Goal: Task Accomplishment & Management: Complete application form

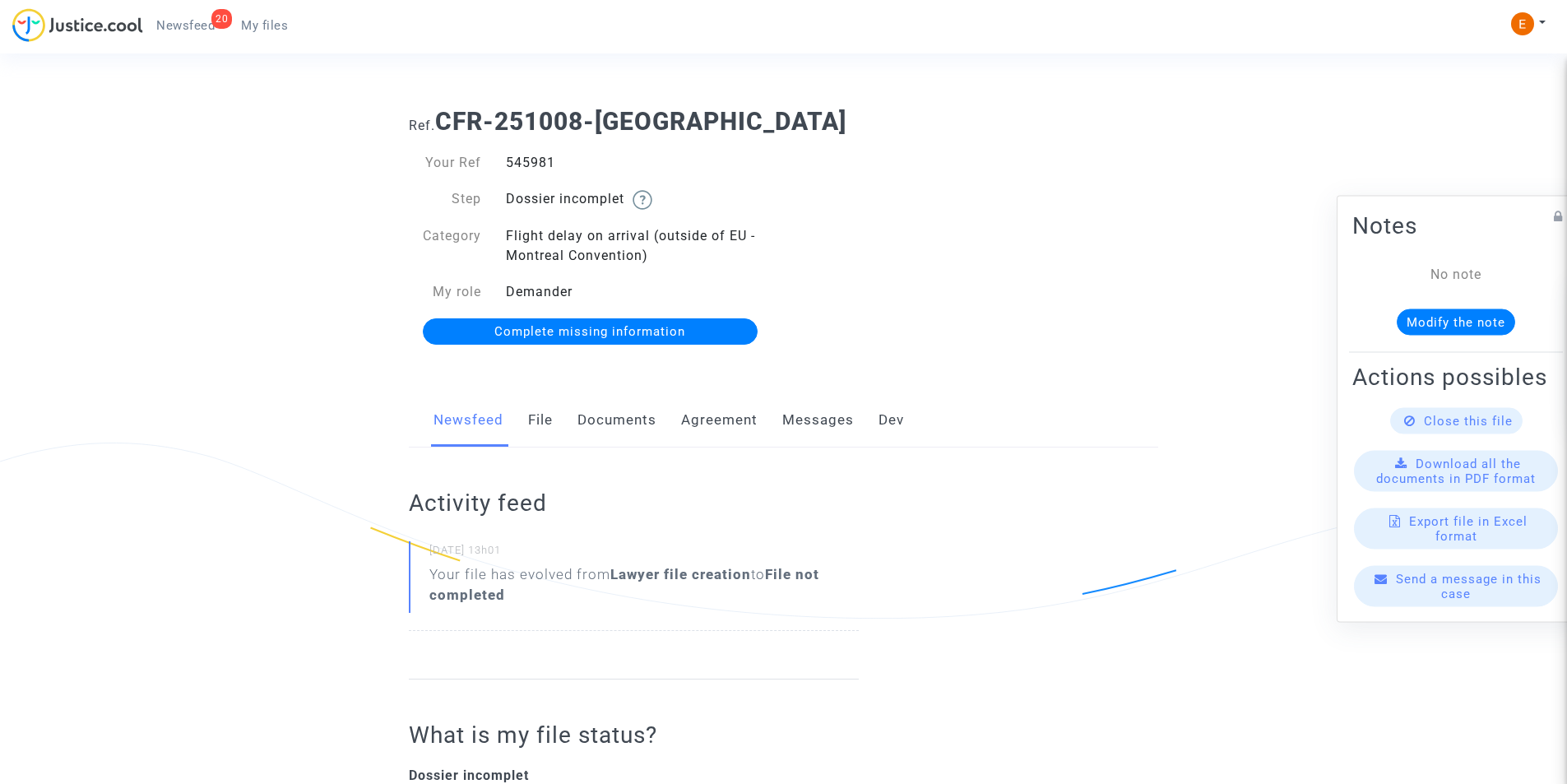
drag, startPoint x: 0, startPoint y: 0, endPoint x: 654, endPoint y: 421, distance: 777.8
click at [654, 421] on link "Documents" at bounding box center [617, 420] width 79 height 55
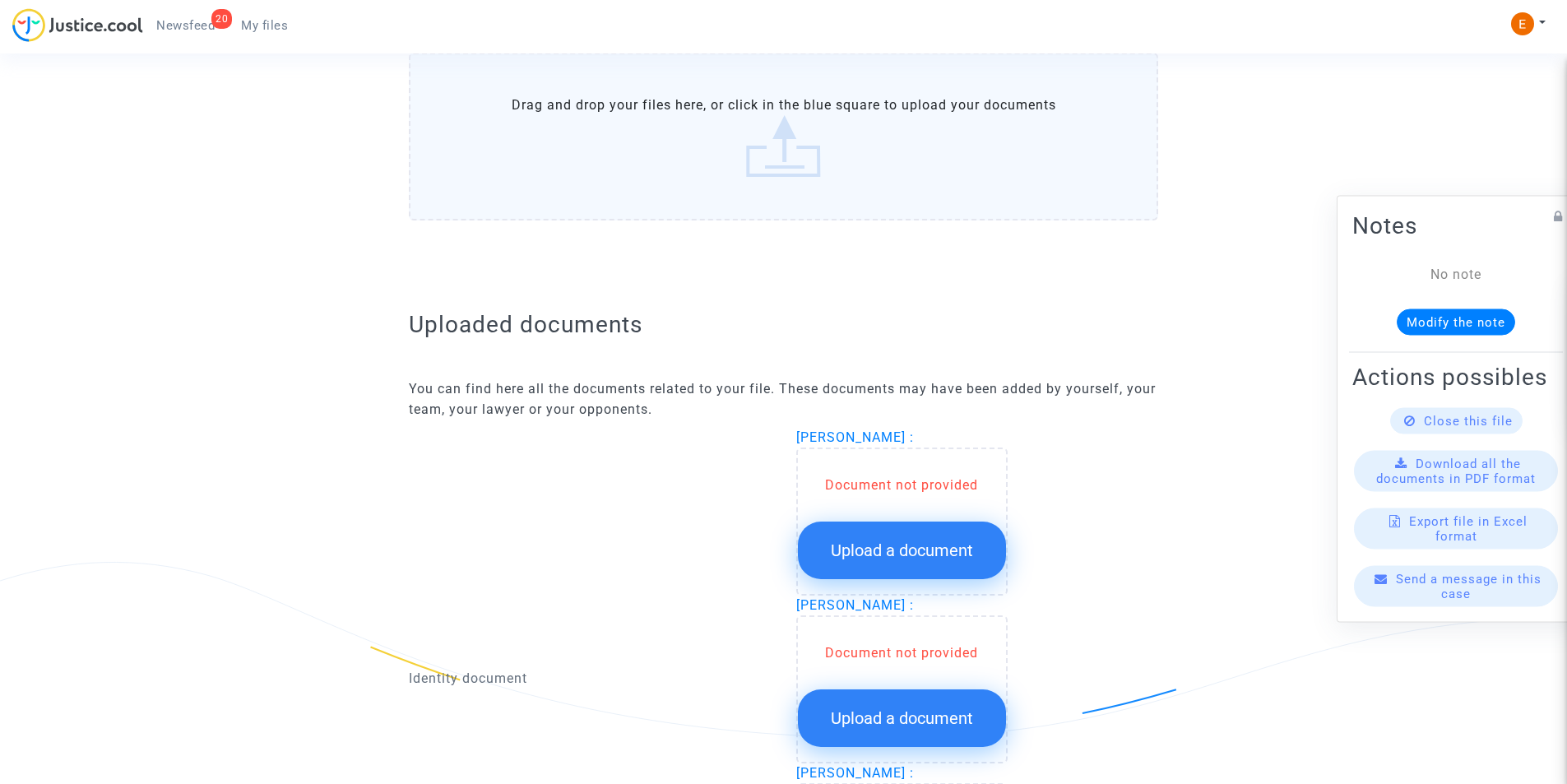
scroll to position [905, 0]
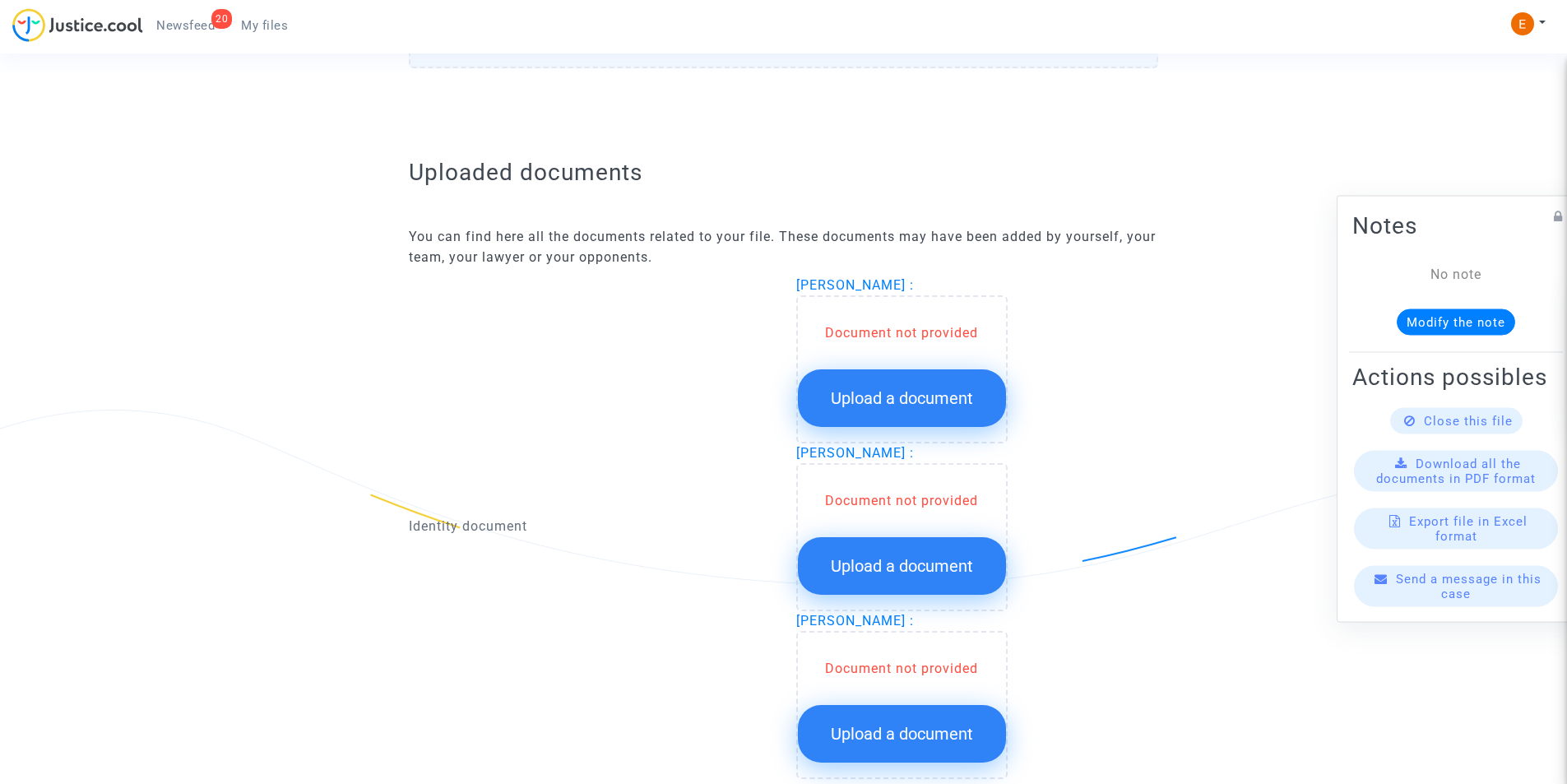
click at [881, 390] on span "Upload a document" at bounding box center [902, 398] width 142 height 20
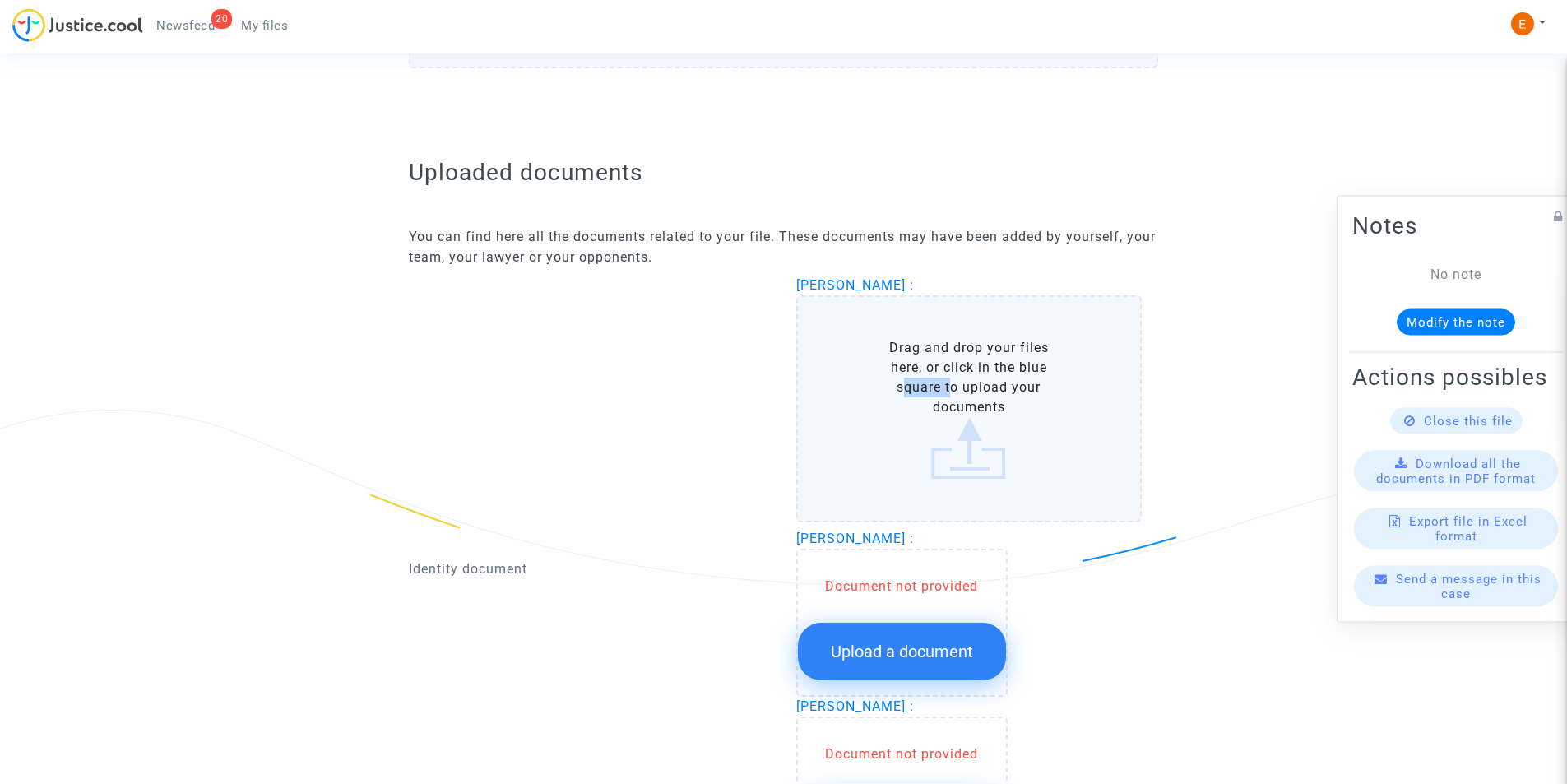
click at [881, 390] on label "Drag and drop your files here, or click in the blue square to upload your docum…" at bounding box center [969, 409] width 347 height 227
click at [0, 0] on input "Drag and drop your files here, or click in the blue square to upload your docum…" at bounding box center [0, 0] width 0 height 0
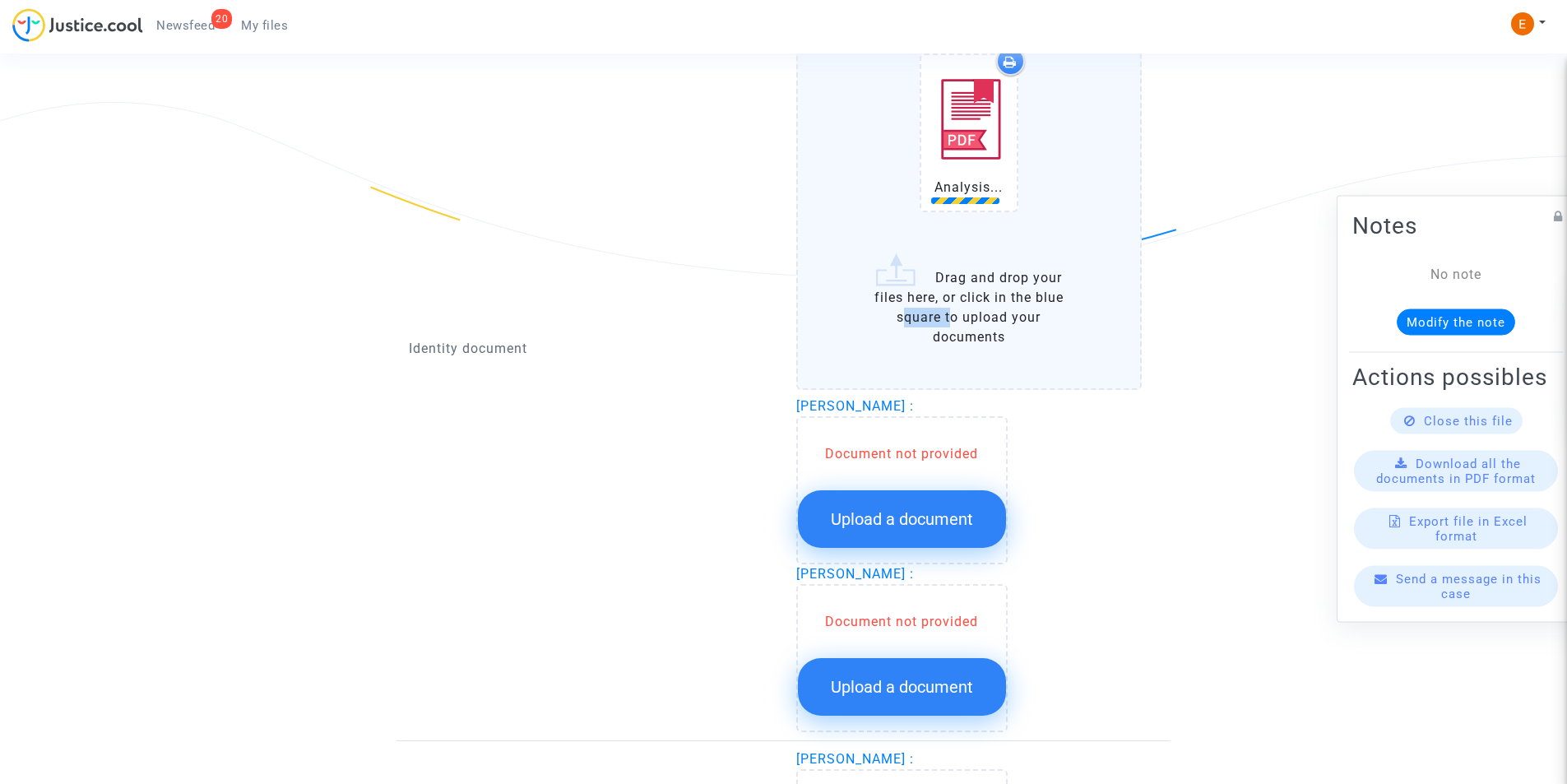
scroll to position [1233, 0]
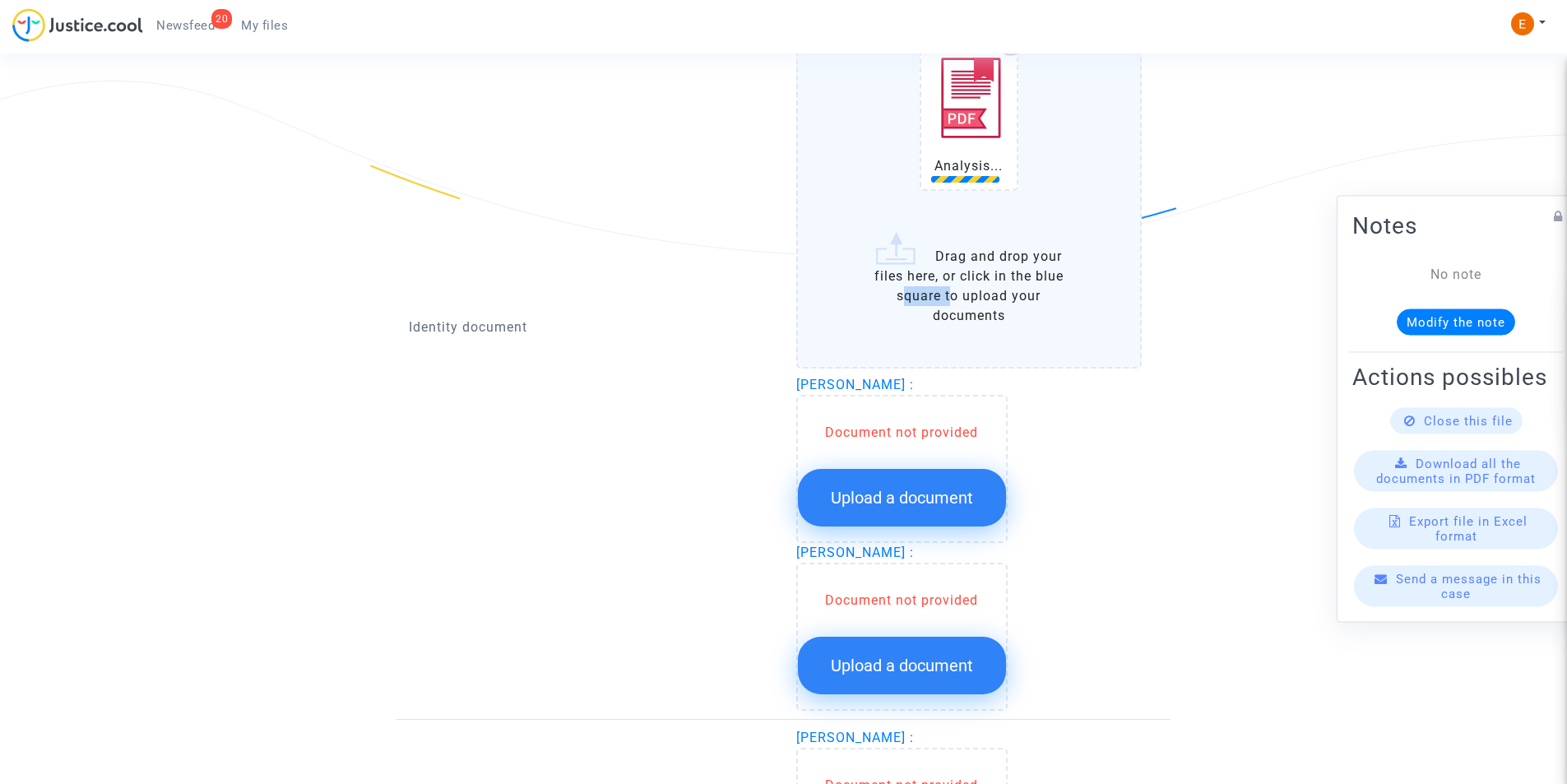
click at [842, 500] on span "Upload a document" at bounding box center [902, 498] width 142 height 20
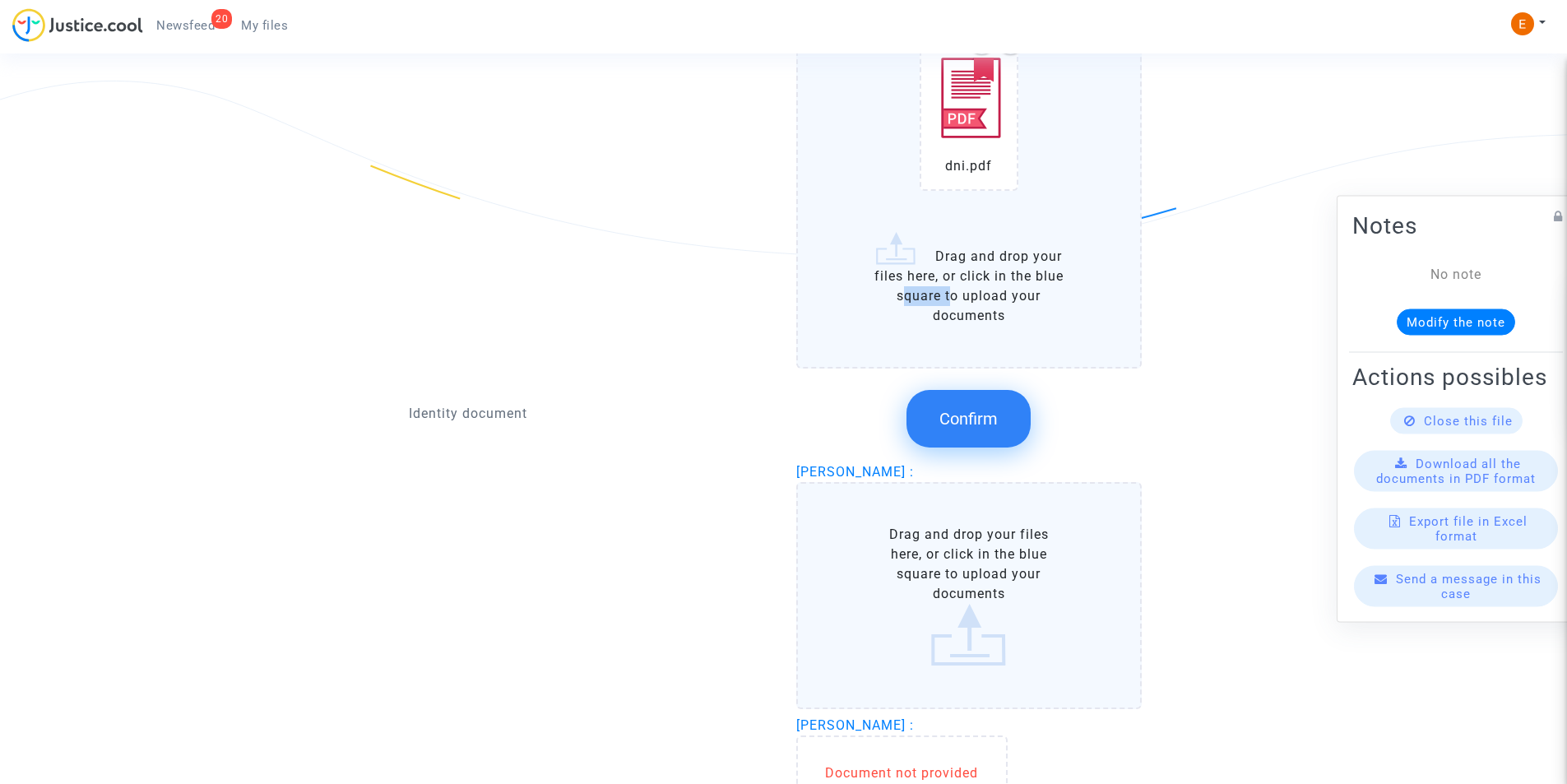
click at [843, 498] on label "Drag and drop your files here, or click in the blue square to upload your docum…" at bounding box center [969, 595] width 347 height 227
click at [0, 0] on input "Drag and drop your files here, or click in the blue square to upload your docum…" at bounding box center [0, 0] width 0 height 0
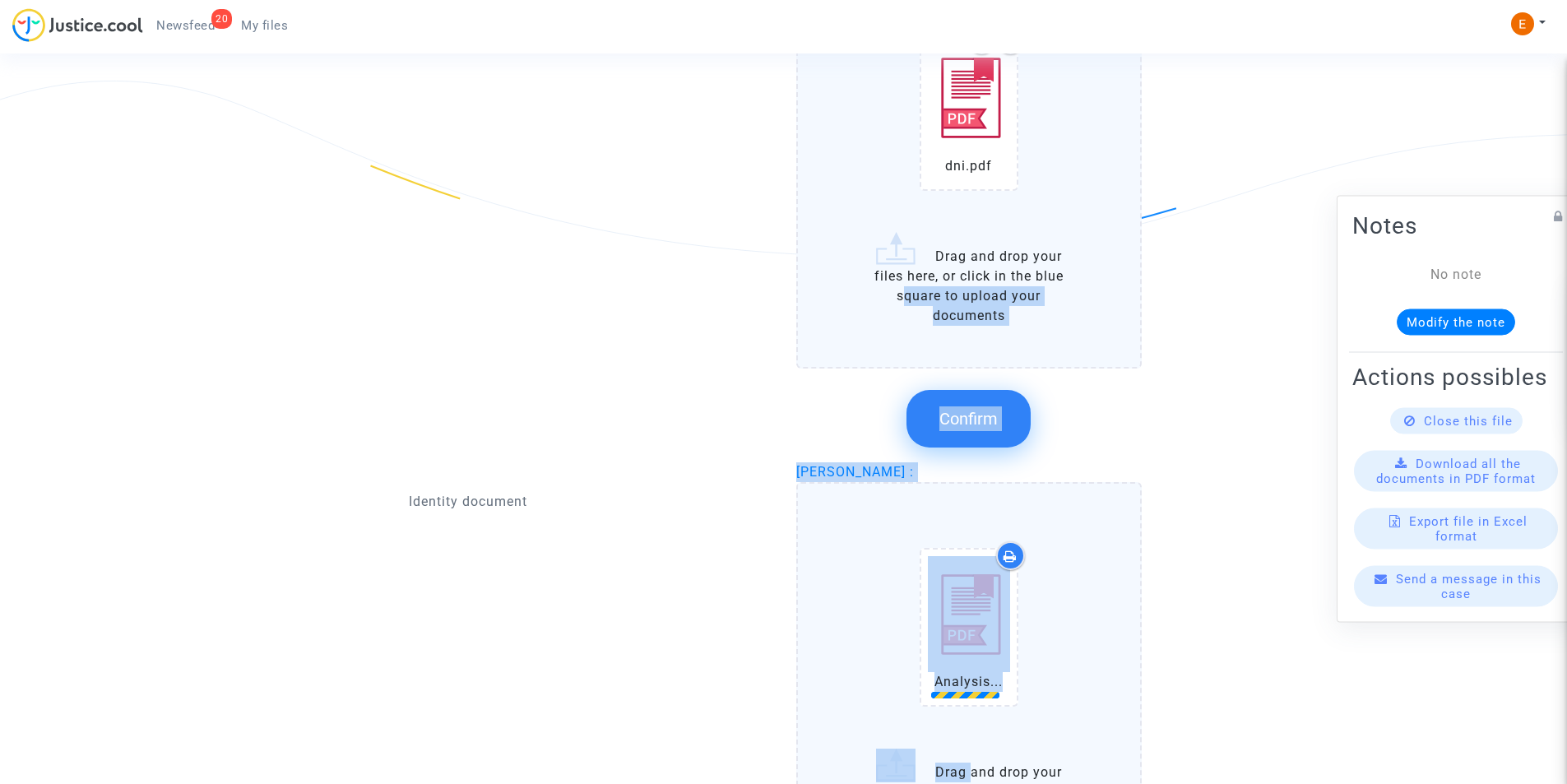
click at [960, 413] on span "Confirm" at bounding box center [968, 419] width 58 height 20
click at [958, 418] on span "Processing..." at bounding box center [969, 419] width 94 height 20
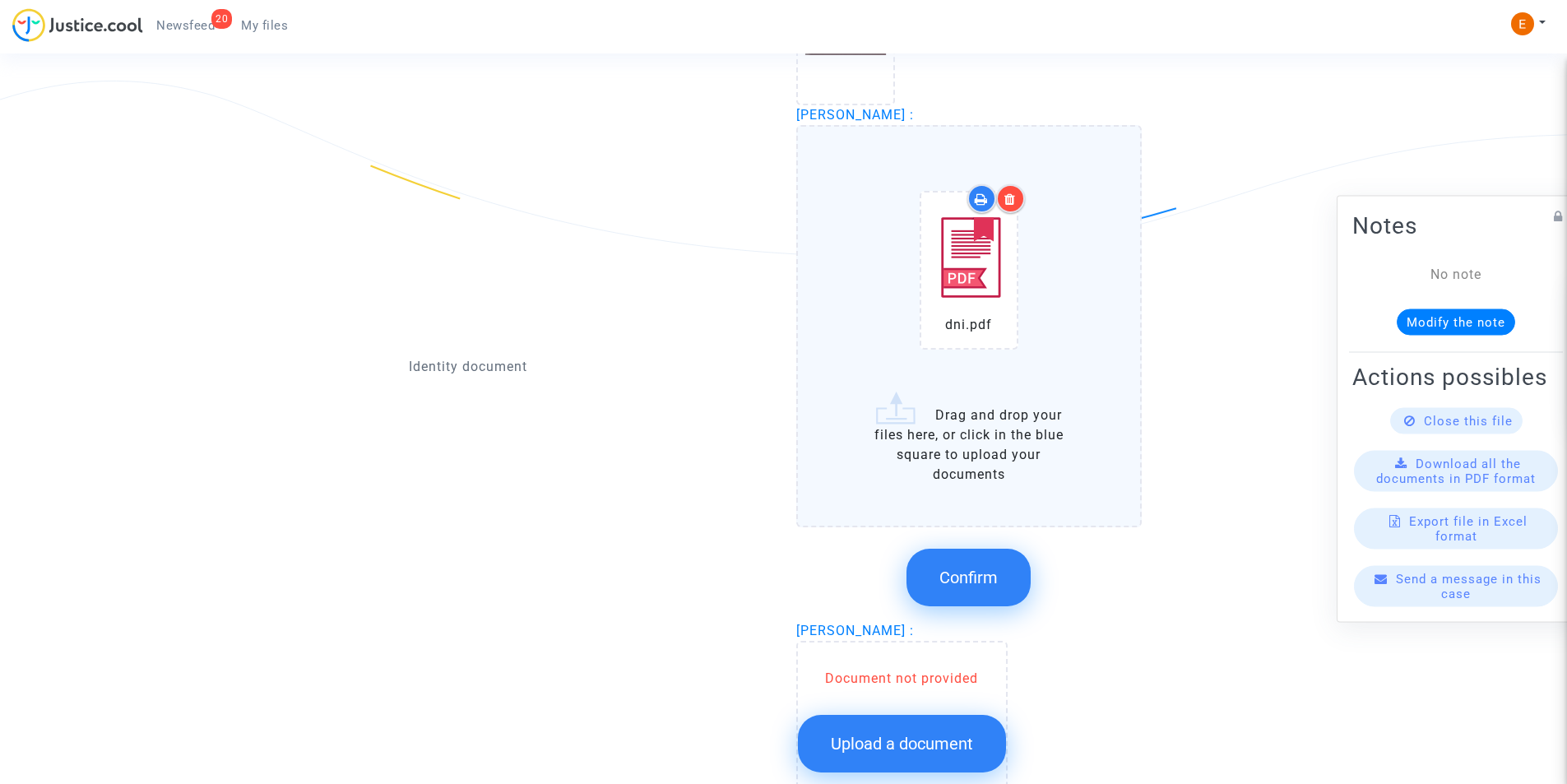
click at [615, 440] on div "Identity document" at bounding box center [590, 368] width 388 height 843
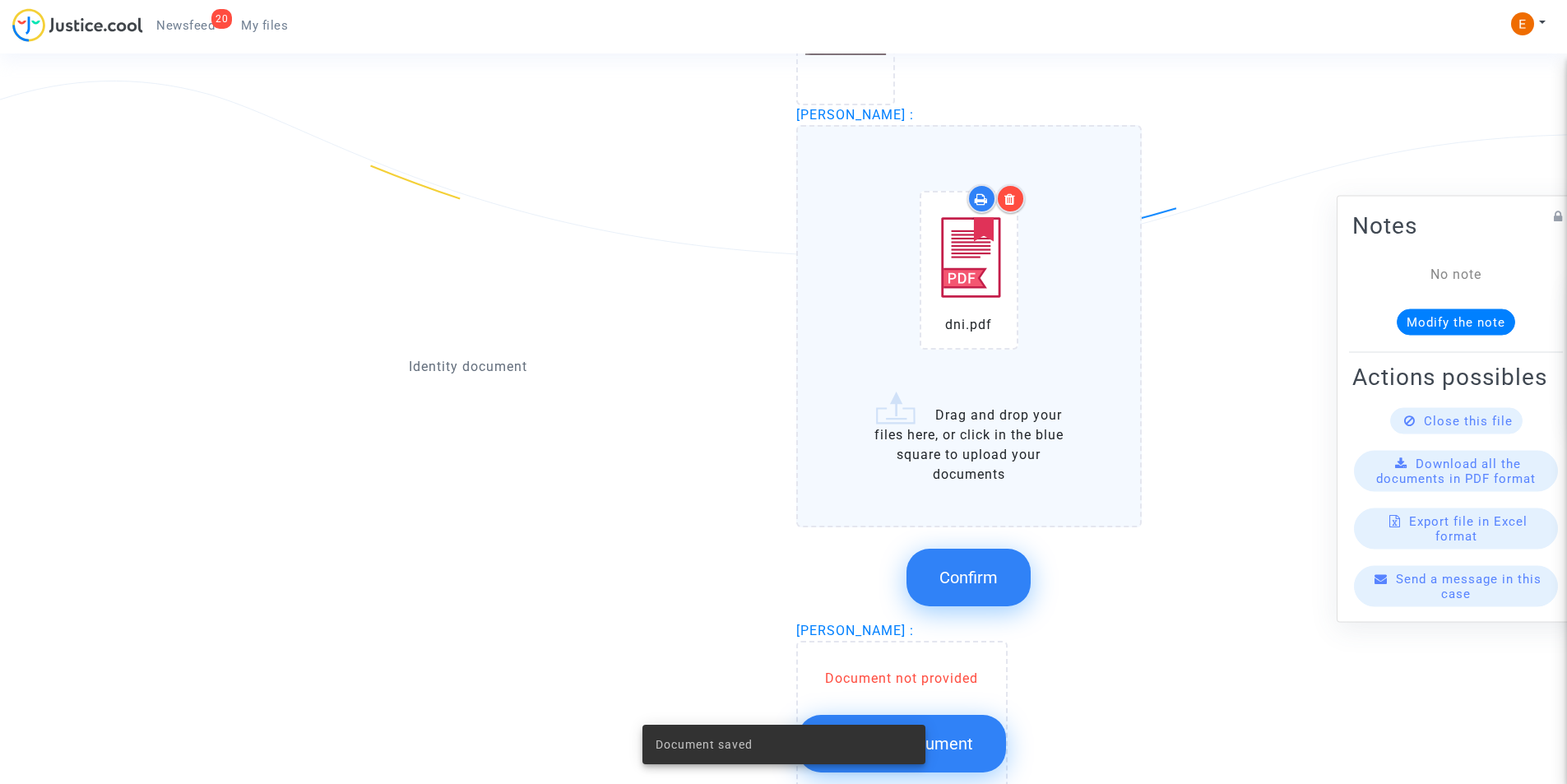
click at [980, 583] on span "Confirm" at bounding box center [968, 577] width 58 height 20
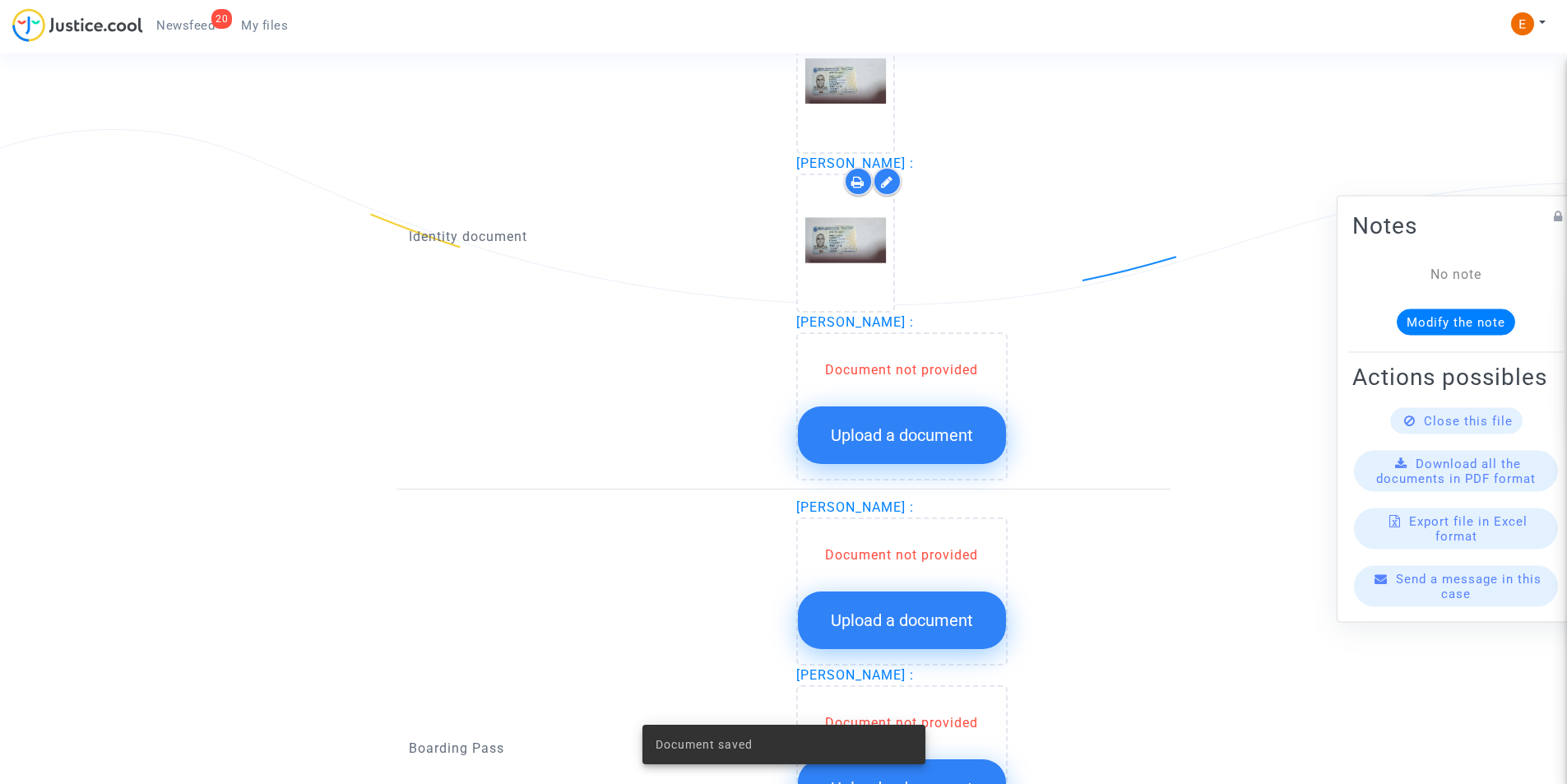
scroll to position [987, 0]
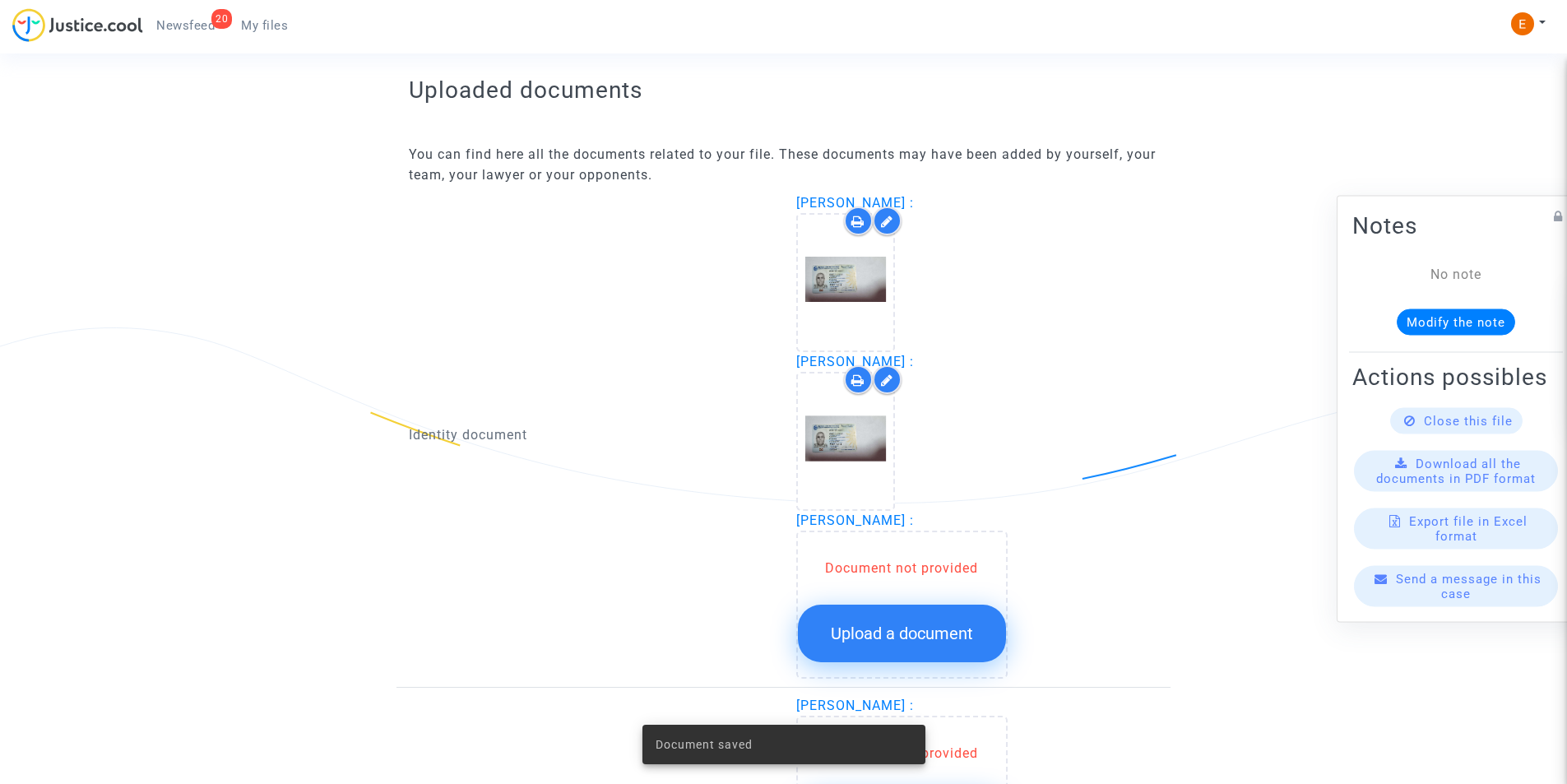
click at [884, 613] on button "Upload a document" at bounding box center [902, 633] width 208 height 57
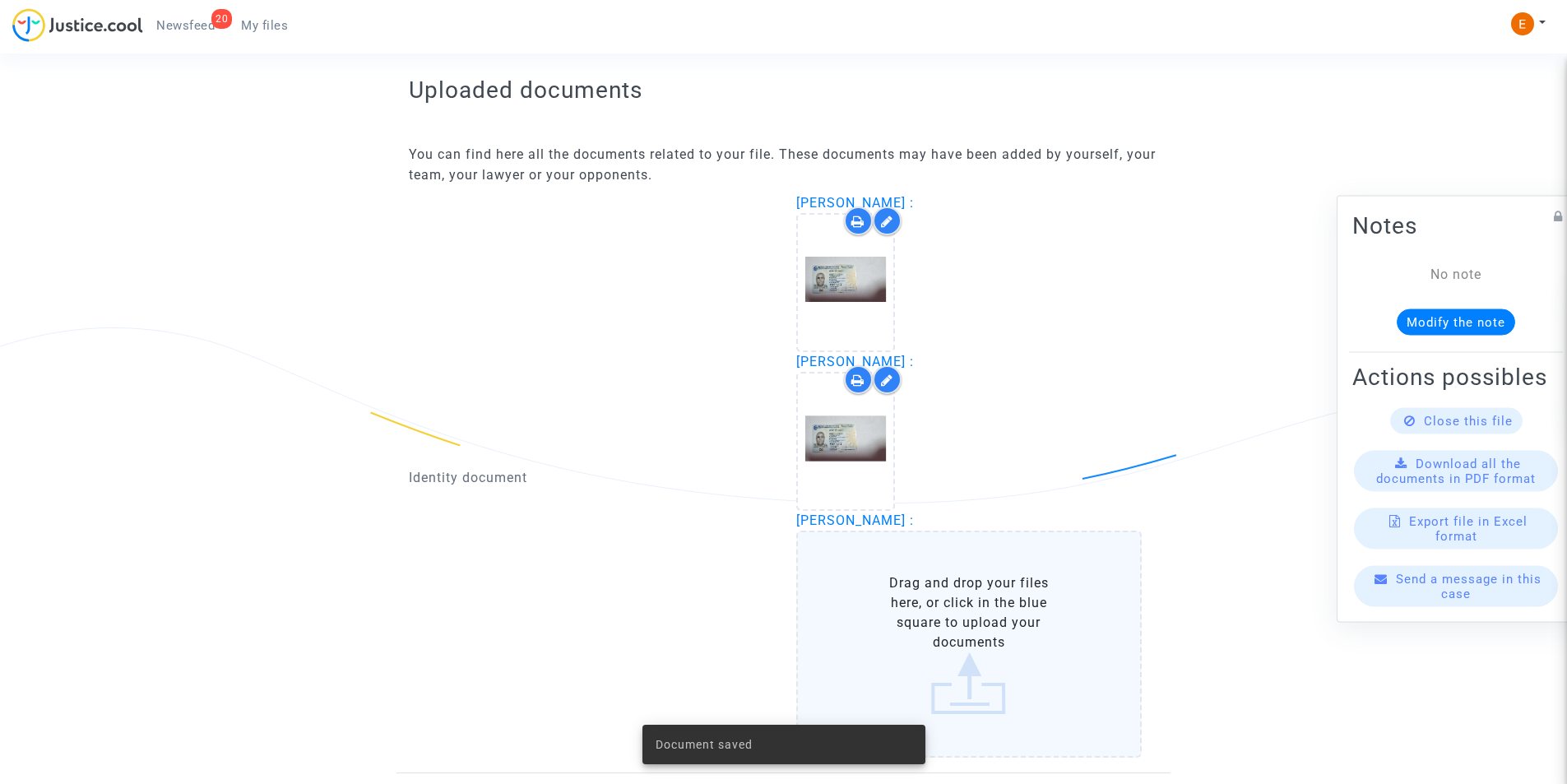
click at [886, 604] on label "Drag and drop your files here, or click in the blue square to upload your docum…" at bounding box center [969, 644] width 347 height 227
click at [0, 0] on input "Drag and drop your files here, or click in the blue square to upload your docum…" at bounding box center [0, 0] width 0 height 0
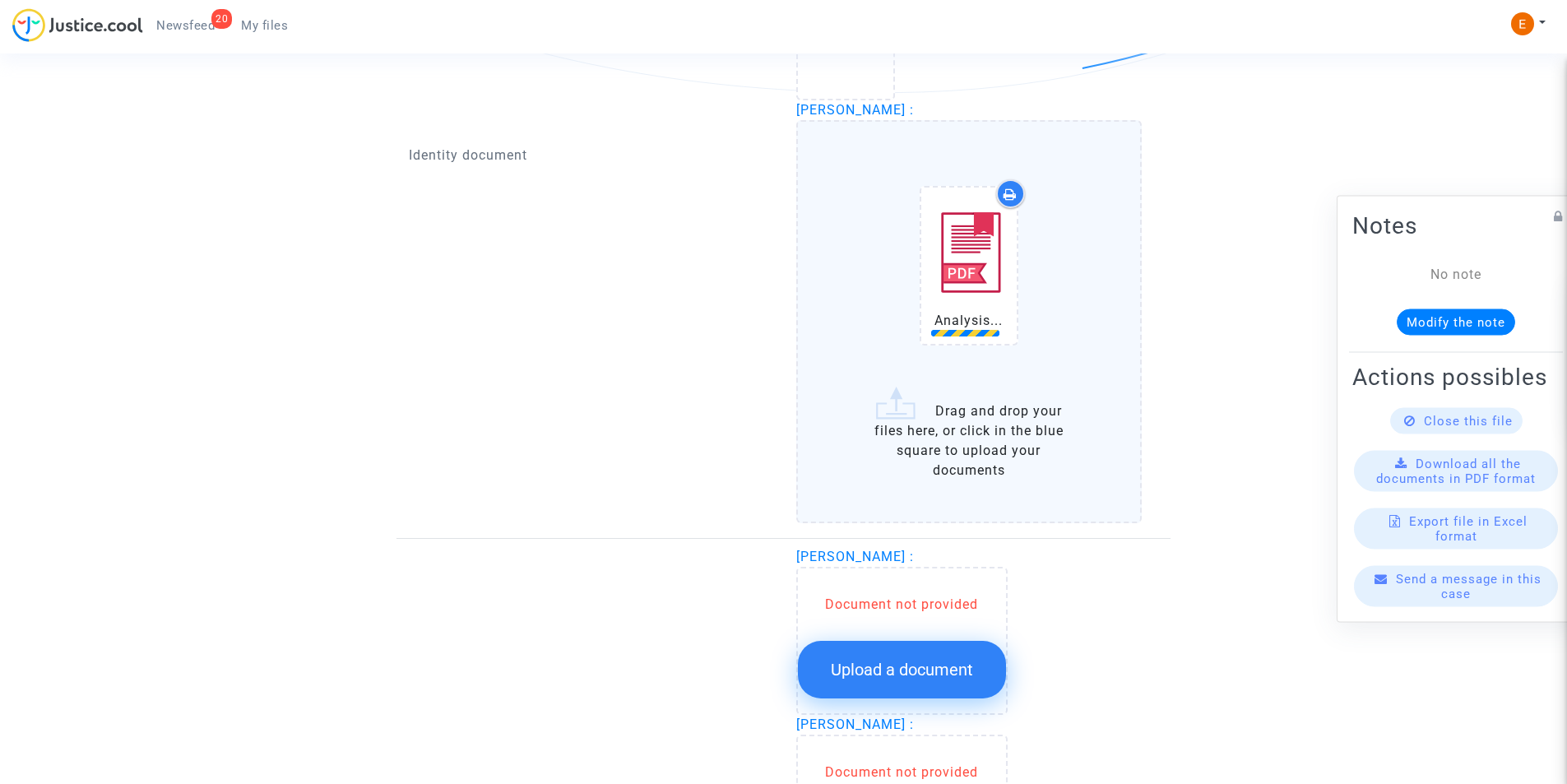
scroll to position [1398, 0]
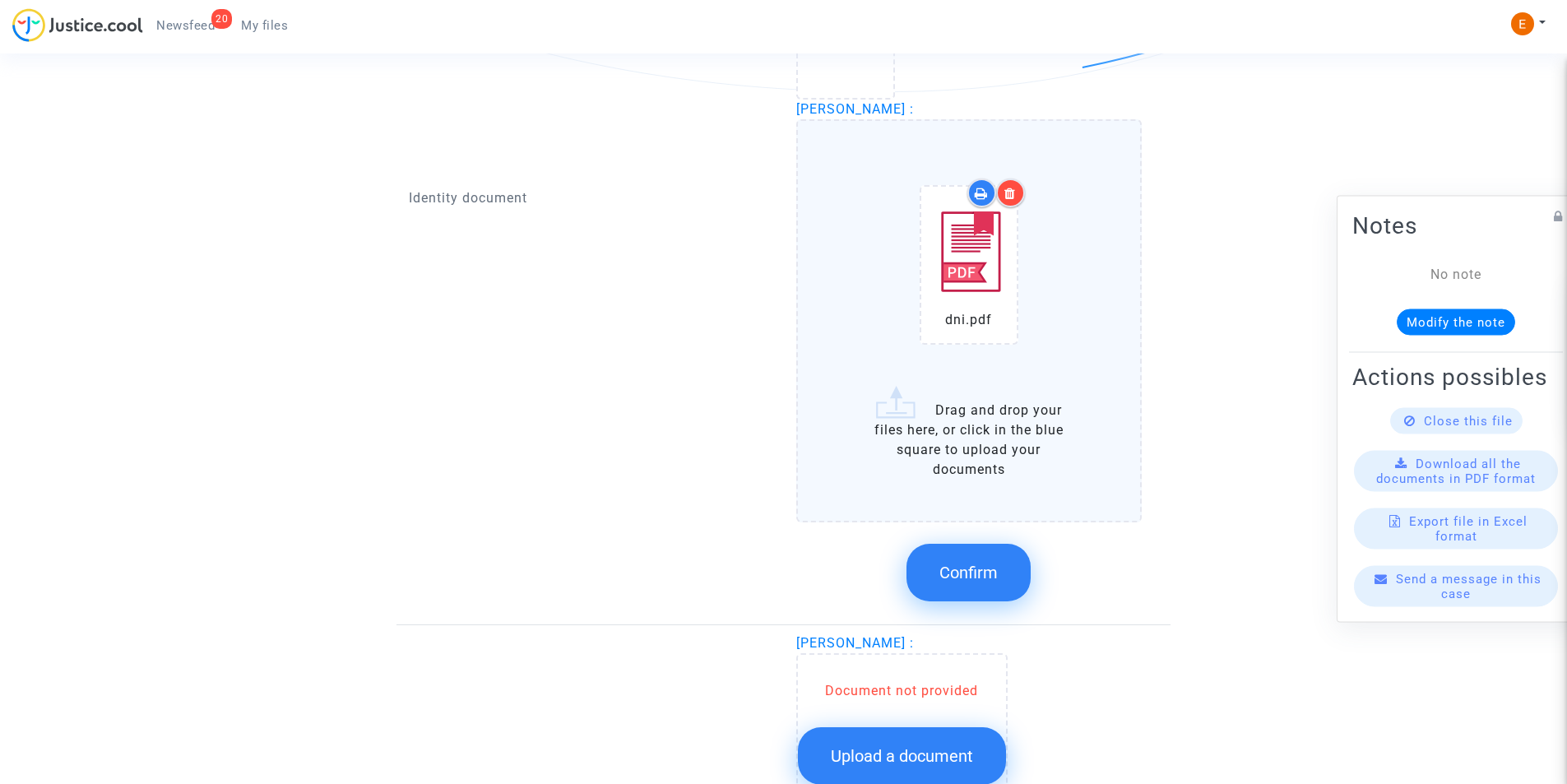
click at [1018, 578] on button "Confirm" at bounding box center [969, 572] width 124 height 57
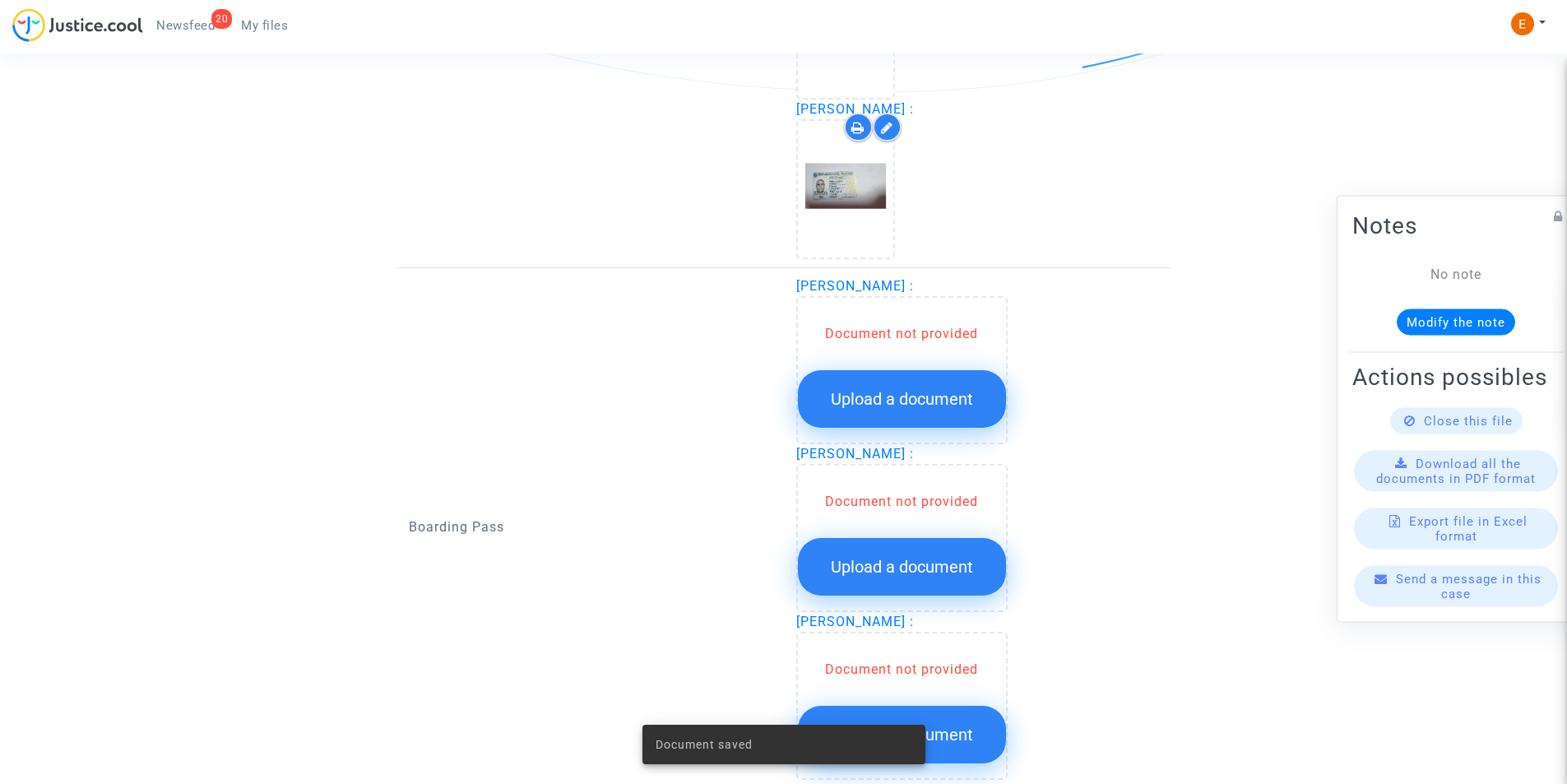
click at [881, 409] on button "Upload a document" at bounding box center [902, 398] width 208 height 57
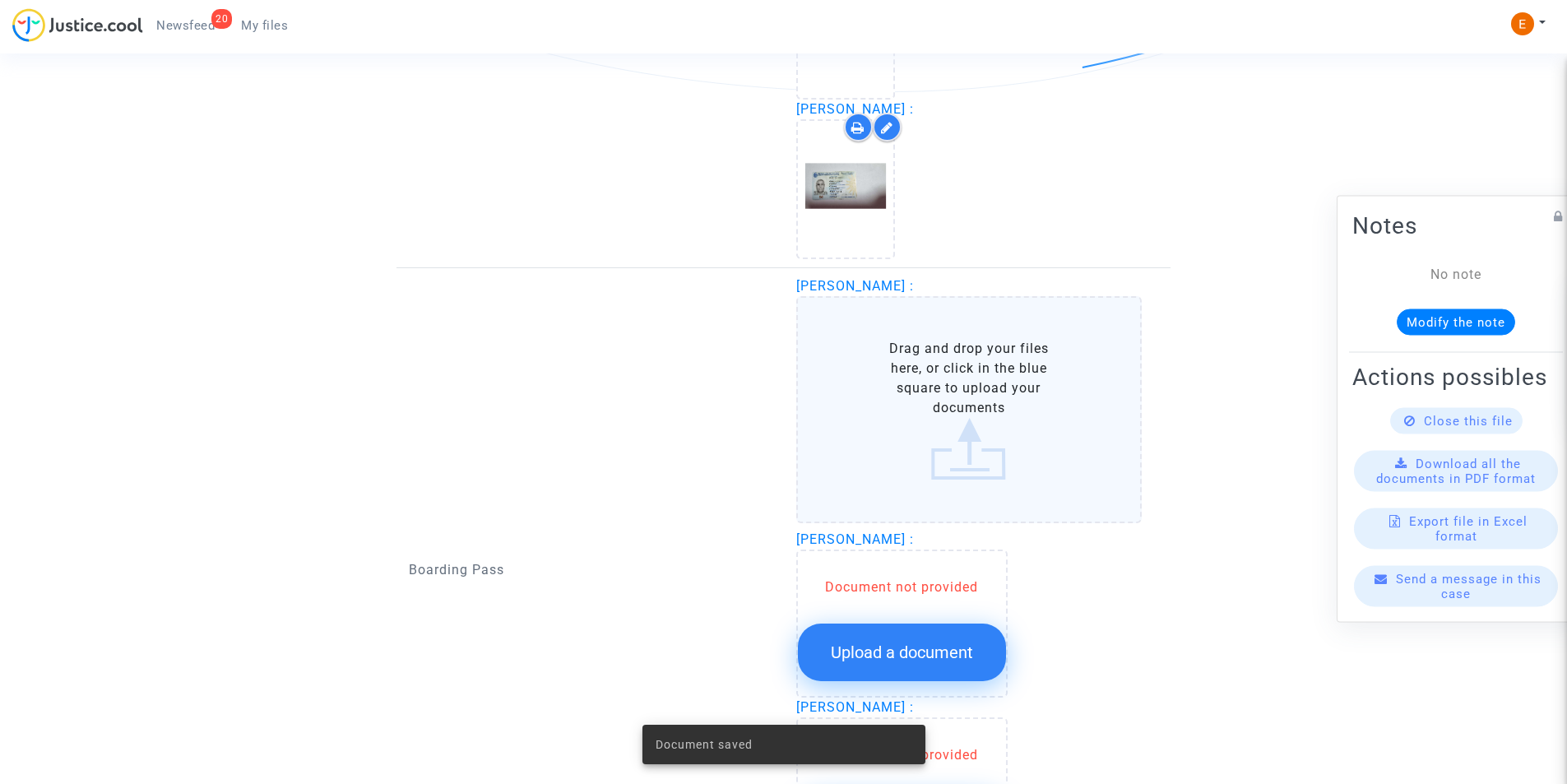
click at [883, 408] on label "Drag and drop your files here, or click in the blue square to upload your docum…" at bounding box center [969, 410] width 347 height 227
click at [0, 0] on input "Drag and drop your files here, or click in the blue square to upload your docum…" at bounding box center [0, 0] width 0 height 0
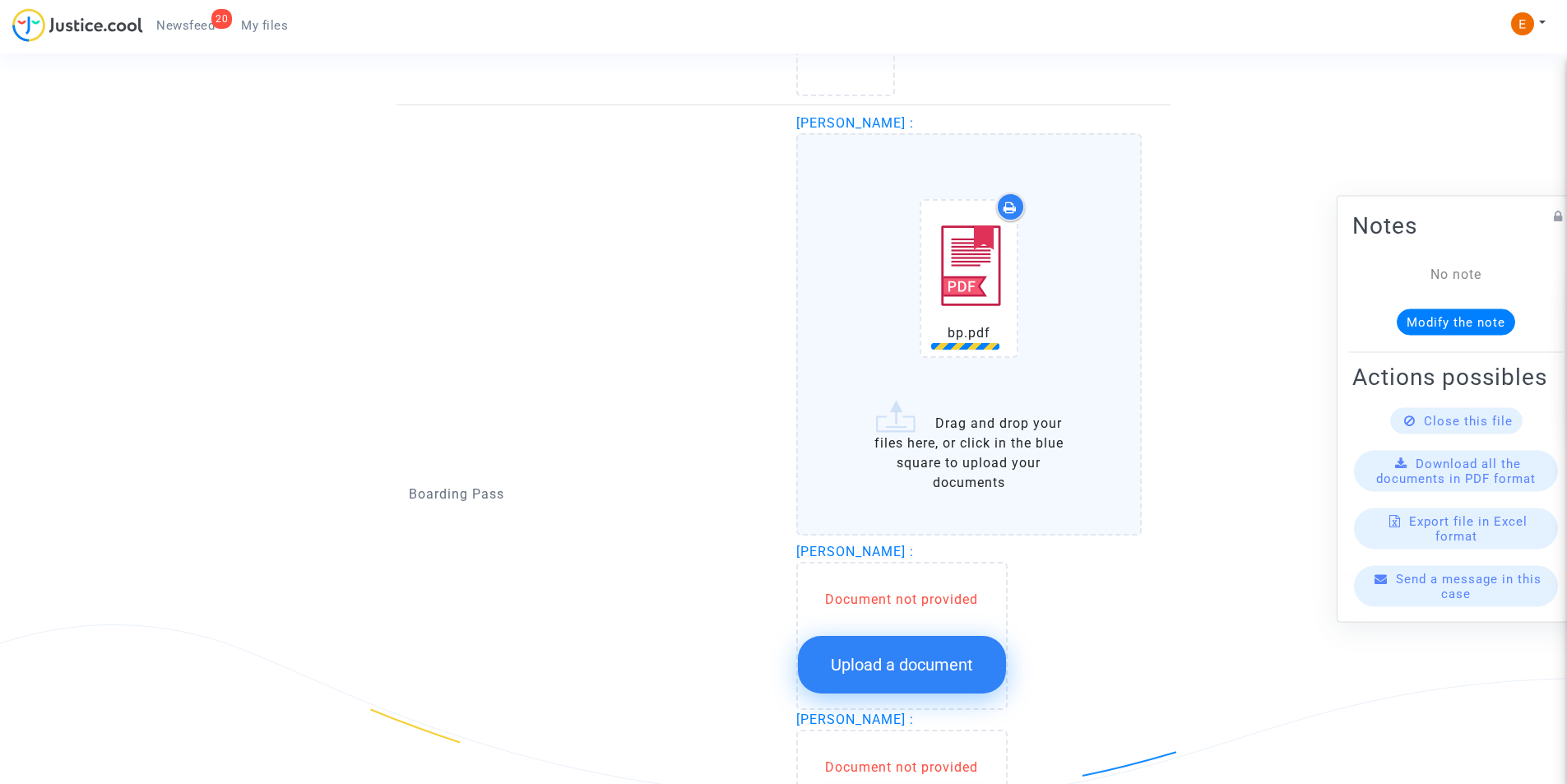
scroll to position [1563, 0]
click at [922, 675] on button "Upload a document" at bounding box center [902, 662] width 208 height 57
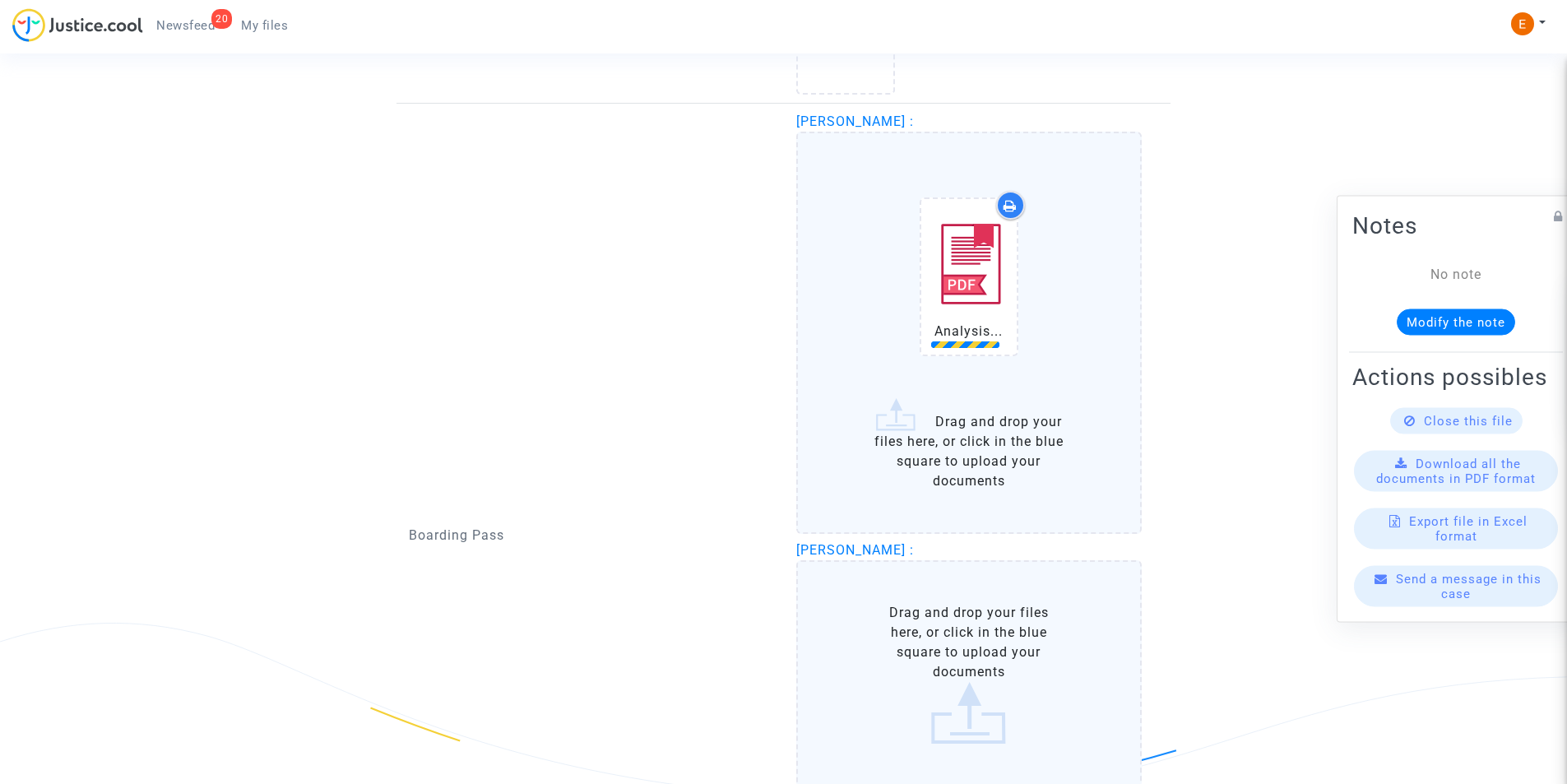
click at [920, 653] on label "Drag and drop your files here, or click in the blue square to upload your docum…" at bounding box center [969, 674] width 347 height 227
click at [0, 0] on input "Drag and drop your files here, or click in the blue square to upload your docum…" at bounding box center [0, 0] width 0 height 0
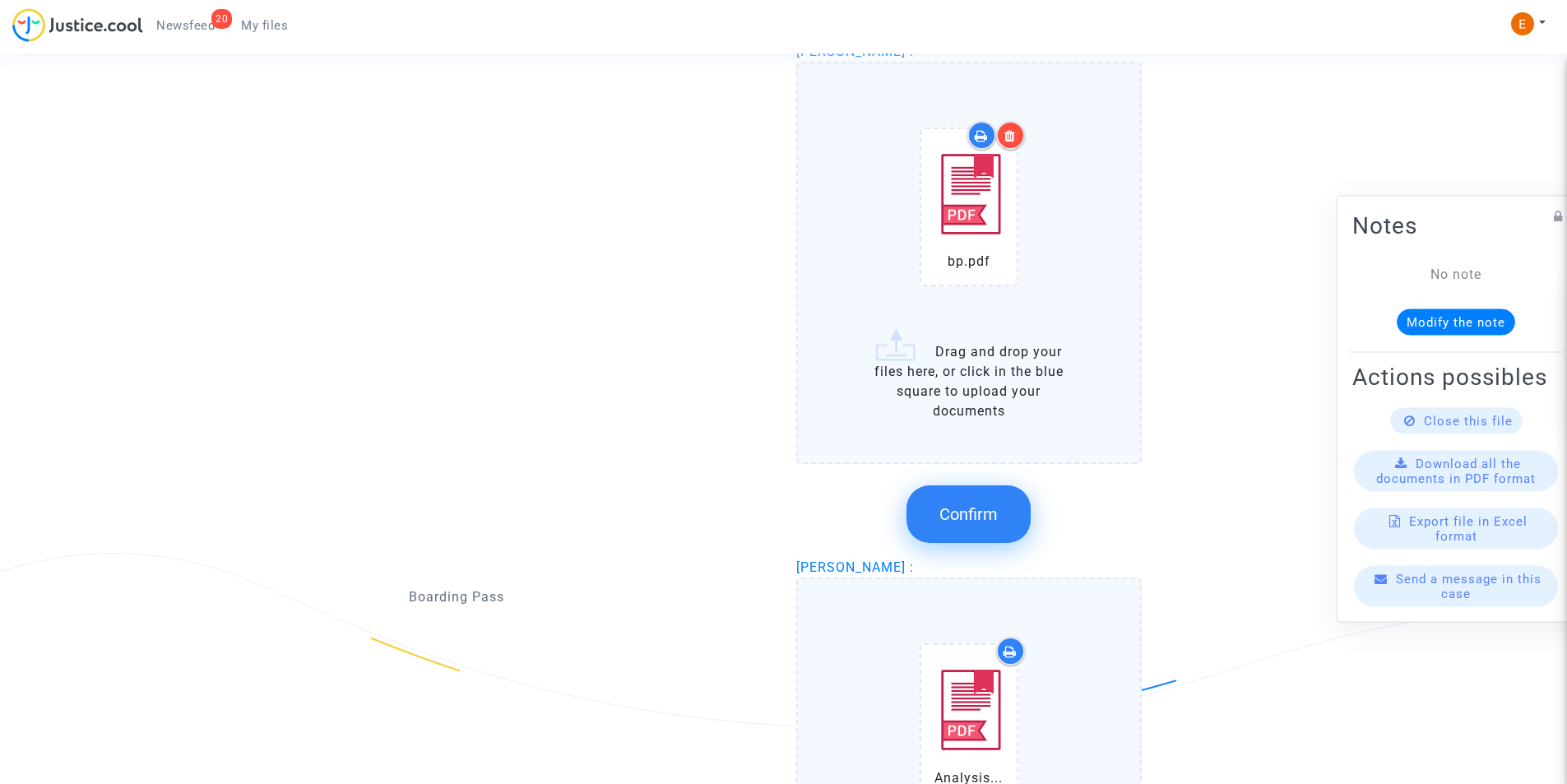
scroll to position [1726, 0]
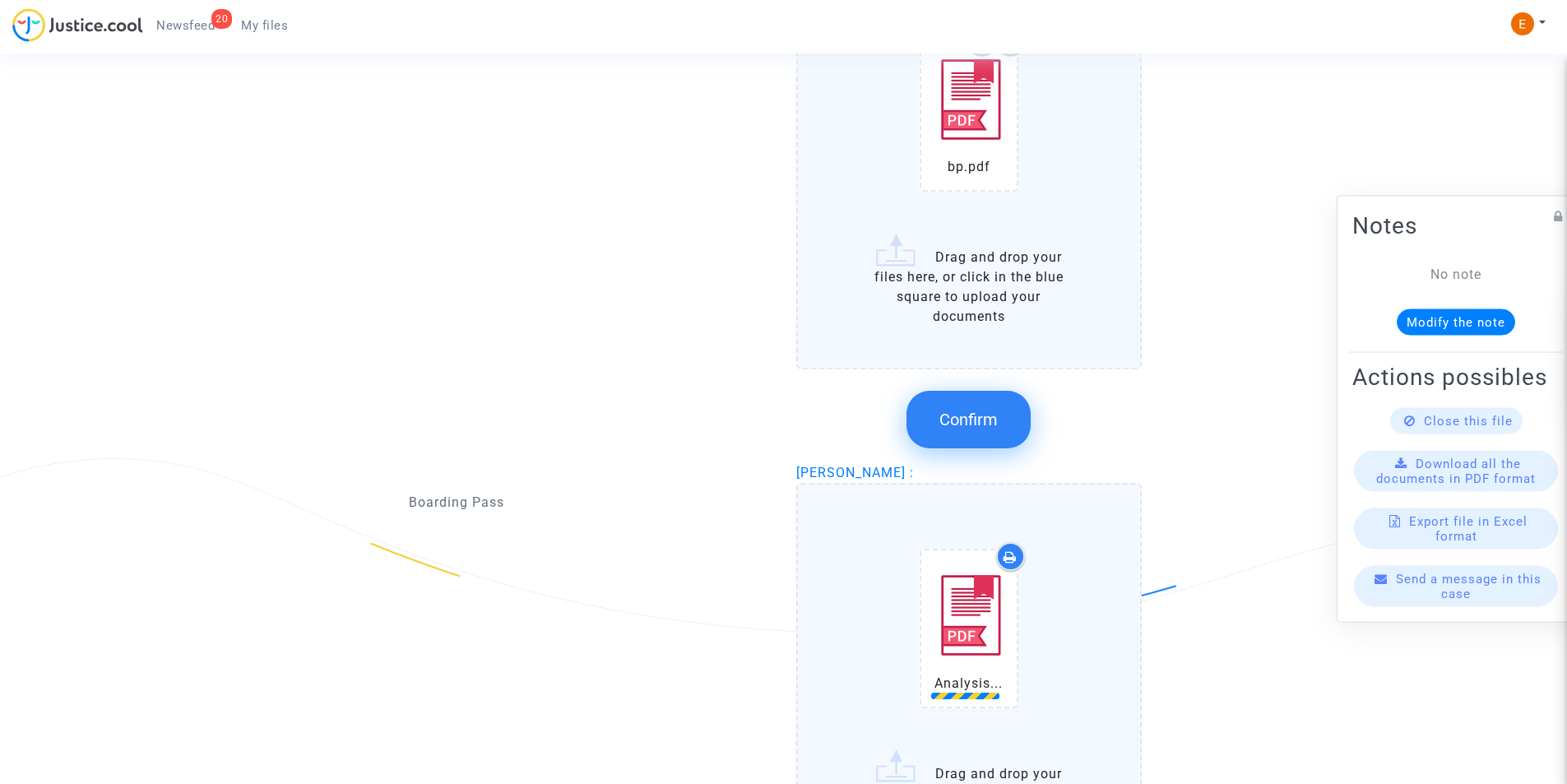
click at [980, 412] on span "Confirm" at bounding box center [968, 420] width 58 height 20
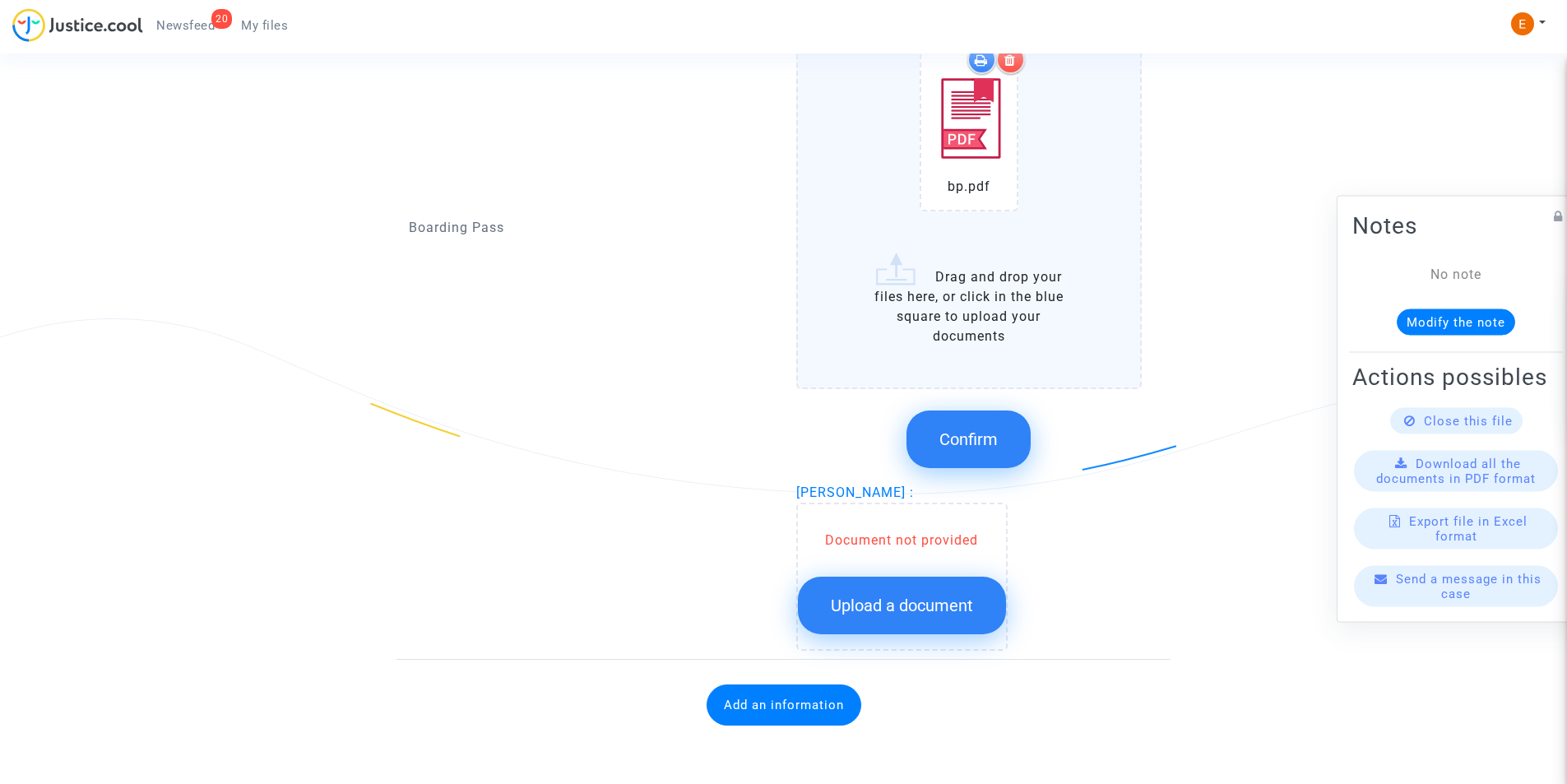
scroll to position [1867, 0]
click at [942, 448] on span "Confirm" at bounding box center [968, 439] width 58 height 20
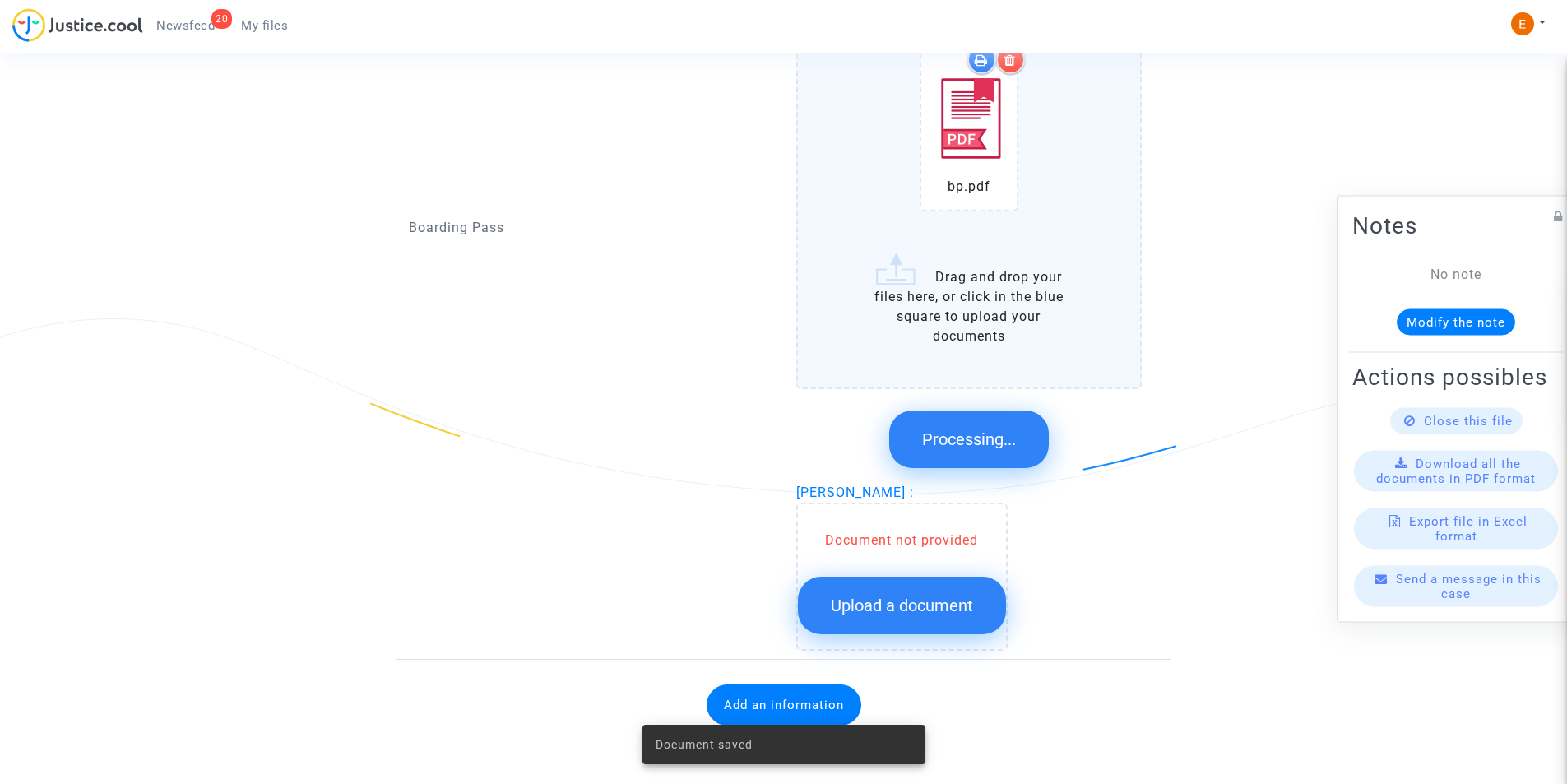
scroll to position [1510, 0]
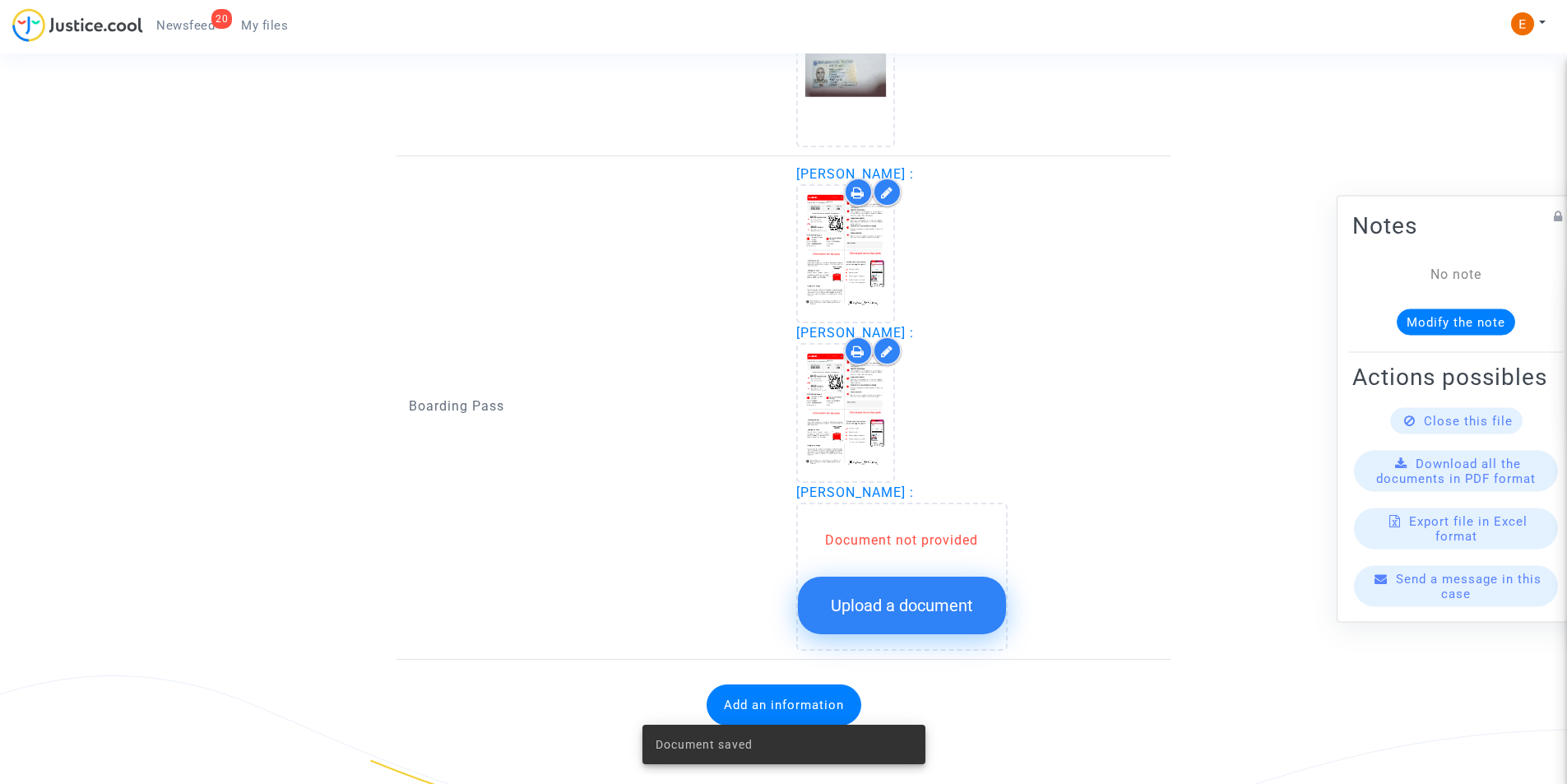
click at [905, 601] on span "Upload a document" at bounding box center [902, 605] width 142 height 20
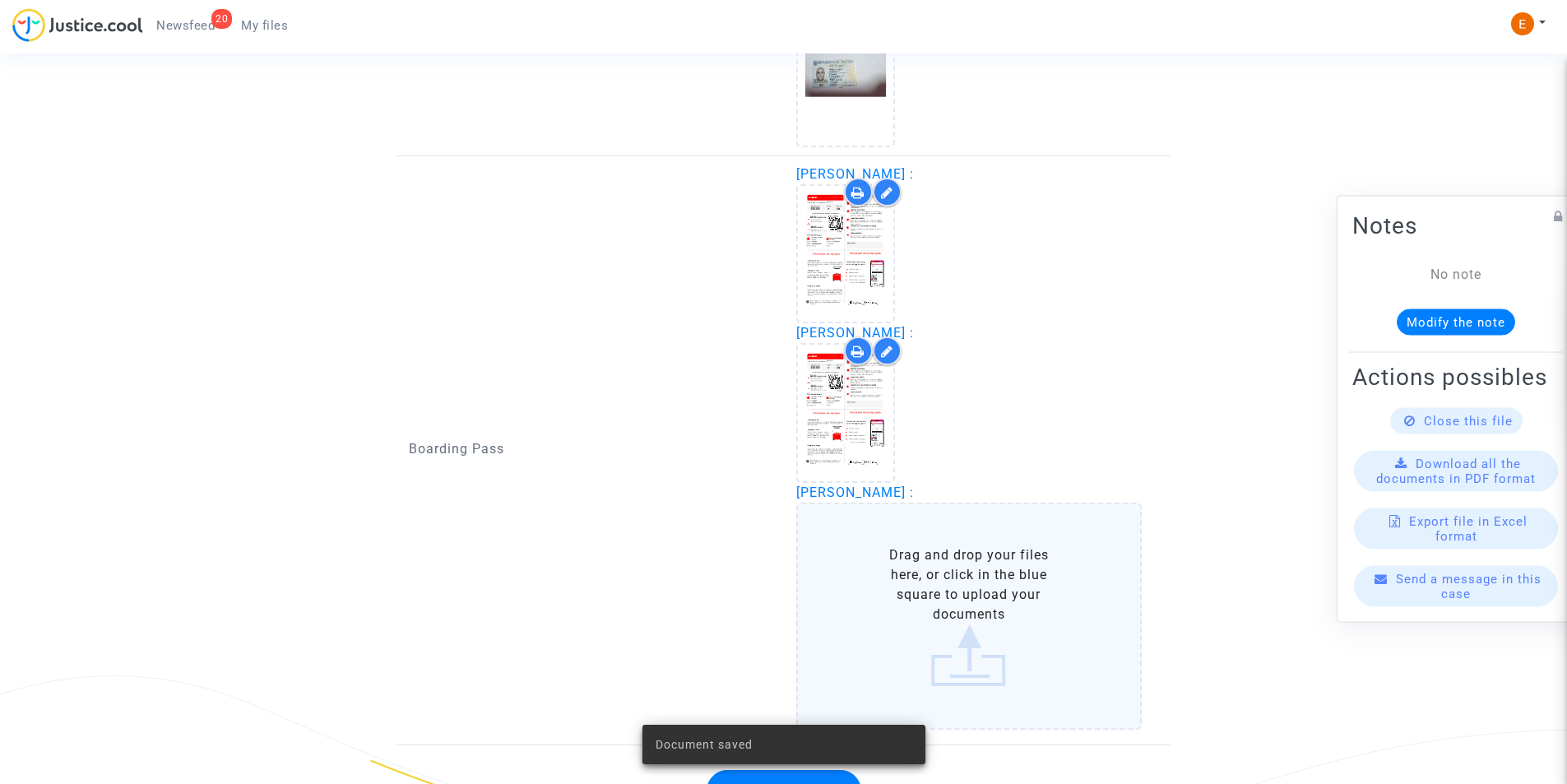
click at [903, 598] on label "Drag and drop your files here, or click in the blue square to upload your docum…" at bounding box center [969, 616] width 347 height 227
click at [0, 0] on input "Drag and drop your files here, or click in the blue square to upload your docum…" at bounding box center [0, 0] width 0 height 0
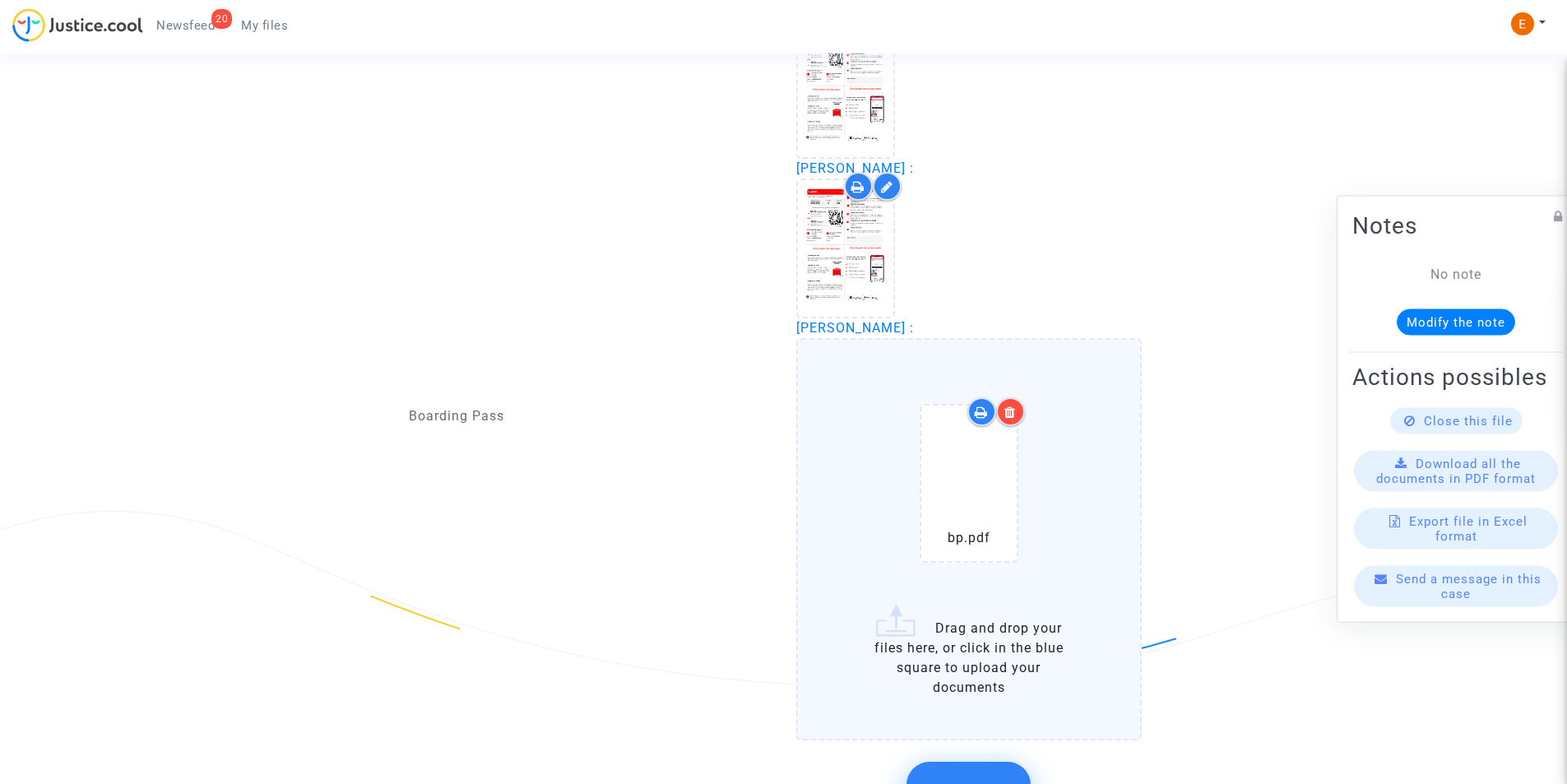
scroll to position [1757, 0]
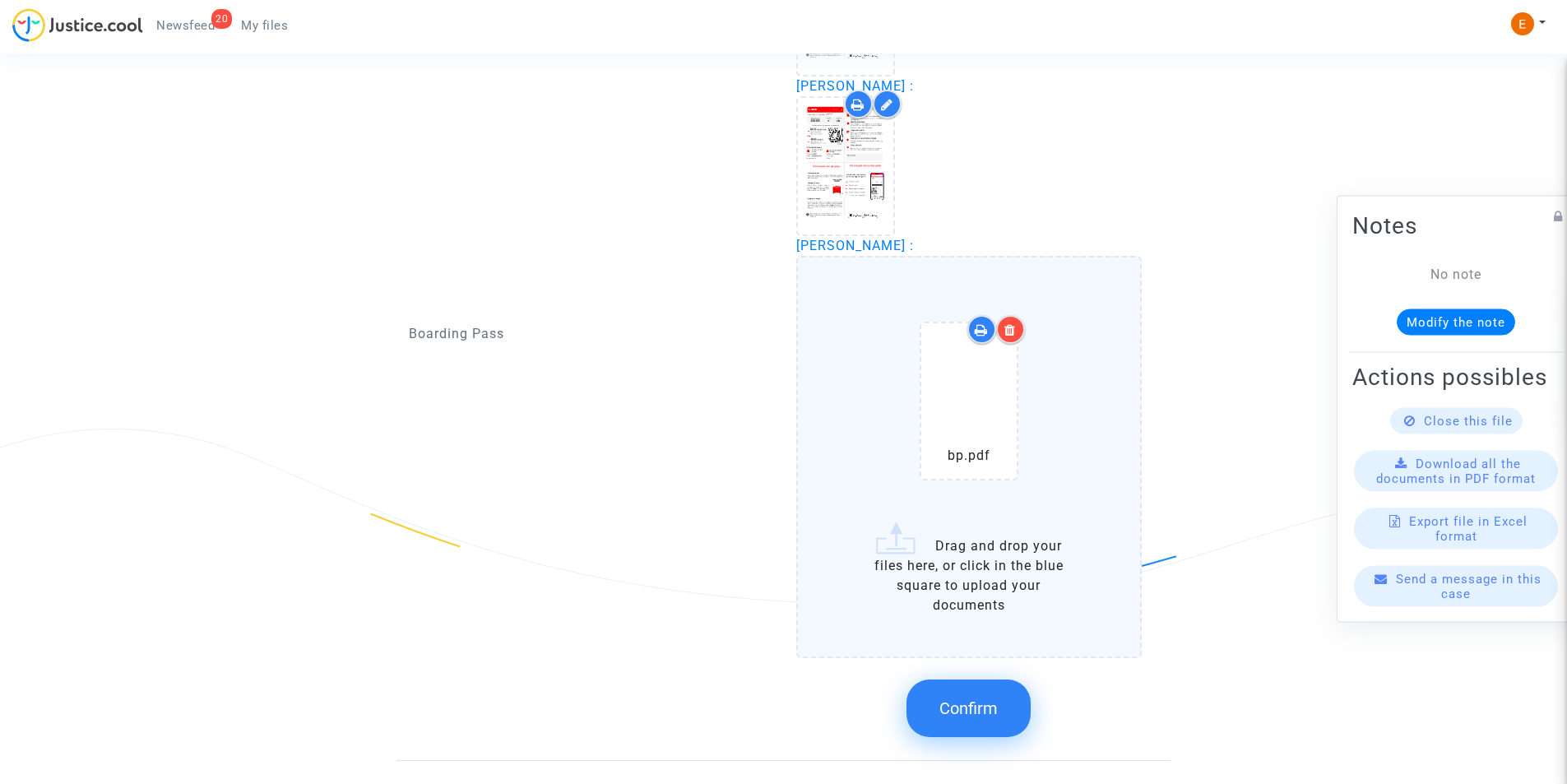
click at [963, 691] on button "Confirm" at bounding box center [969, 708] width 124 height 57
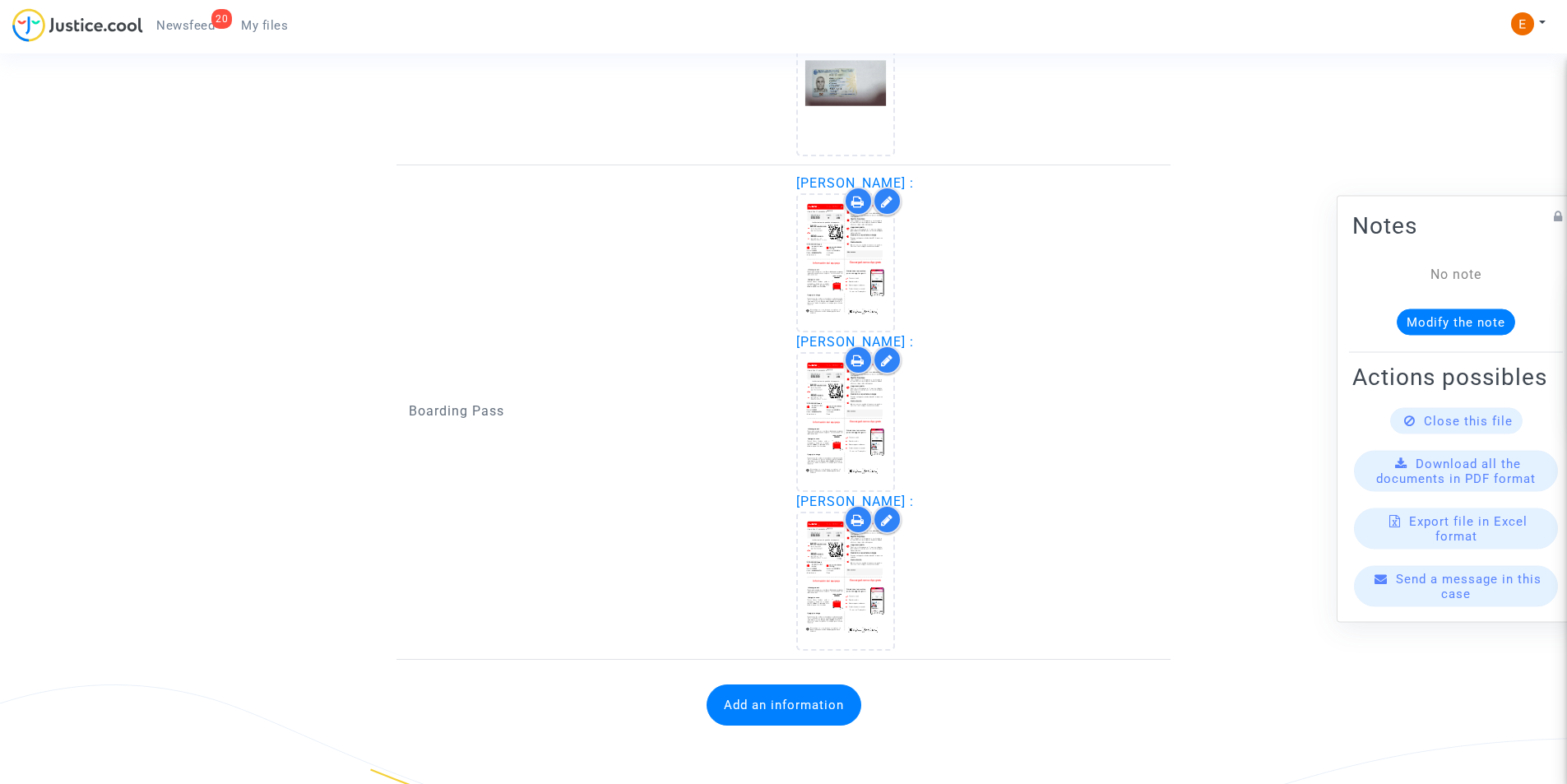
click at [782, 697] on button "Add an information" at bounding box center [784, 704] width 155 height 41
click at [722, 695] on button "Add an information" at bounding box center [784, 704] width 155 height 41
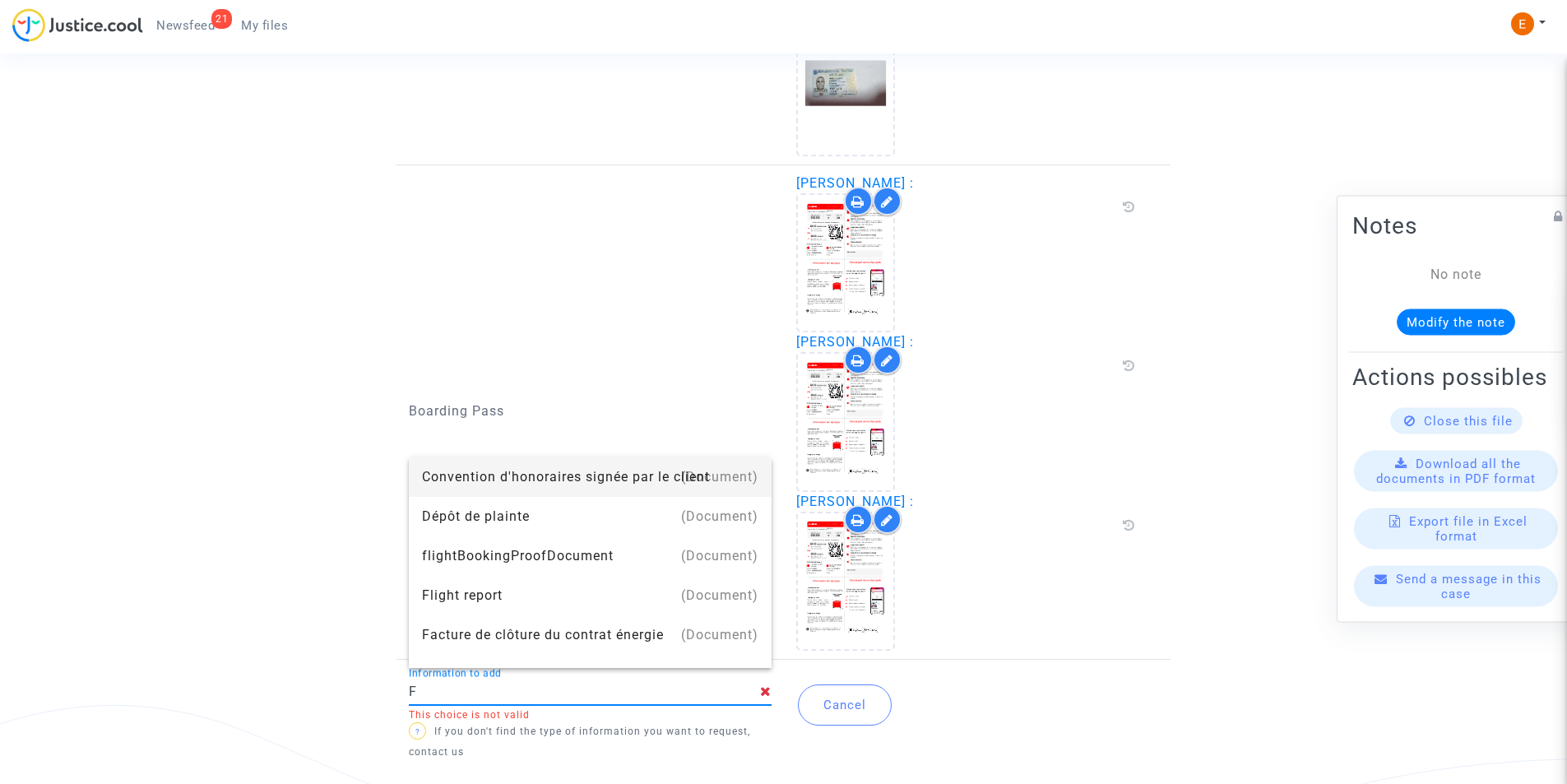
type input "Flight report"
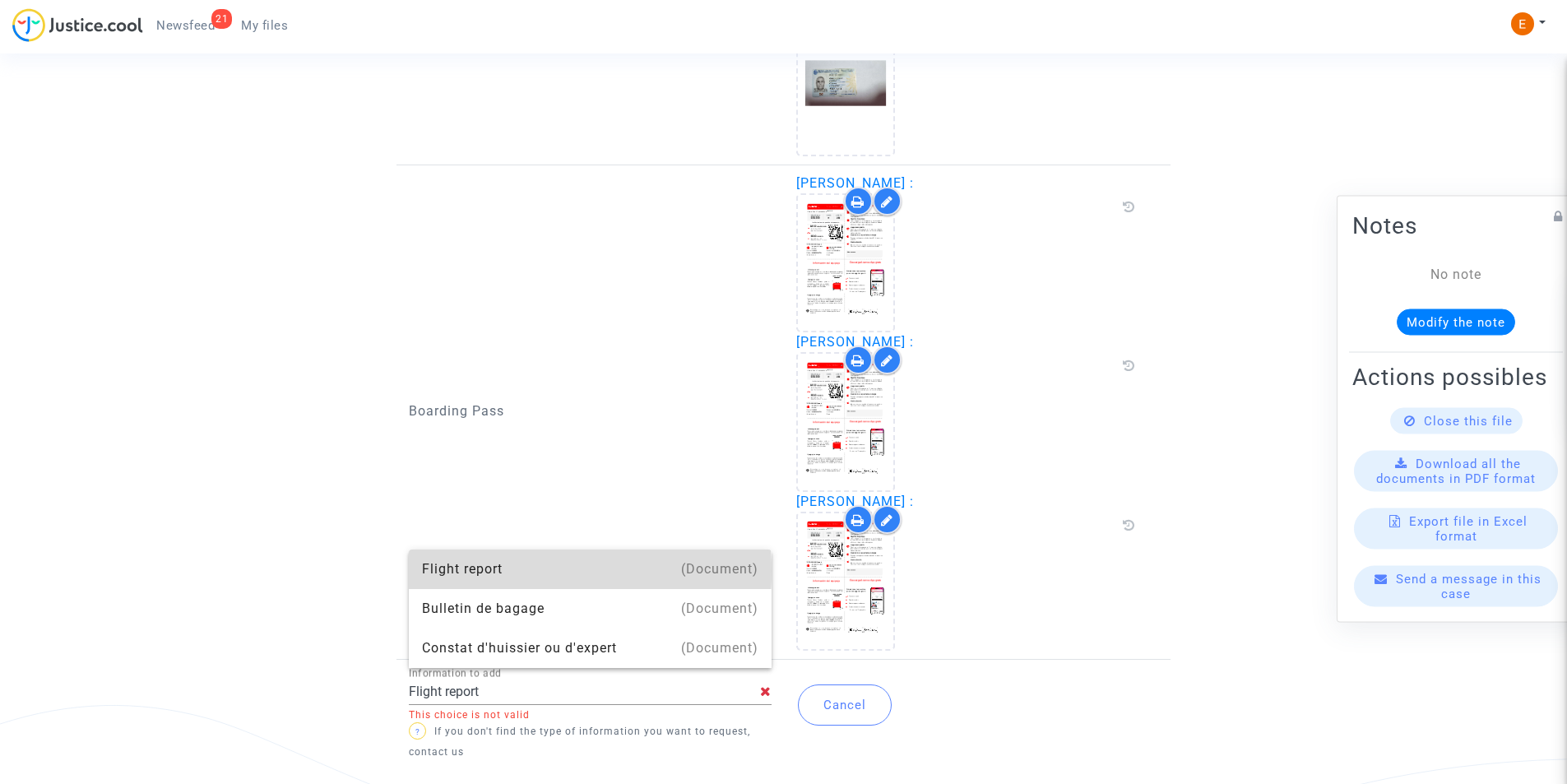
click at [485, 571] on div "Flight report" at bounding box center [590, 569] width 337 height 39
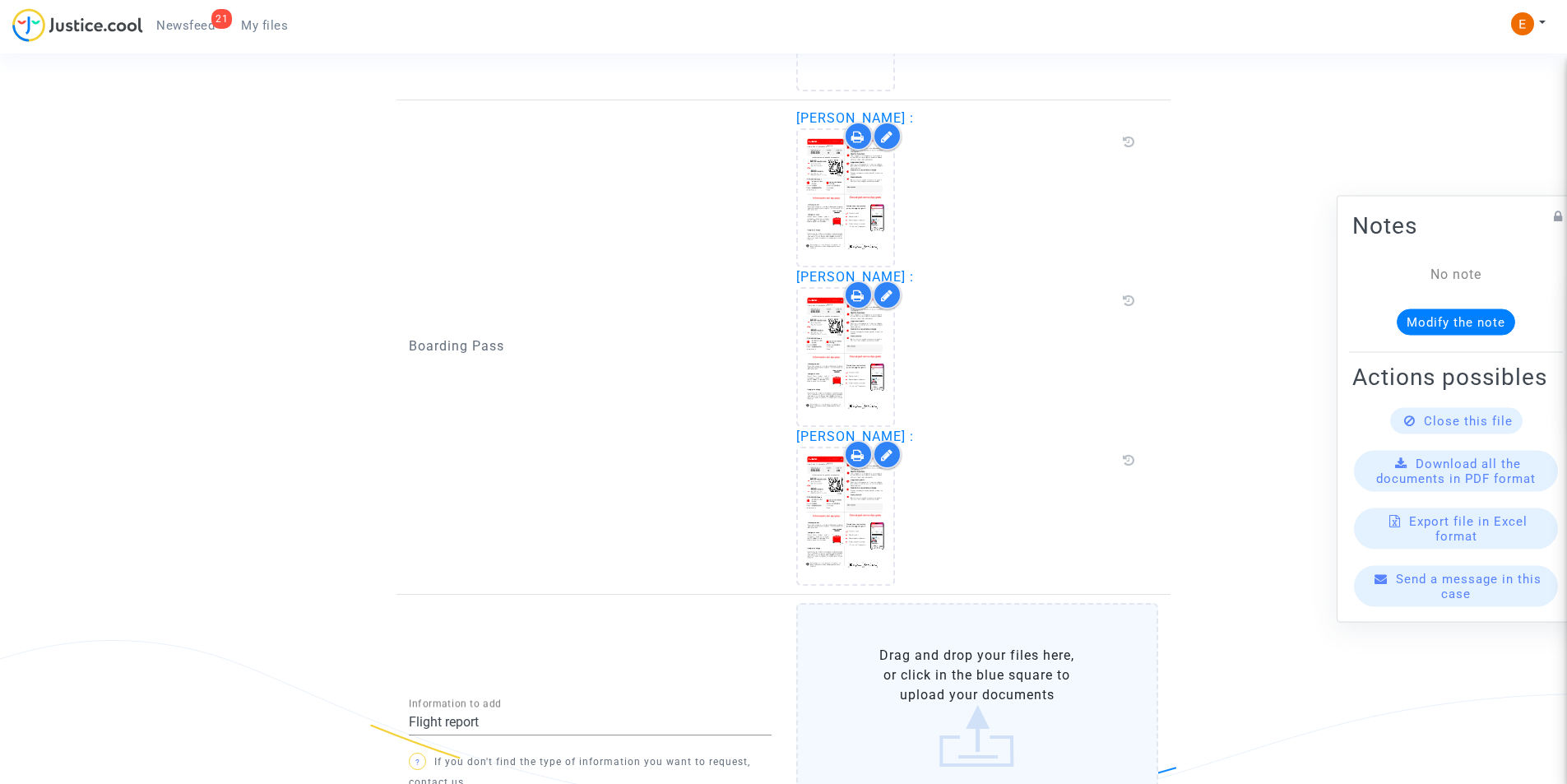
scroll to position [1702, 0]
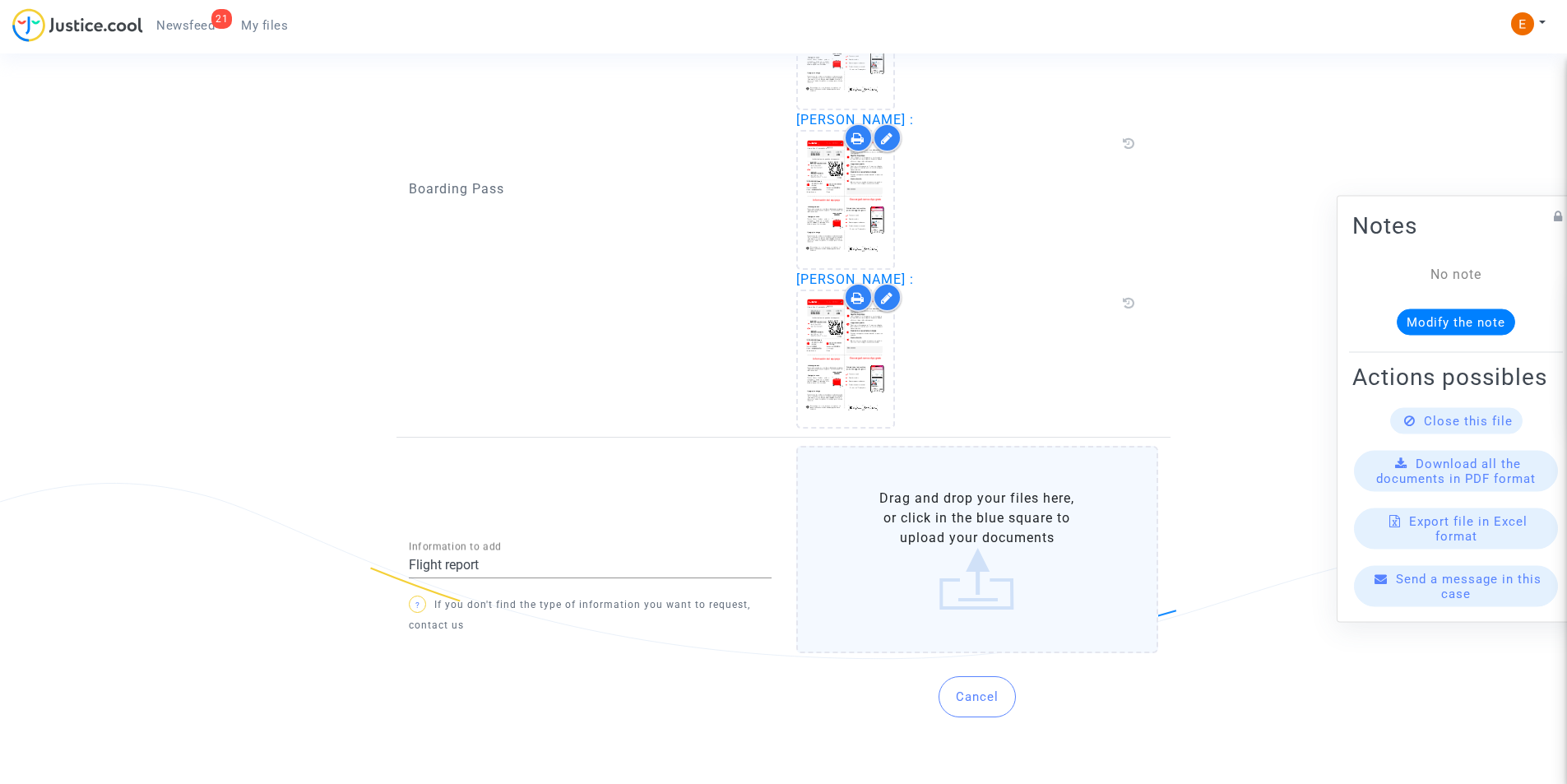
click at [938, 575] on label "Drag and drop your files here, or click in the blue square to upload your docum…" at bounding box center [977, 550] width 363 height 208
click at [0, 0] on input "Drag and drop your files here, or click in the blue square to upload your docum…" at bounding box center [0, 0] width 0 height 0
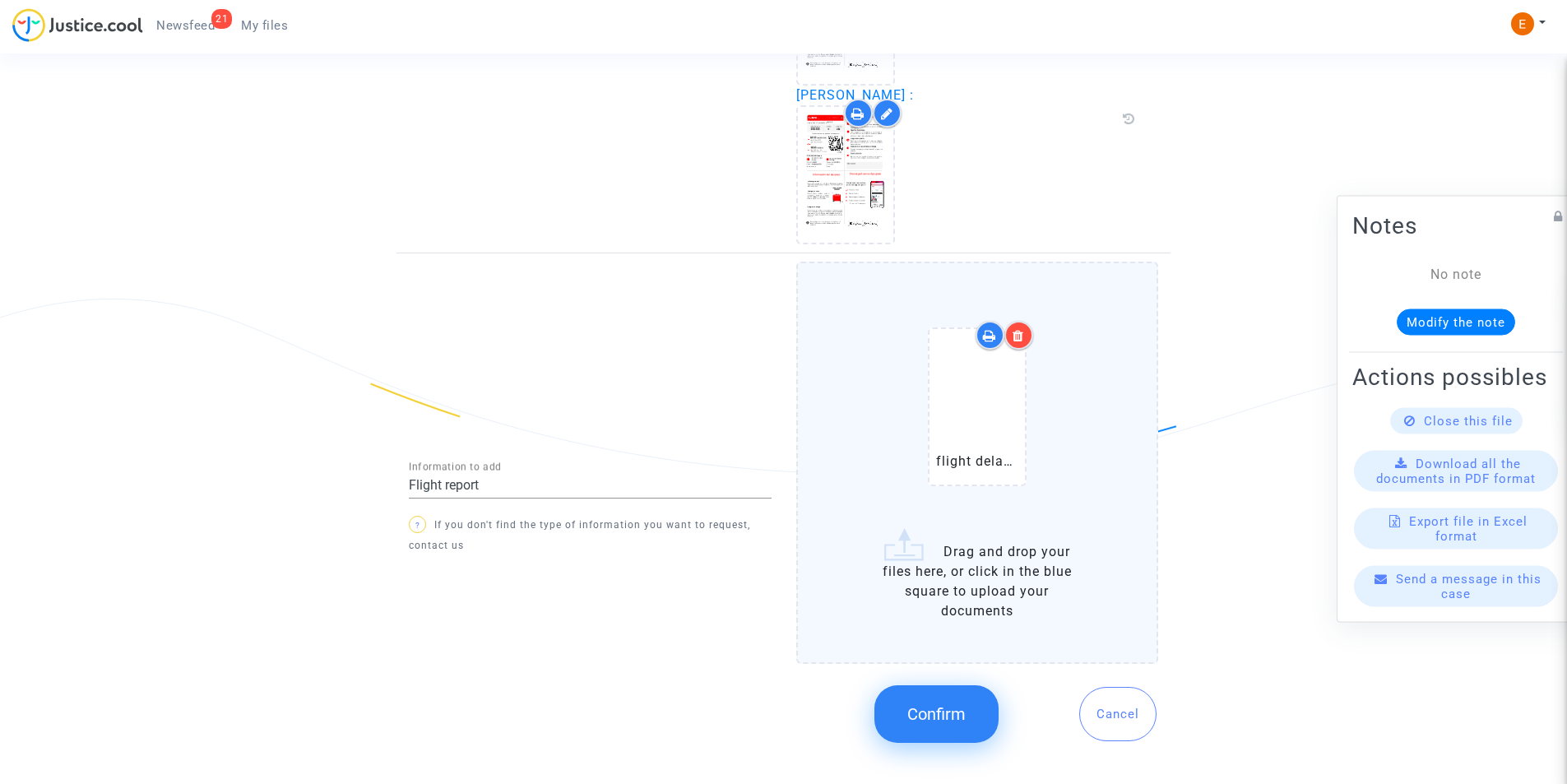
scroll to position [1897, 0]
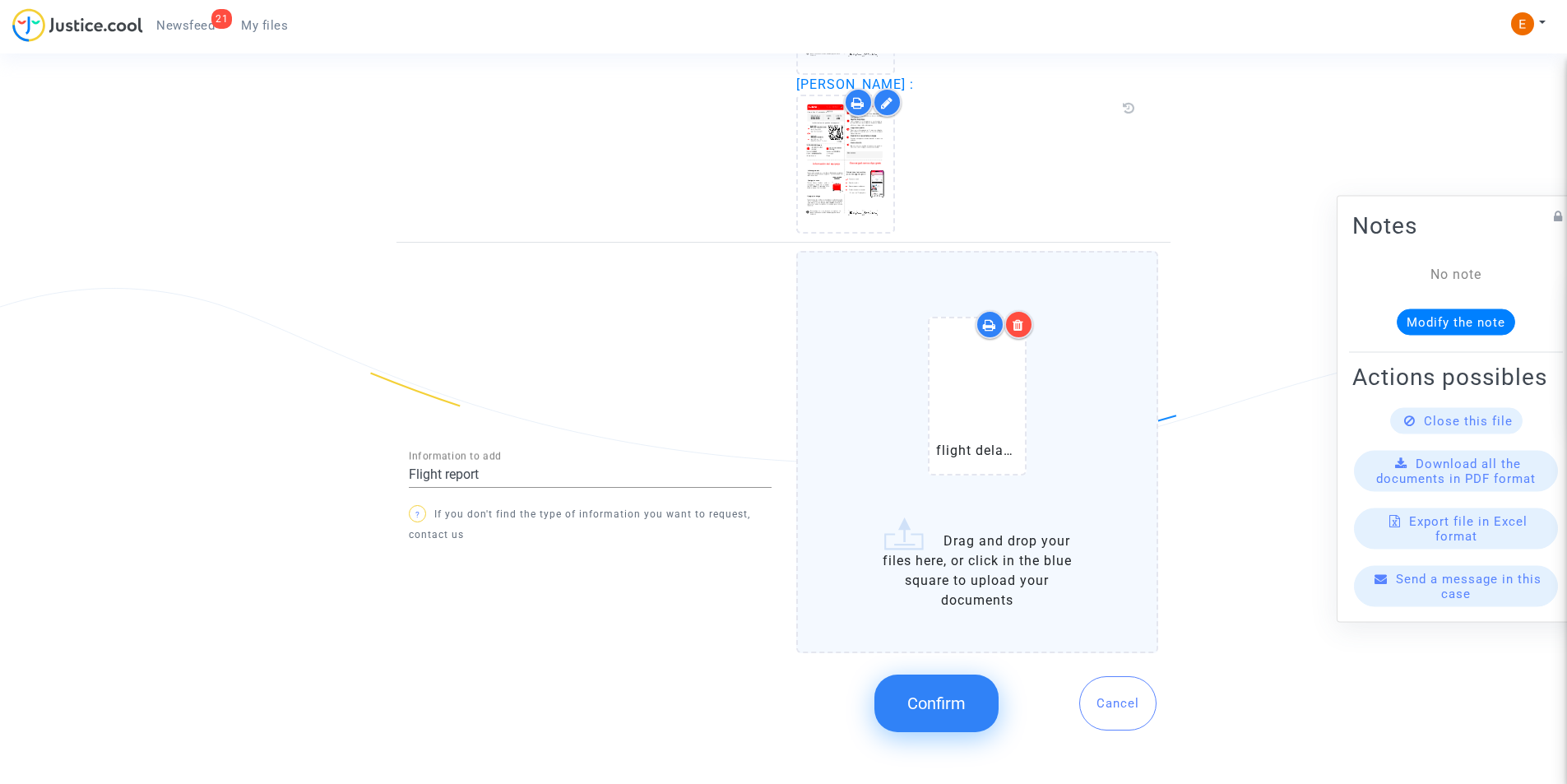
click at [954, 701] on span "Confirm" at bounding box center [936, 703] width 58 height 20
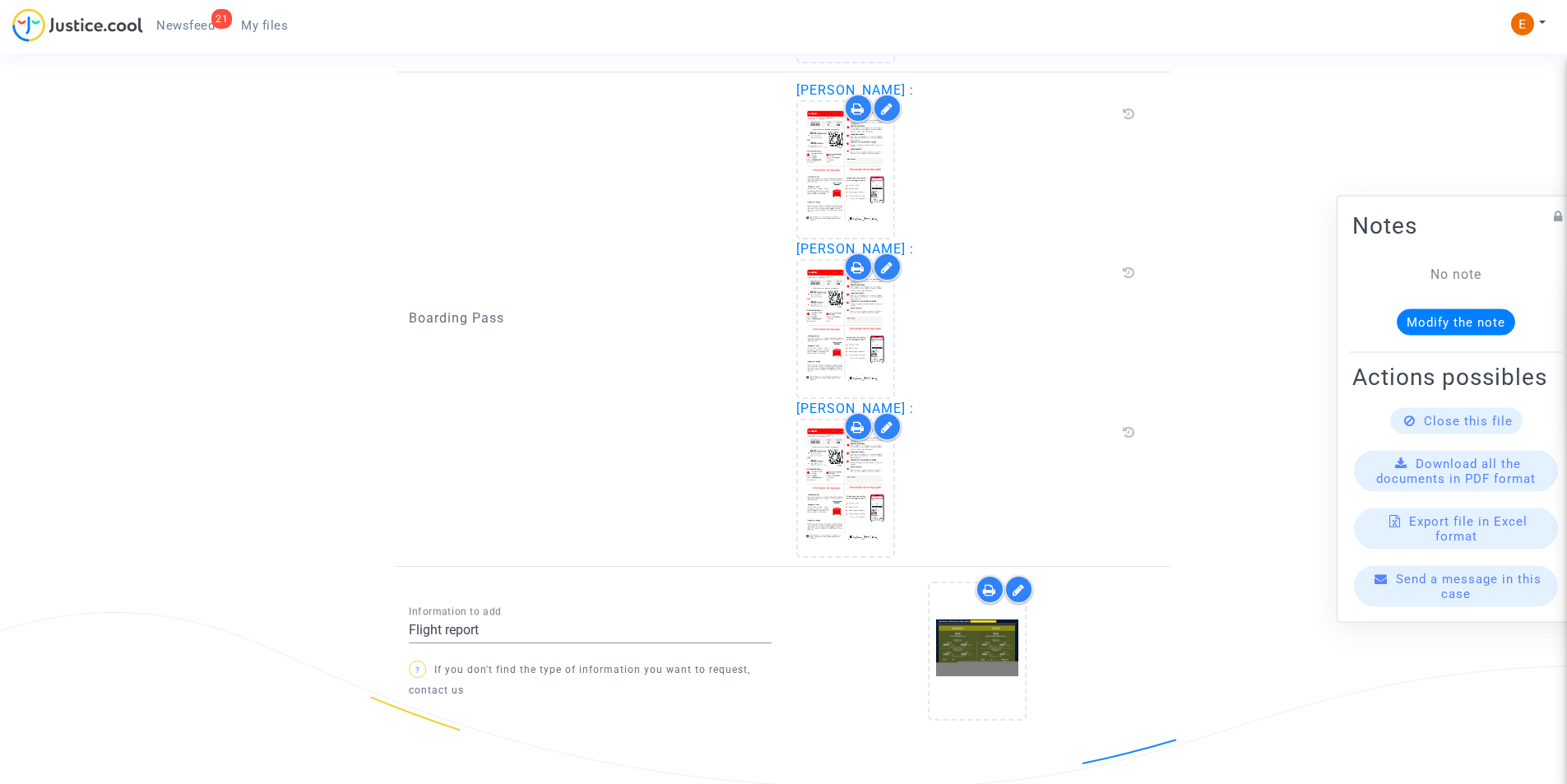
scroll to position [1636, 0]
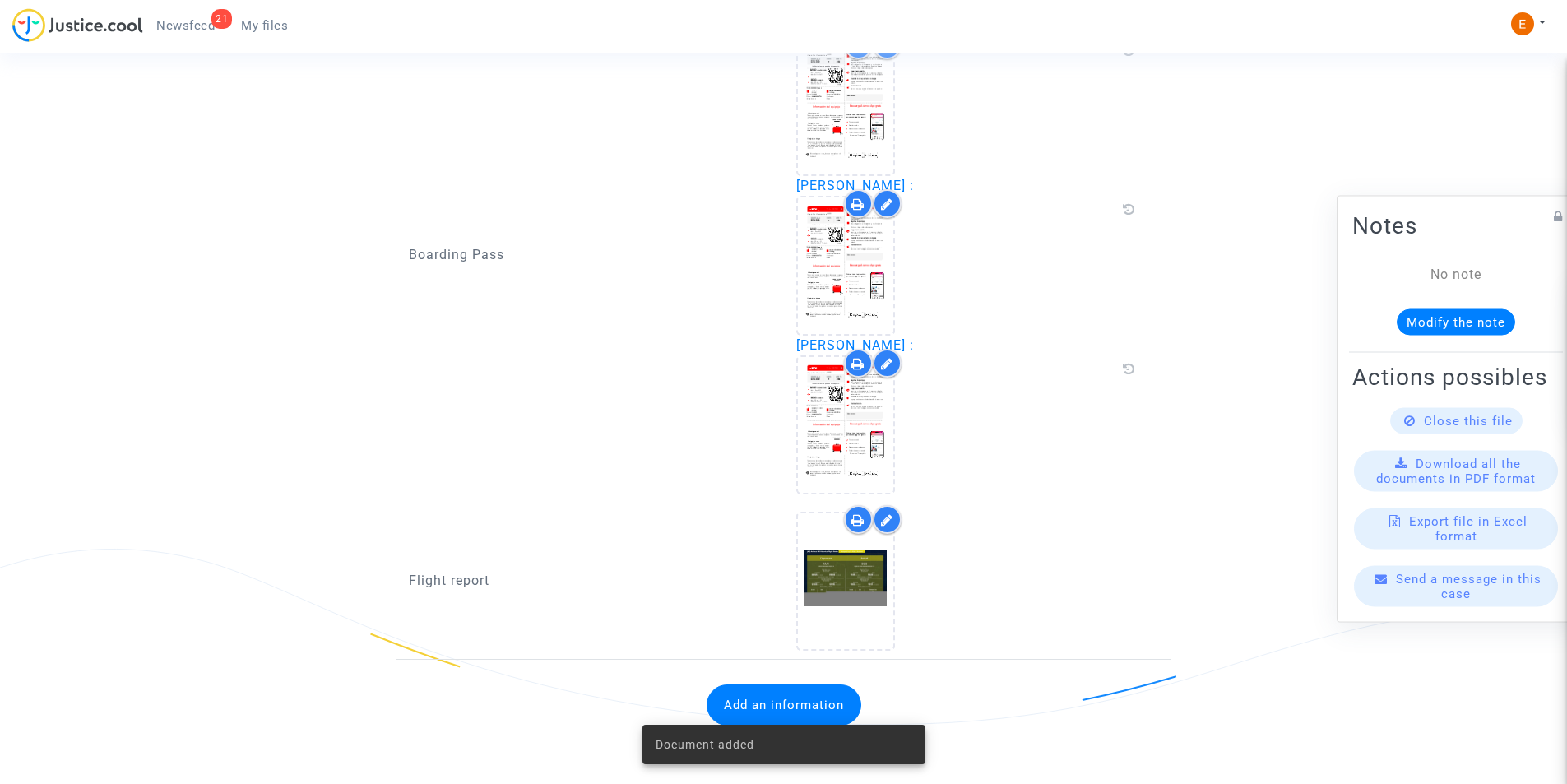
click at [787, 698] on button "Add an information" at bounding box center [784, 704] width 155 height 41
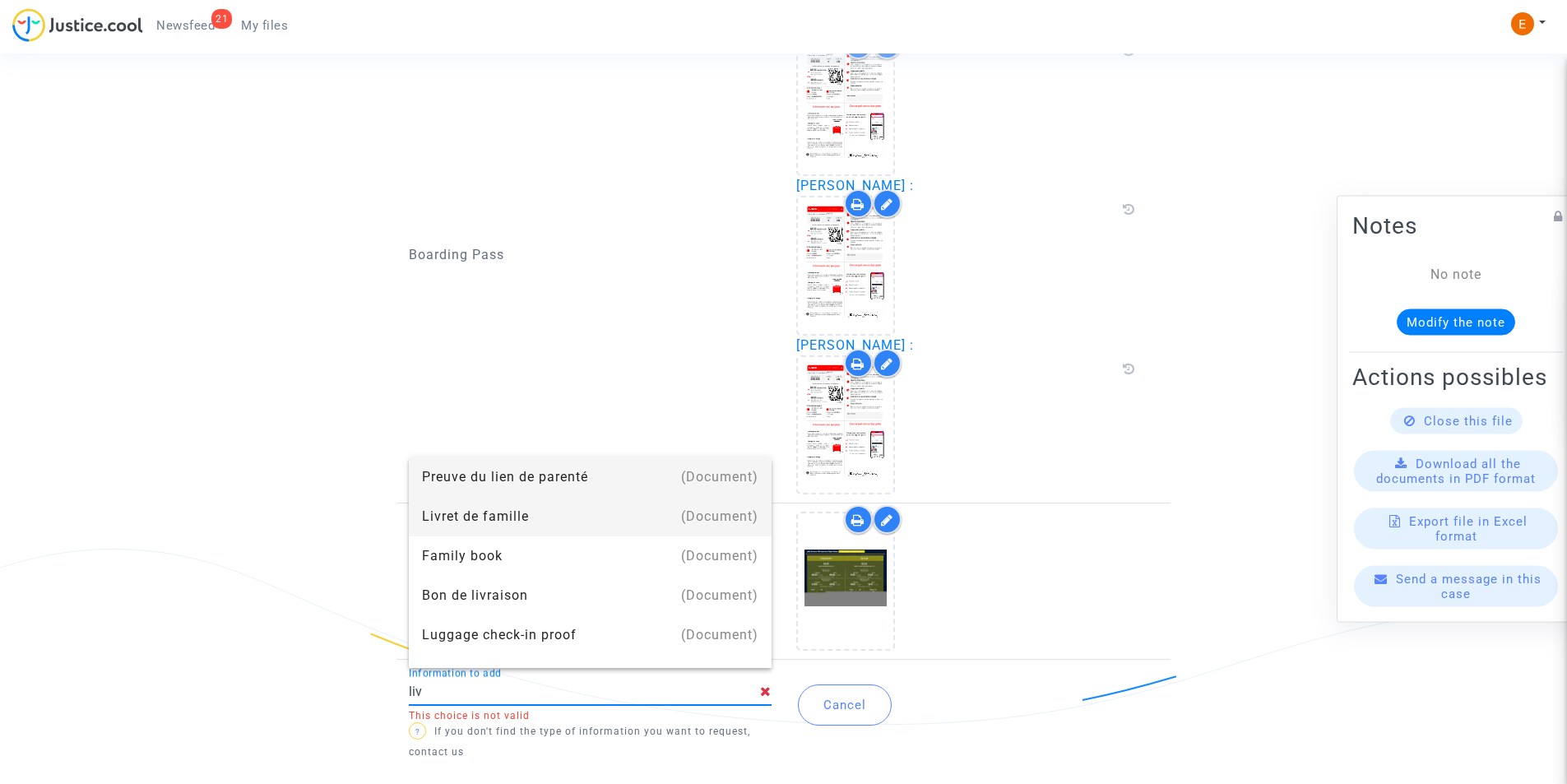
click at [518, 520] on div "Livret de famille" at bounding box center [590, 516] width 337 height 39
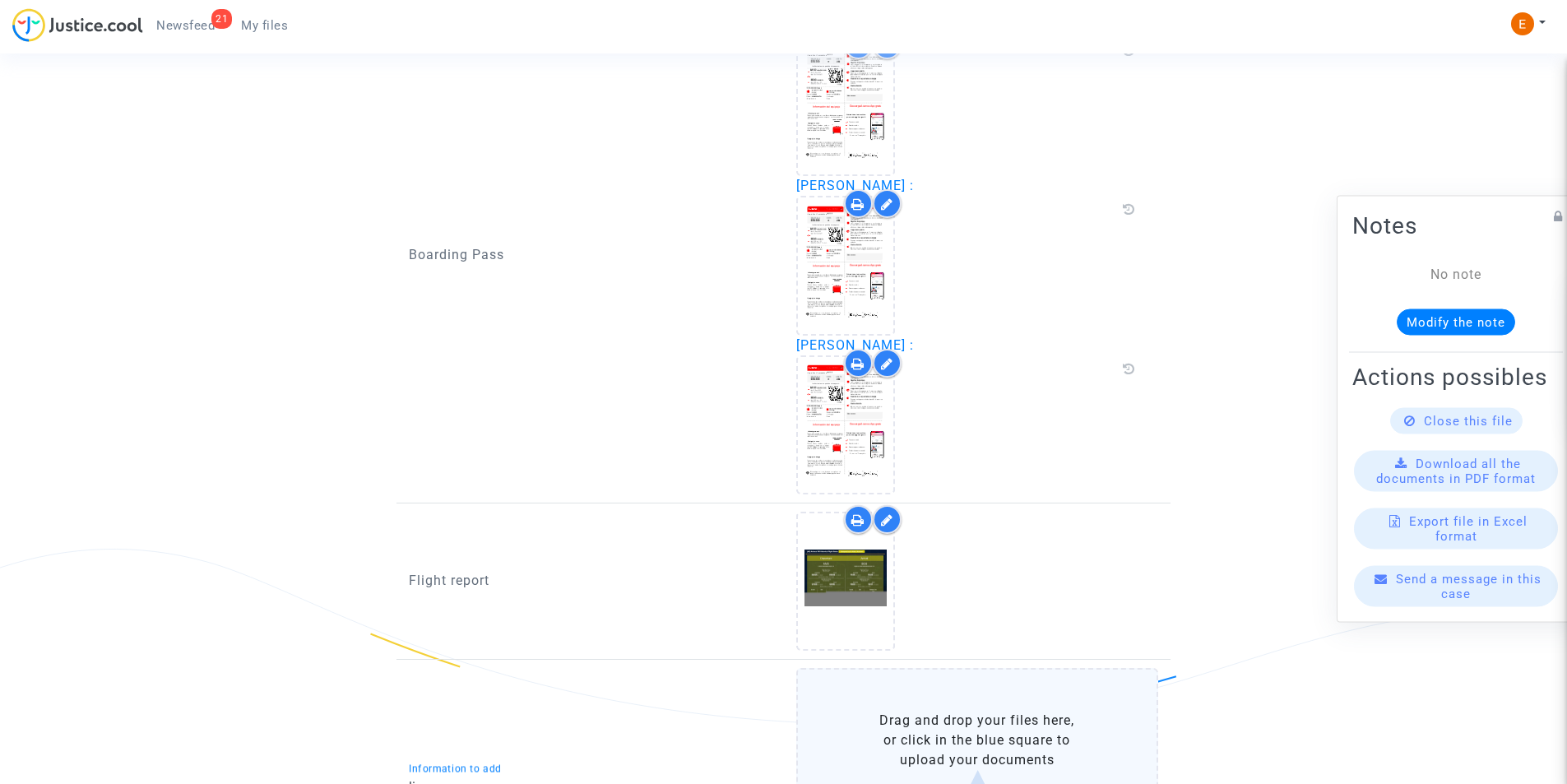
type input "Livret de famille"
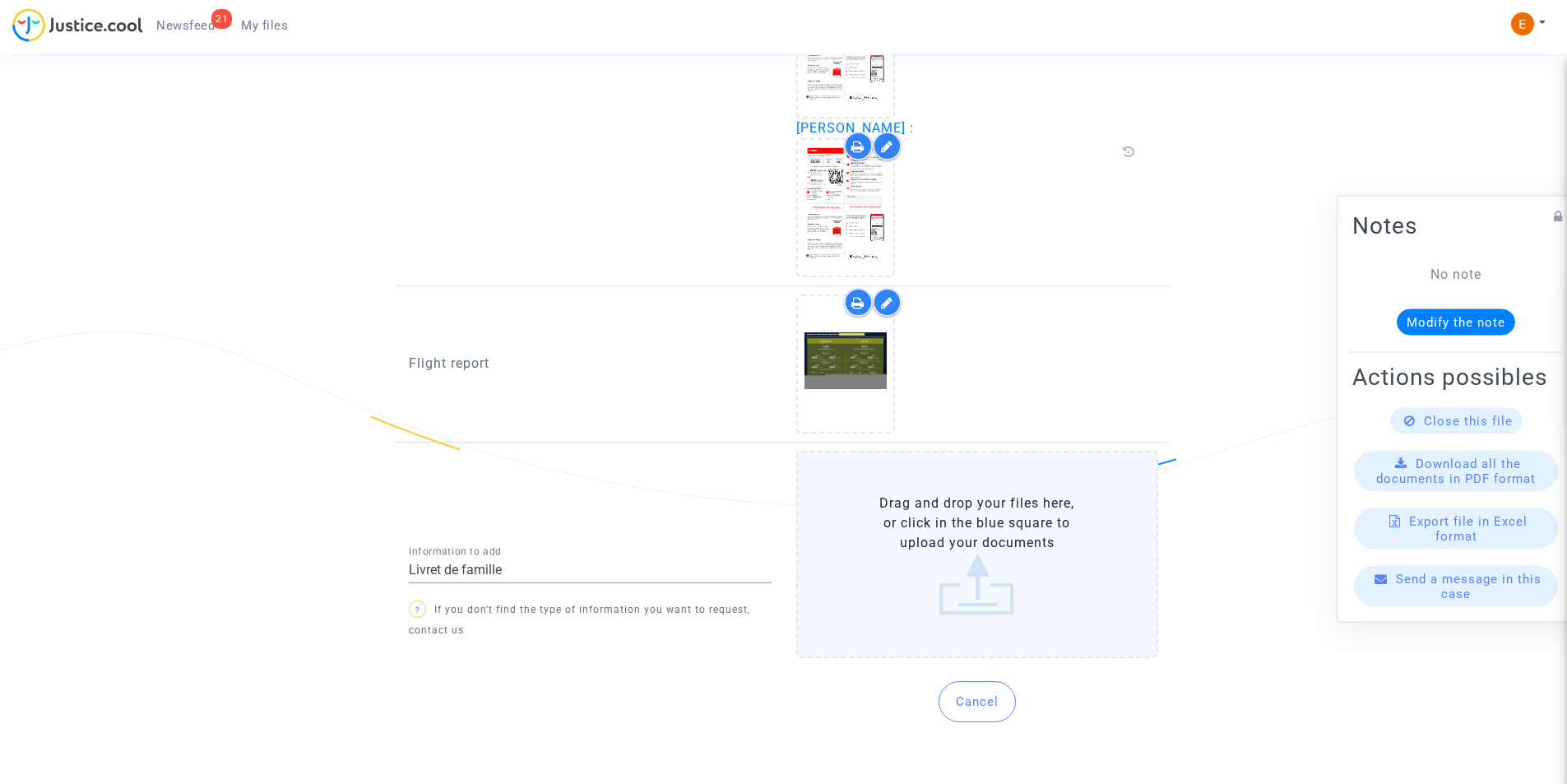
scroll to position [1858, 0]
click at [907, 594] on label "Drag and drop your files here, or click in the blue square to upload your docum…" at bounding box center [977, 550] width 363 height 208
click at [0, 0] on input "Drag and drop your files here, or click in the blue square to upload your docum…" at bounding box center [0, 0] width 0 height 0
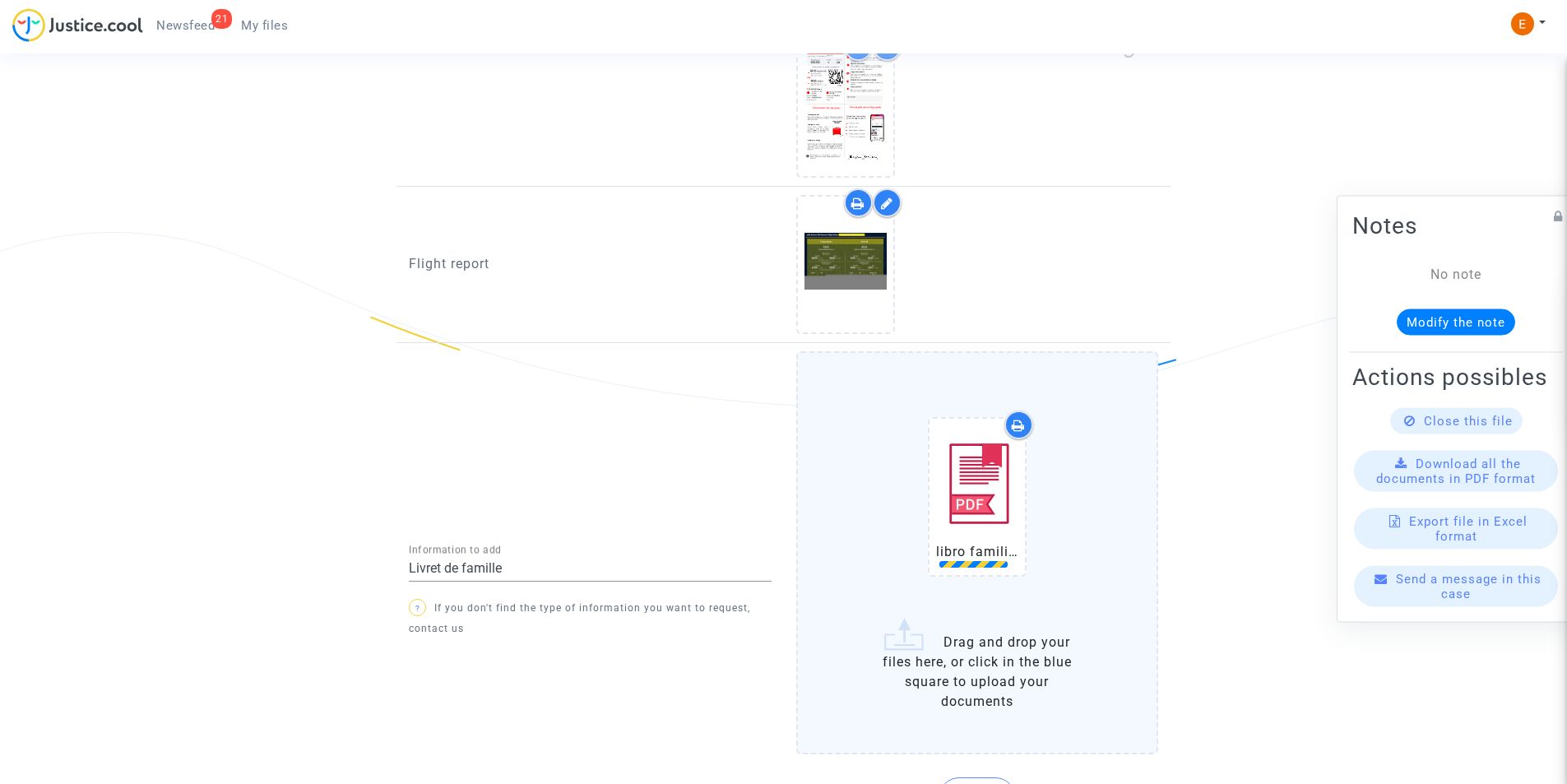
scroll to position [2023, 0]
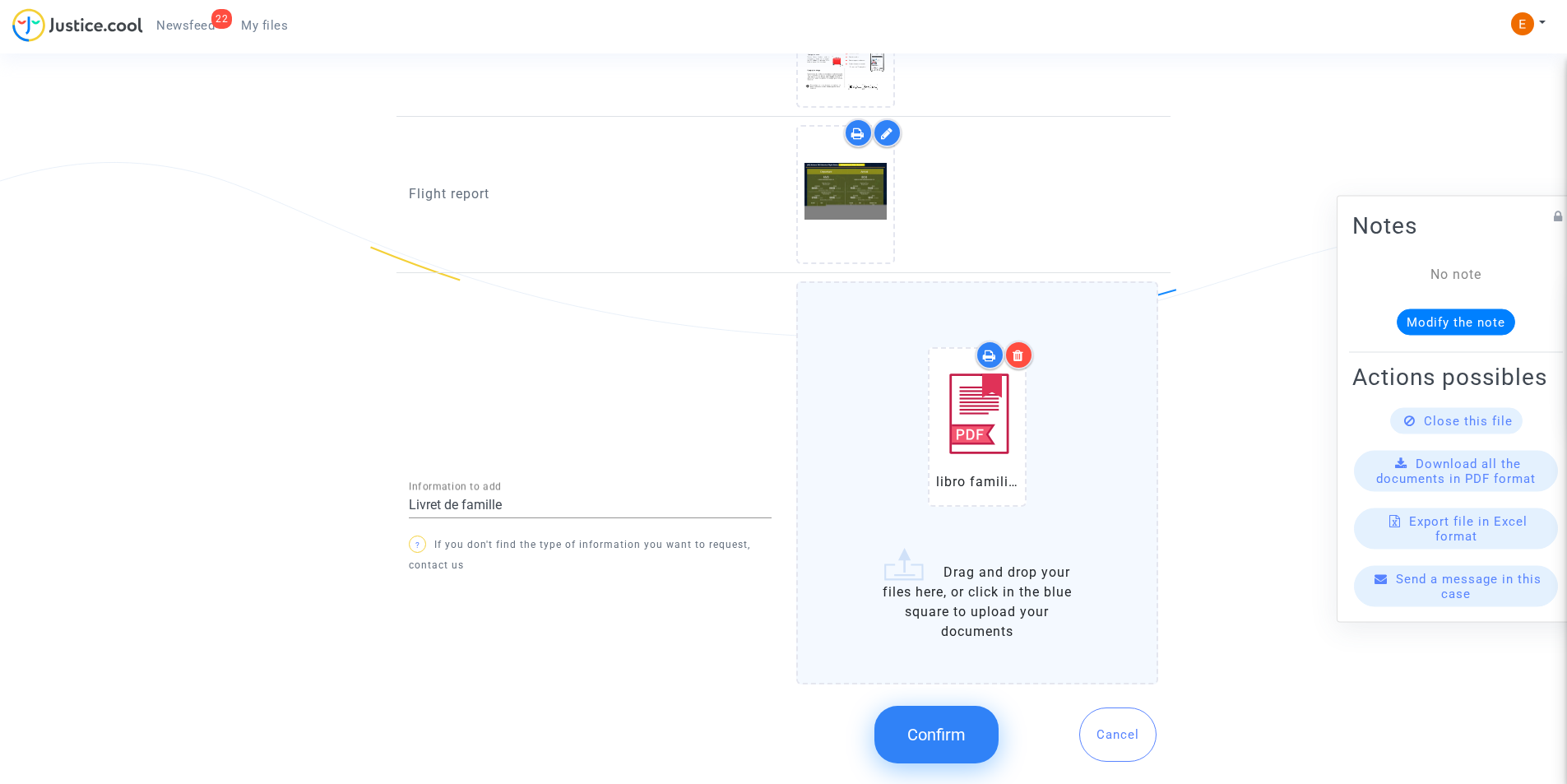
click at [1019, 342] on div at bounding box center [1019, 354] width 29 height 29
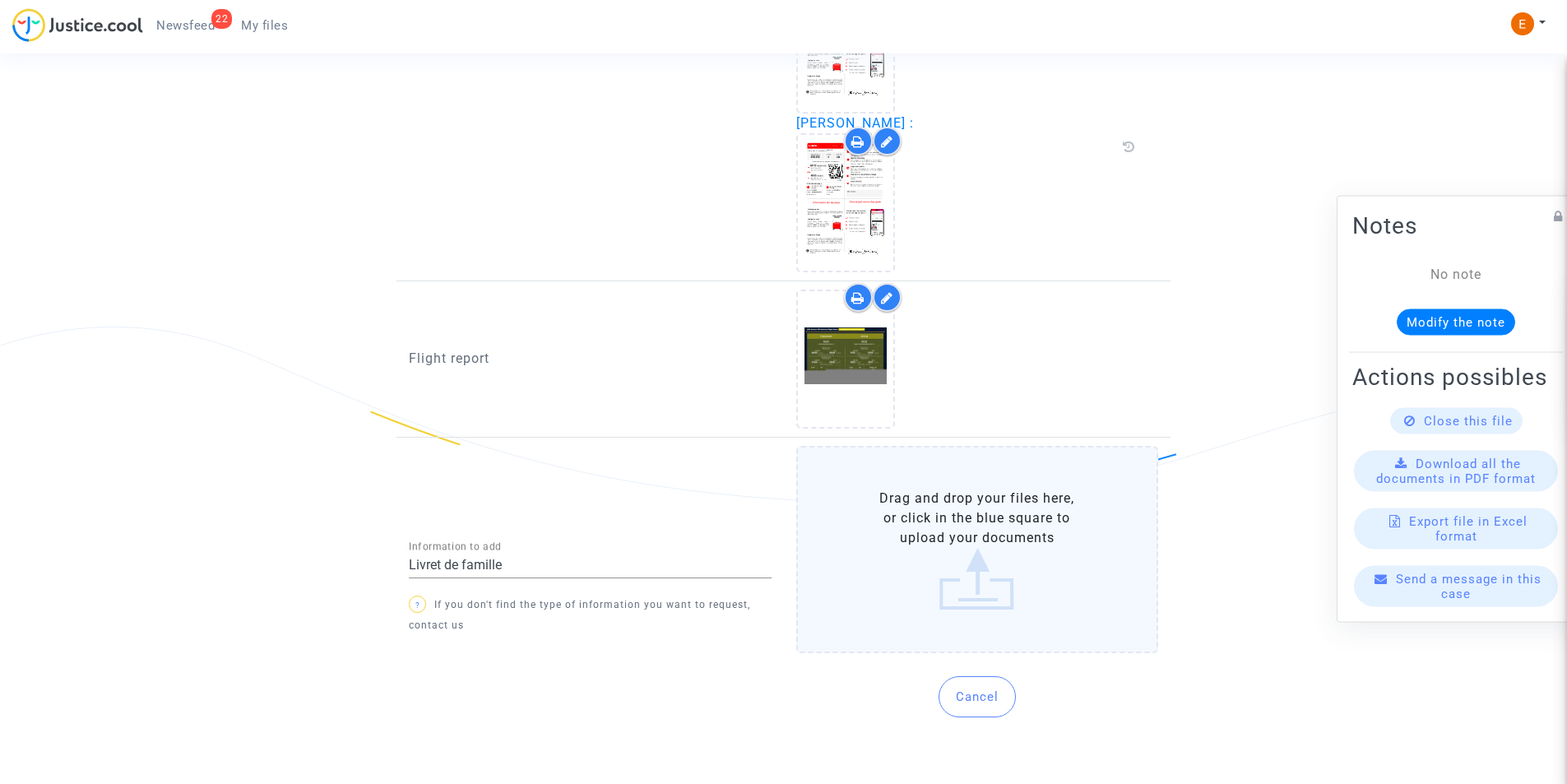
click at [958, 476] on label "Drag and drop your files here, or click in the blue square to upload your docum…" at bounding box center [977, 550] width 363 height 208
click at [0, 0] on input "Drag and drop your files here, or click in the blue square to upload your docum…" at bounding box center [0, 0] width 0 height 0
click at [968, 542] on label "Drag and drop your files here, or click in the blue square to upload your docum…" at bounding box center [977, 550] width 363 height 208
click at [0, 0] on input "Drag and drop your files here, or click in the blue square to upload your docum…" at bounding box center [0, 0] width 0 height 0
click at [987, 535] on label "Drag and drop your files here, or click in the blue square to upload your docum…" at bounding box center [977, 550] width 363 height 208
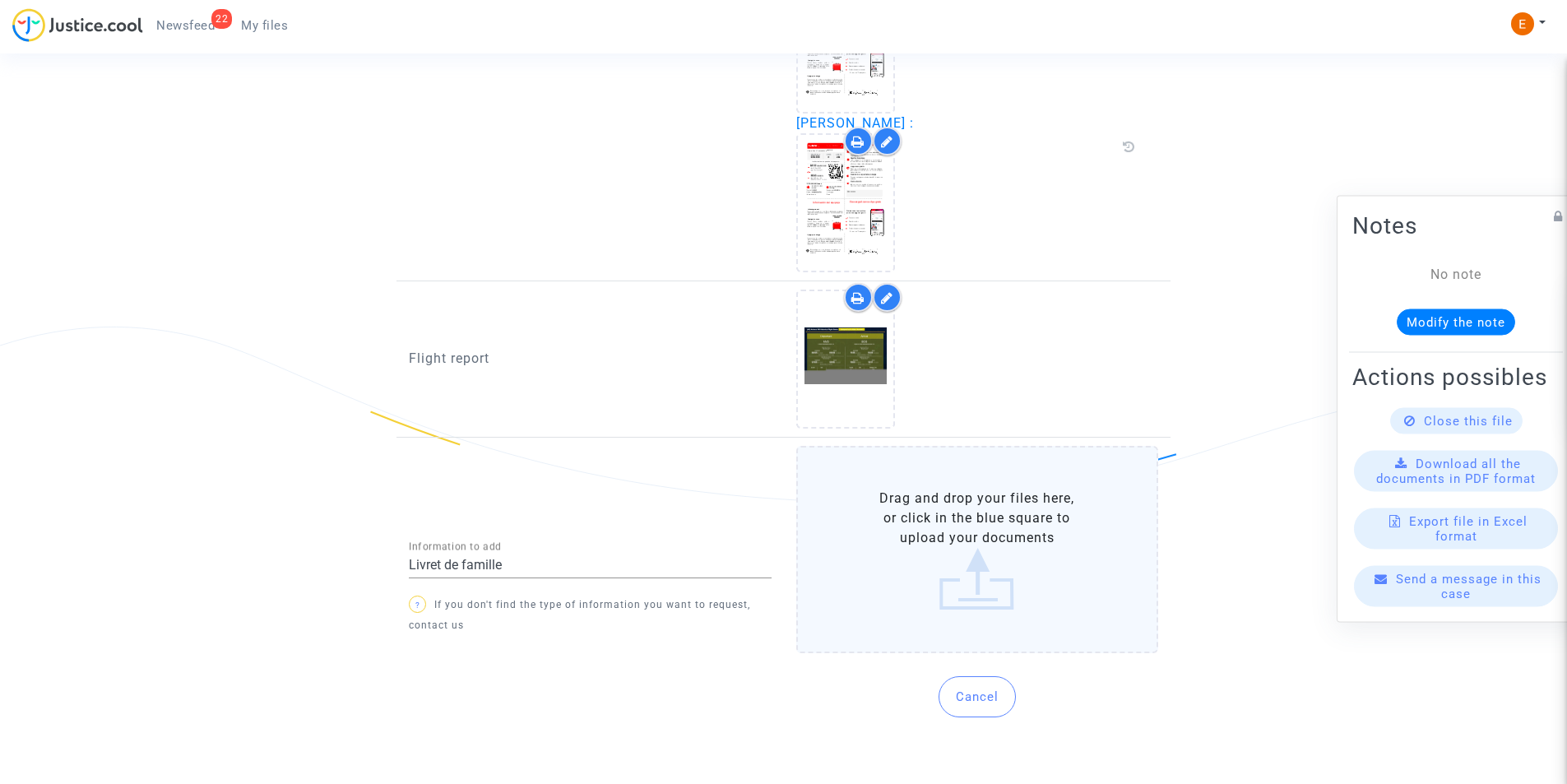
click at [0, 0] on input "Drag and drop your files here, or click in the blue square to upload your docum…" at bounding box center [0, 0] width 0 height 0
click at [942, 517] on label "Drag and drop your files here, or click in the blue square to upload your docum…" at bounding box center [977, 550] width 363 height 208
click at [0, 0] on input "Drag and drop your files here, or click in the blue square to upload your docum…" at bounding box center [0, 0] width 0 height 0
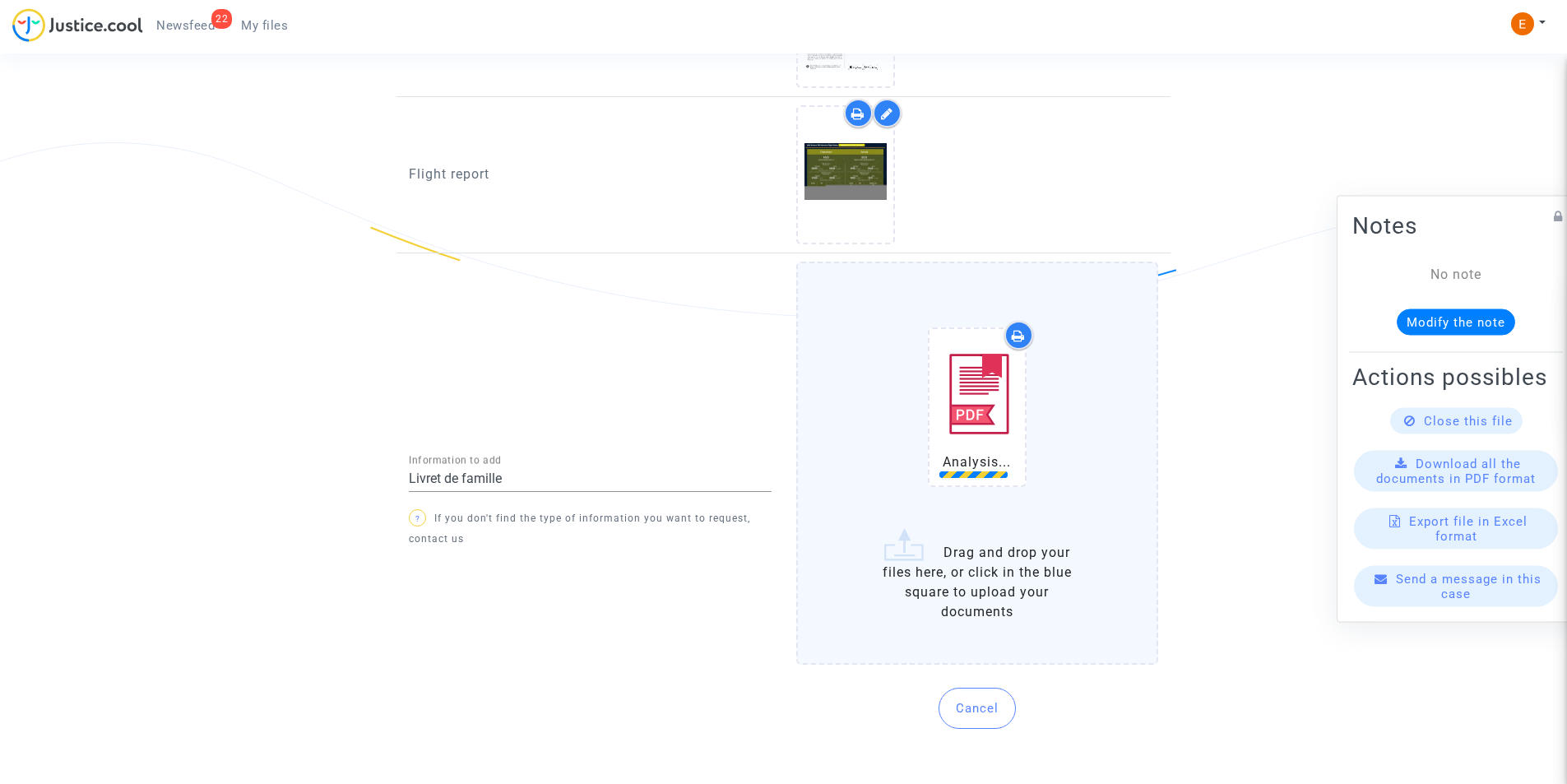
scroll to position [2054, 0]
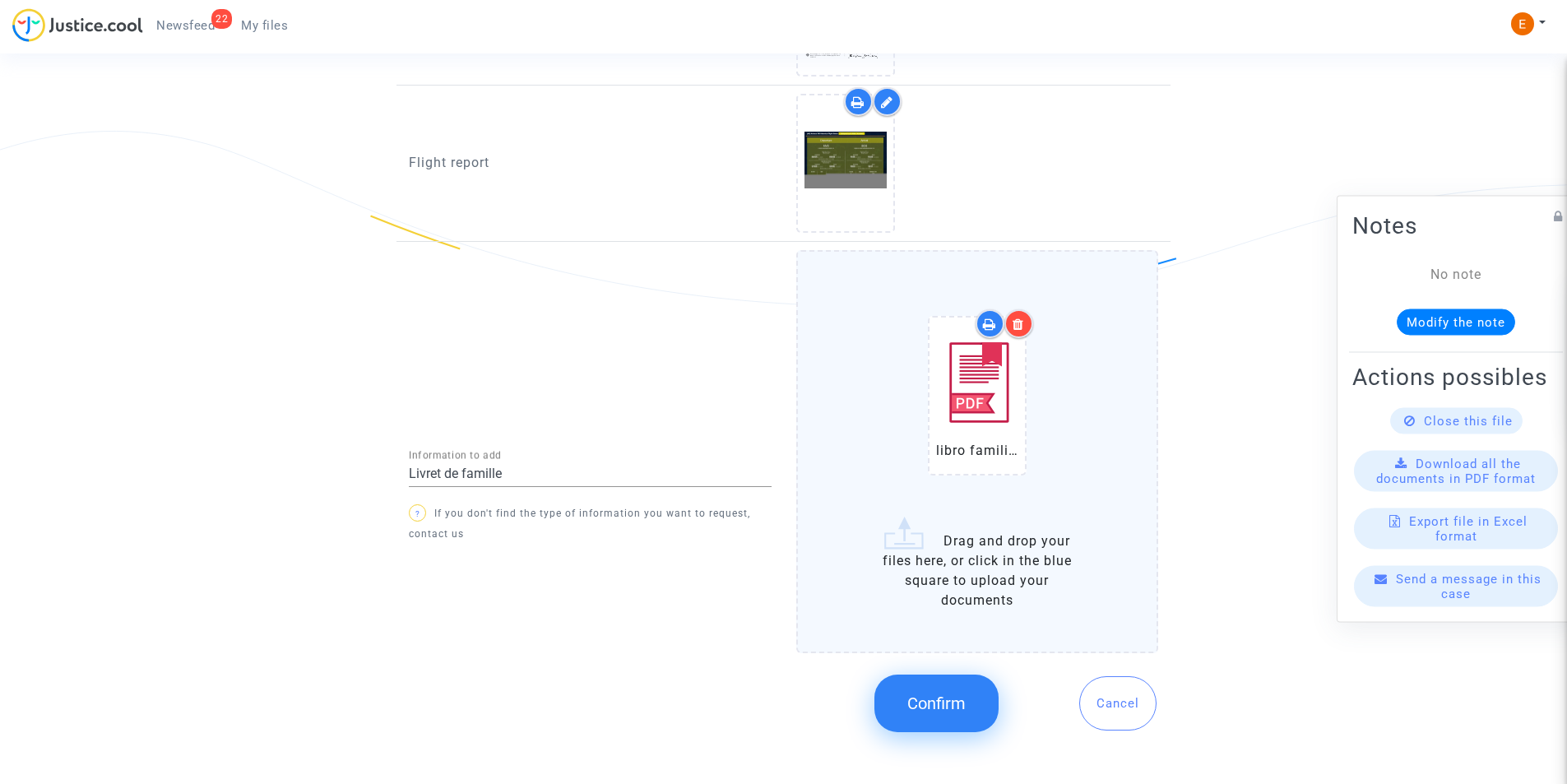
click at [957, 688] on button "Confirm" at bounding box center [937, 703] width 124 height 57
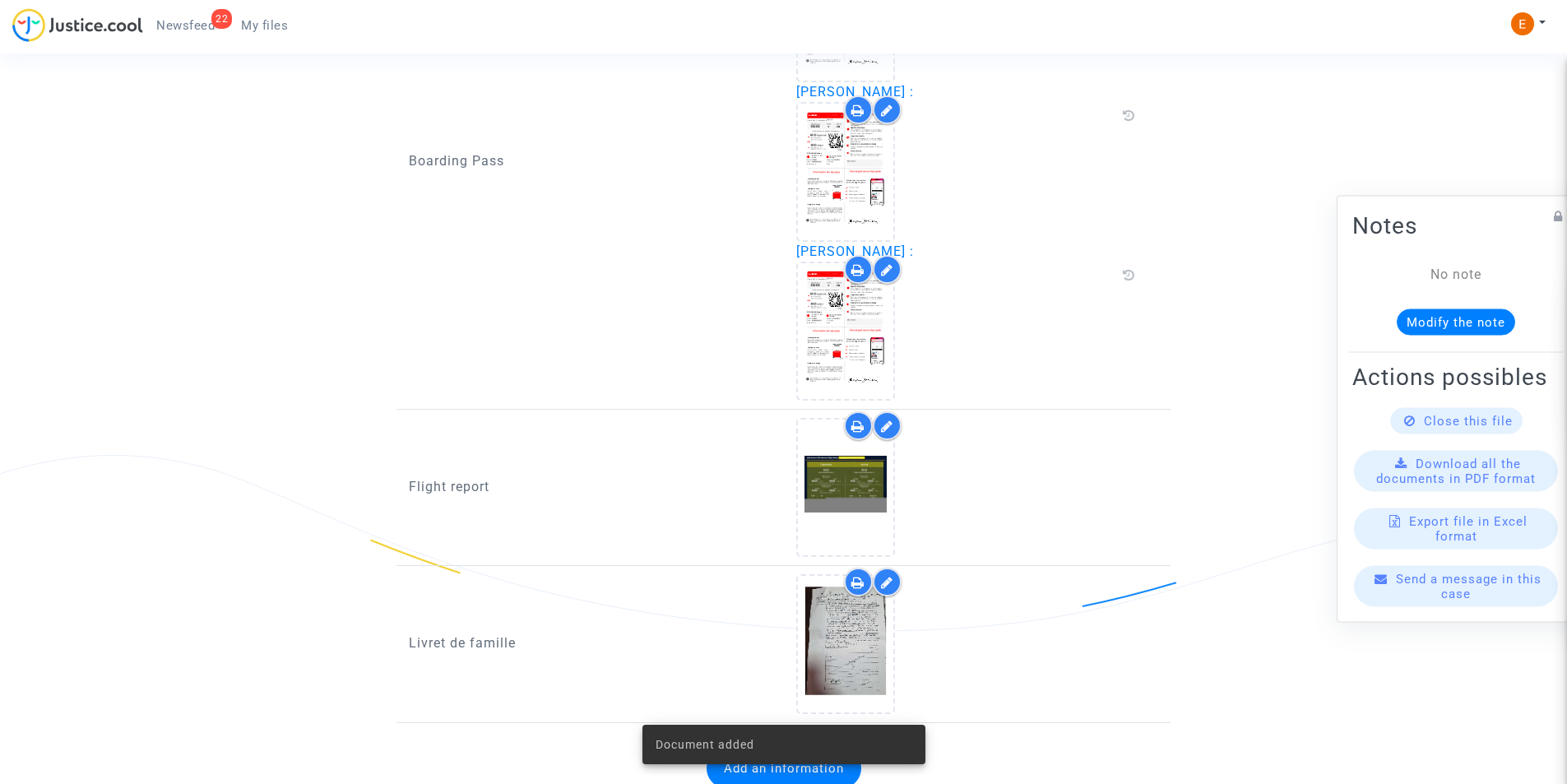
scroll to position [1794, 0]
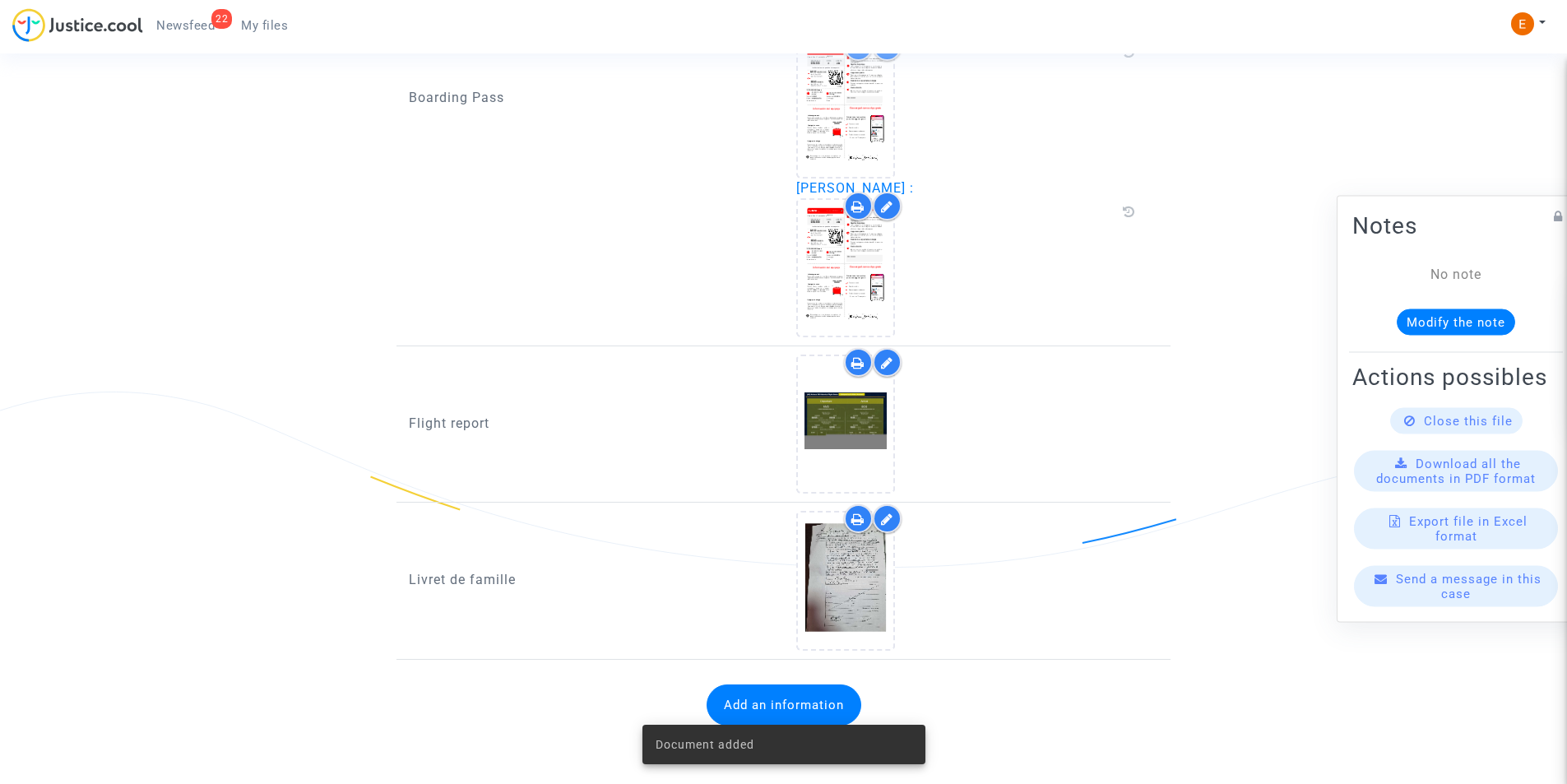
click at [798, 690] on button "Add an information" at bounding box center [784, 704] width 155 height 41
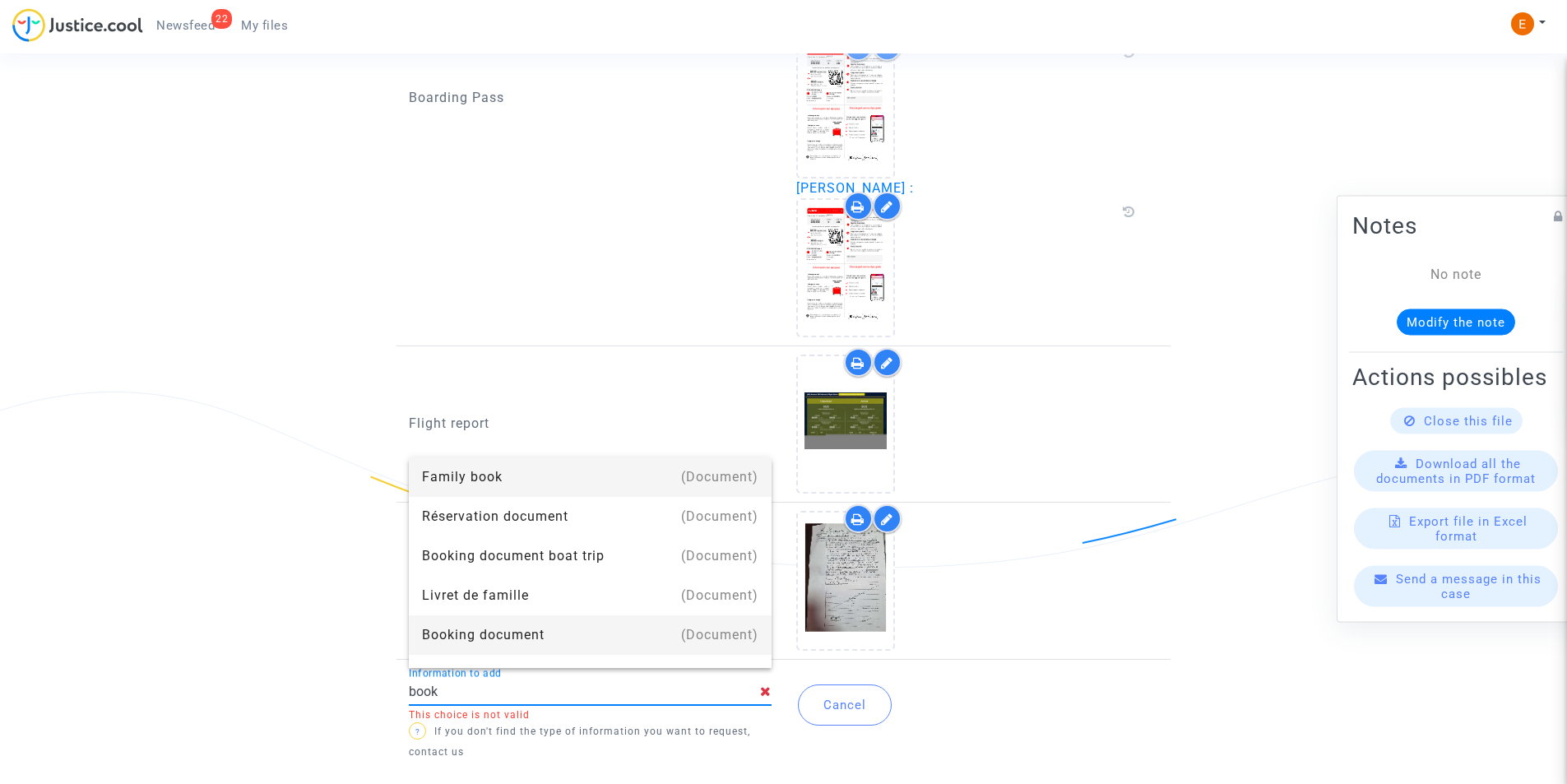
click at [482, 632] on div "Booking document" at bounding box center [590, 635] width 337 height 39
type input "Booking document"
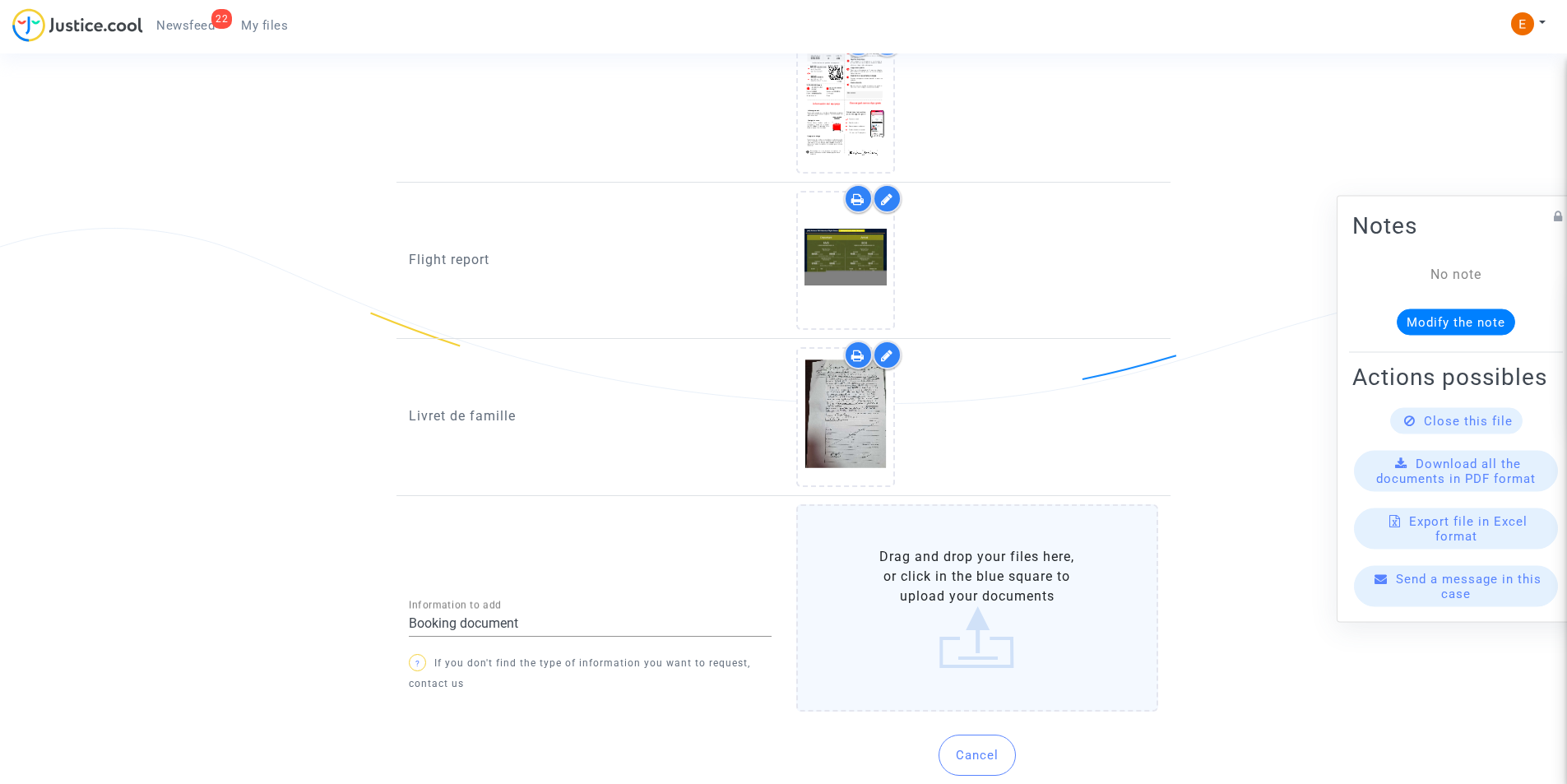
scroll to position [1958, 0]
click at [958, 618] on label "Drag and drop your files here, or click in the blue square to upload your docum…" at bounding box center [977, 607] width 363 height 208
click at [0, 0] on input "Drag and drop your files here, or click in the blue square to upload your docum…" at bounding box center [0, 0] width 0 height 0
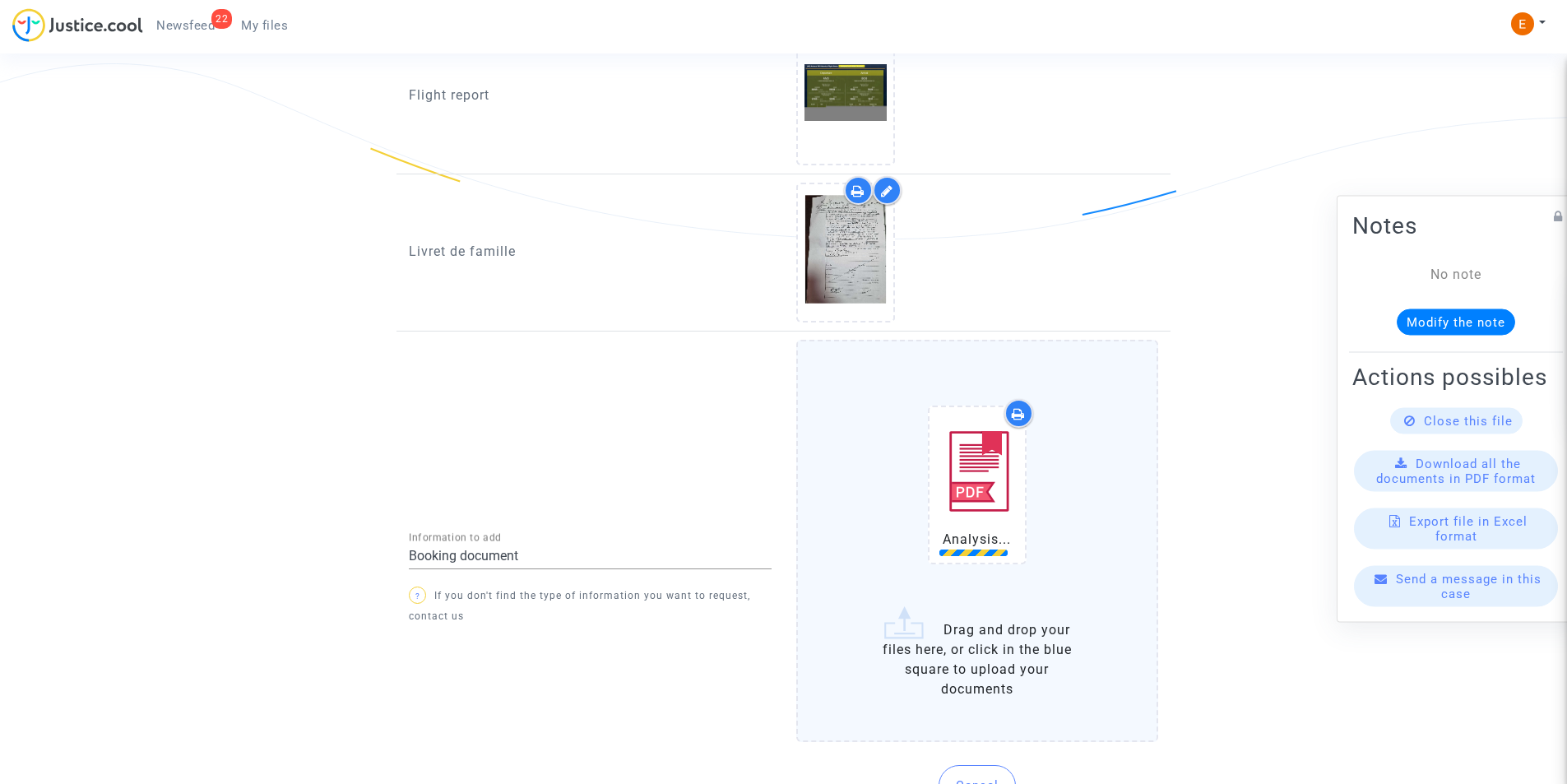
scroll to position [2122, 0]
click at [1018, 406] on icon at bounding box center [1018, 413] width 12 height 13
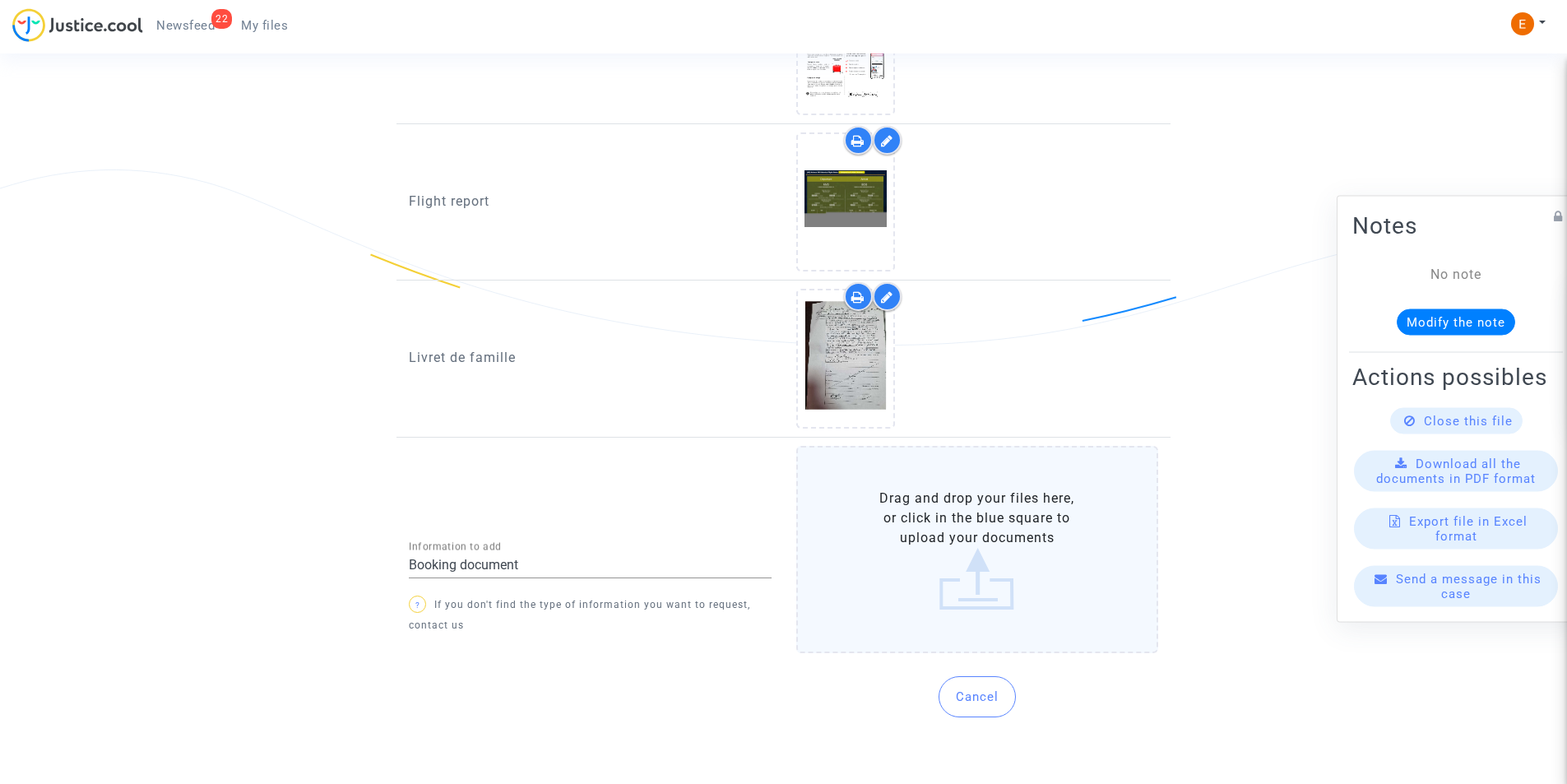
click at [1013, 562] on label "Drag and drop your files here, or click in the blue square to upload your docum…" at bounding box center [977, 550] width 363 height 208
click at [0, 0] on input "Drag and drop your files here, or click in the blue square to upload your docum…" at bounding box center [0, 0] width 0 height 0
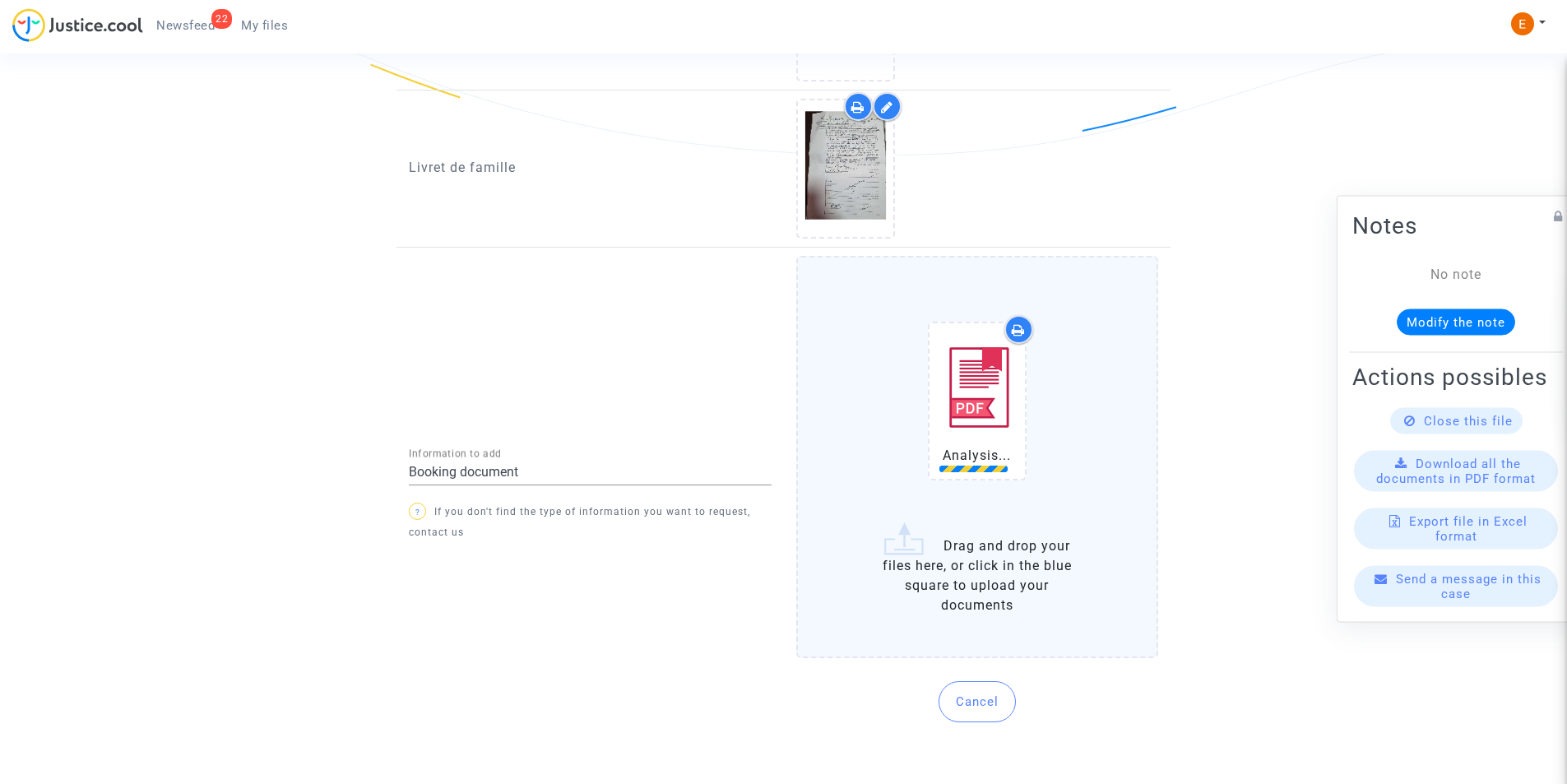
scroll to position [2211, 0]
click at [984, 690] on button "Cancel" at bounding box center [977, 696] width 77 height 41
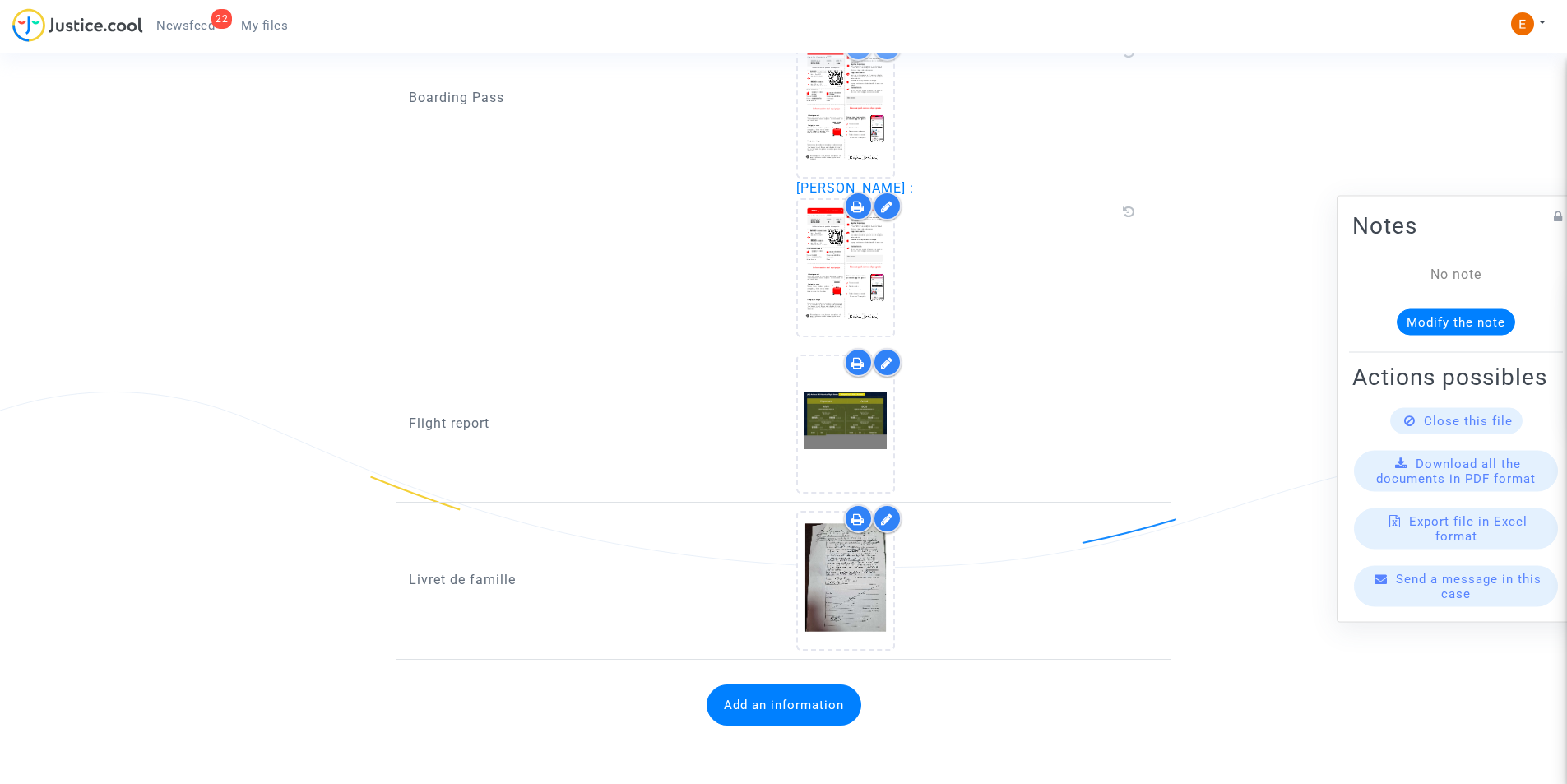
scroll to position [1794, 0]
click at [819, 711] on button "Add an information" at bounding box center [784, 704] width 155 height 41
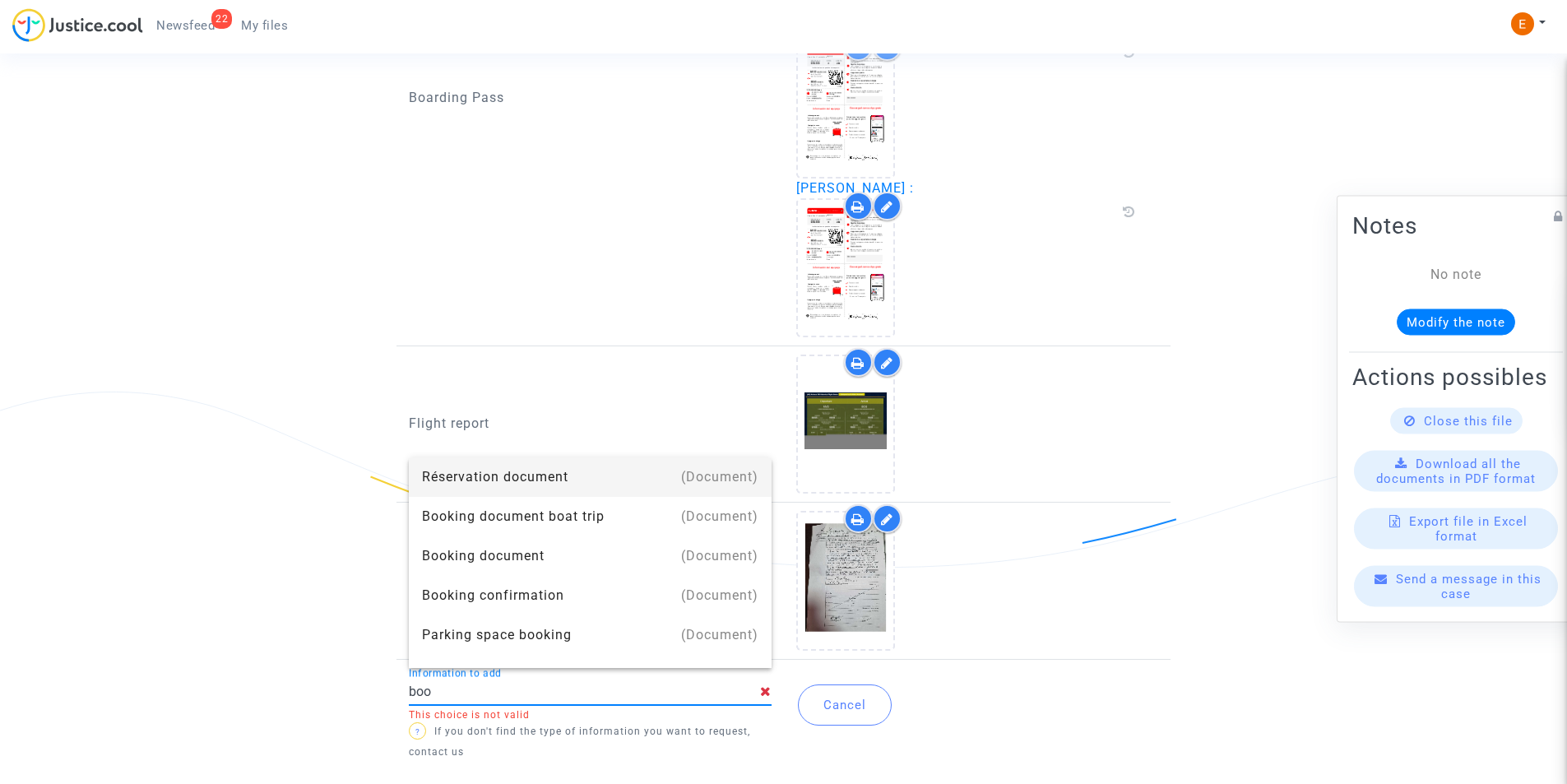
type input "Booking document"
click at [532, 480] on div "Booking document" at bounding box center [590, 477] width 337 height 39
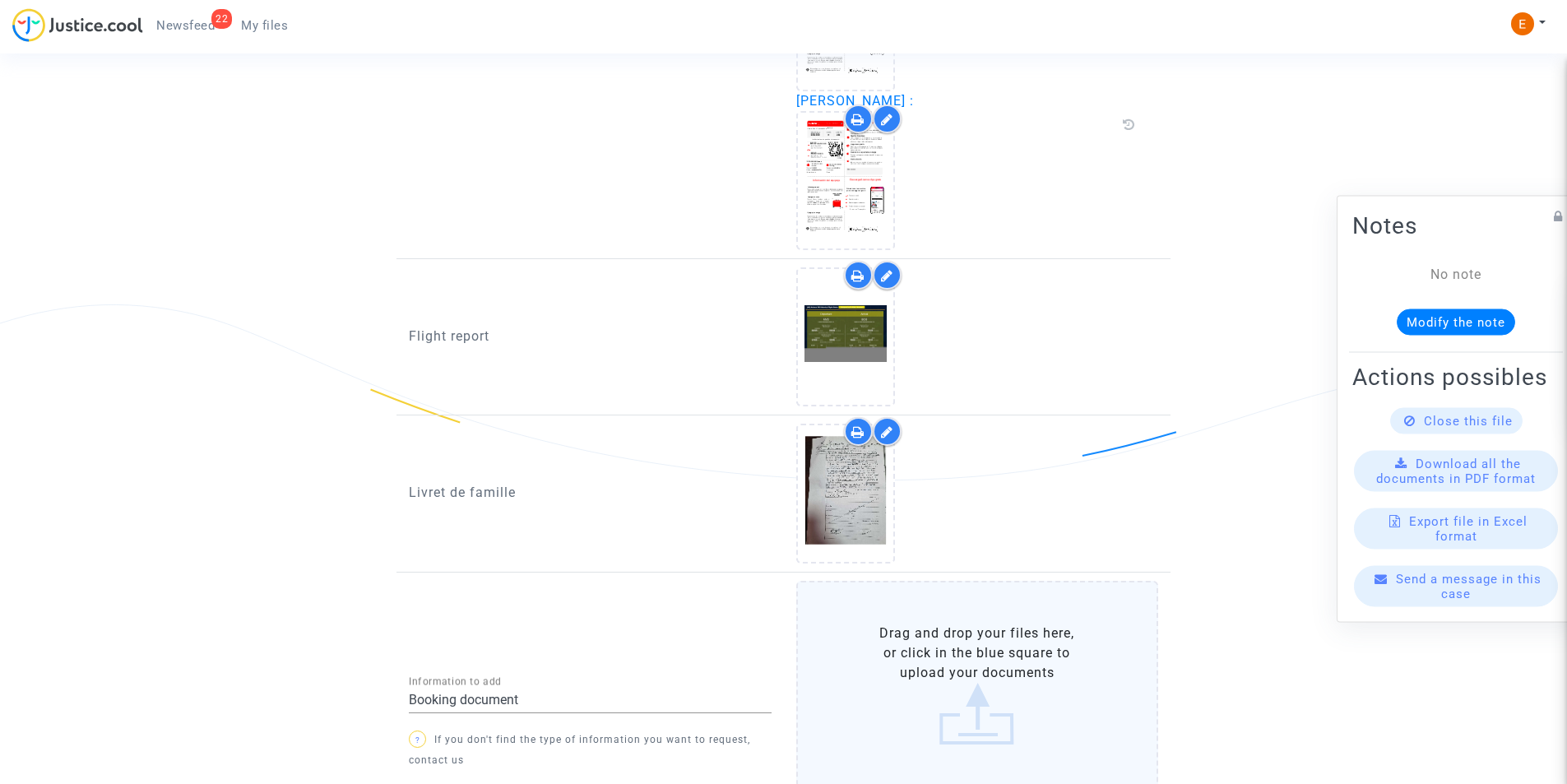
scroll to position [2015, 0]
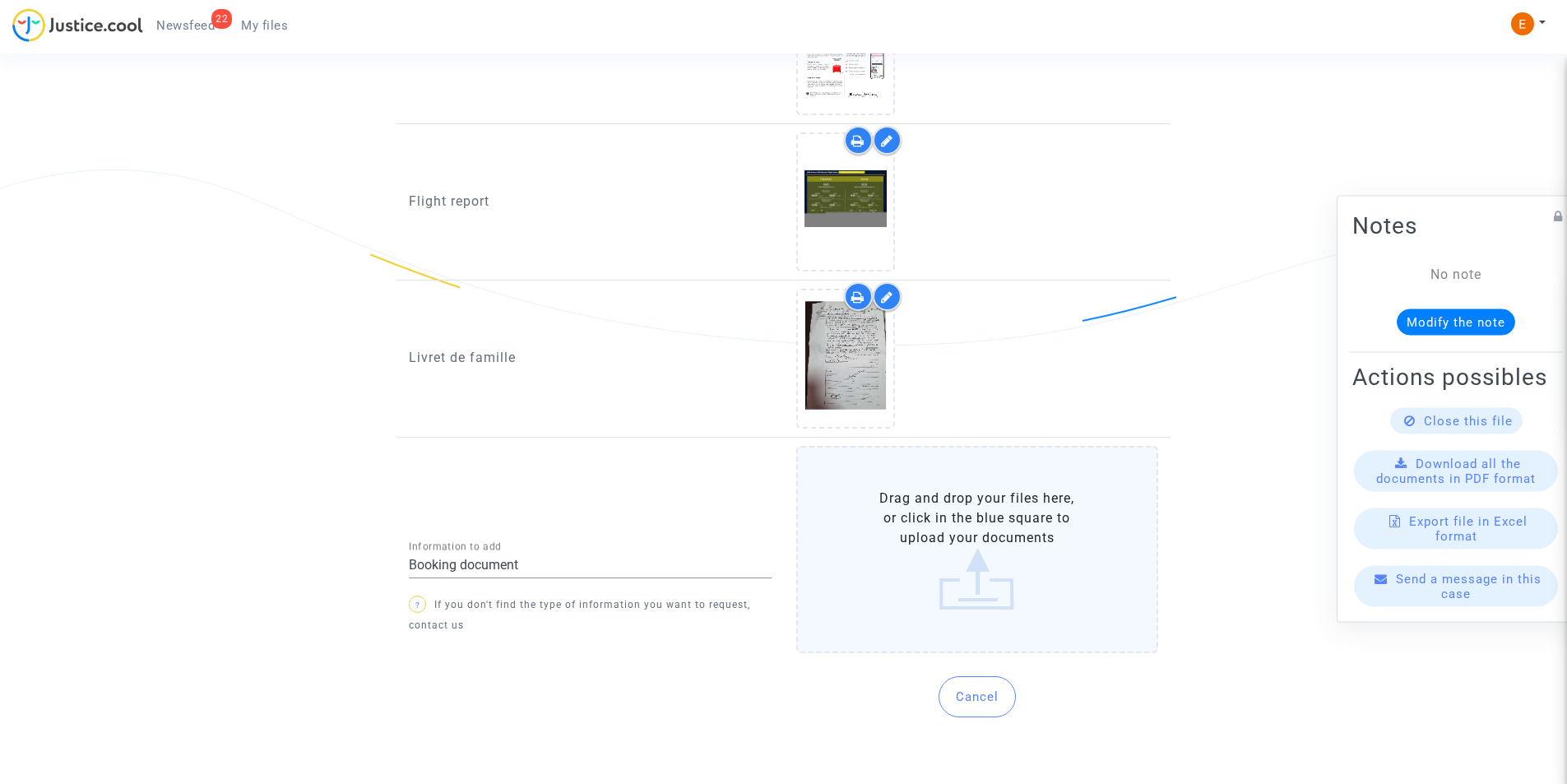
click at [1009, 569] on label "Drag and drop your files here, or click in the blue square to upload your docum…" at bounding box center [977, 550] width 363 height 208
click at [0, 0] on input "Drag and drop your files here, or click in the blue square to upload your docum…" at bounding box center [0, 0] width 0 height 0
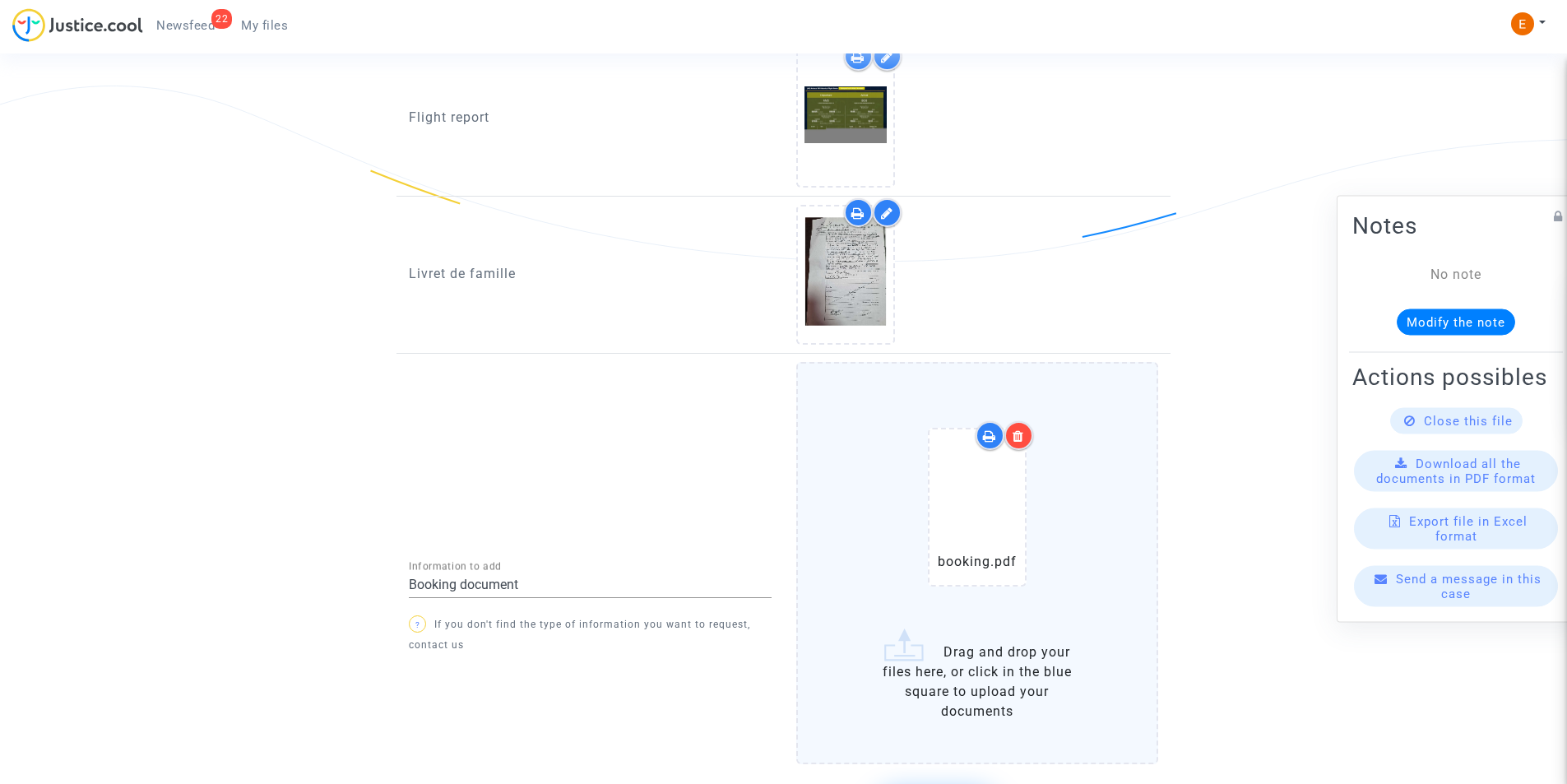
scroll to position [2180, 0]
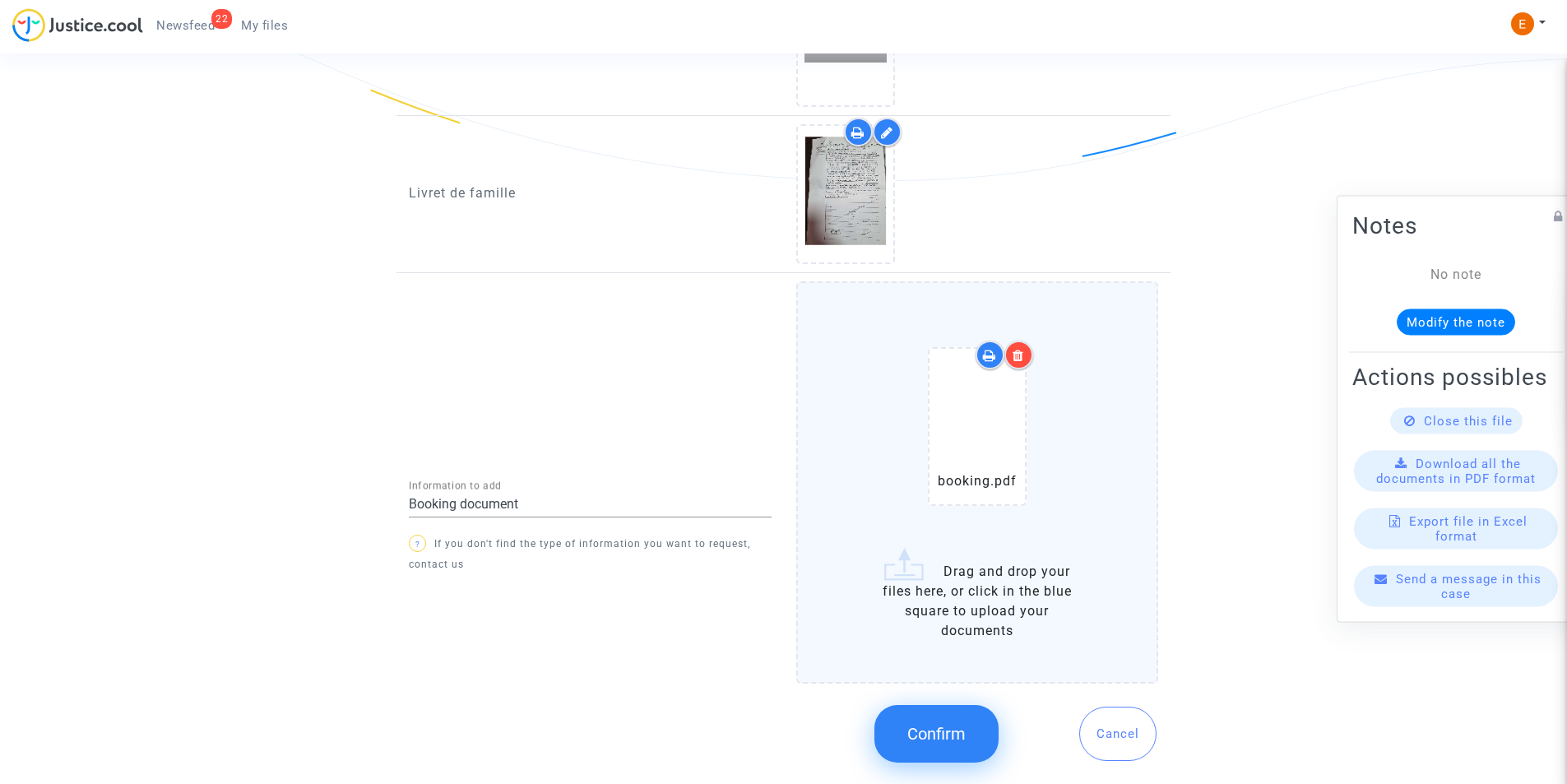
click at [1020, 350] on icon at bounding box center [1018, 355] width 12 height 13
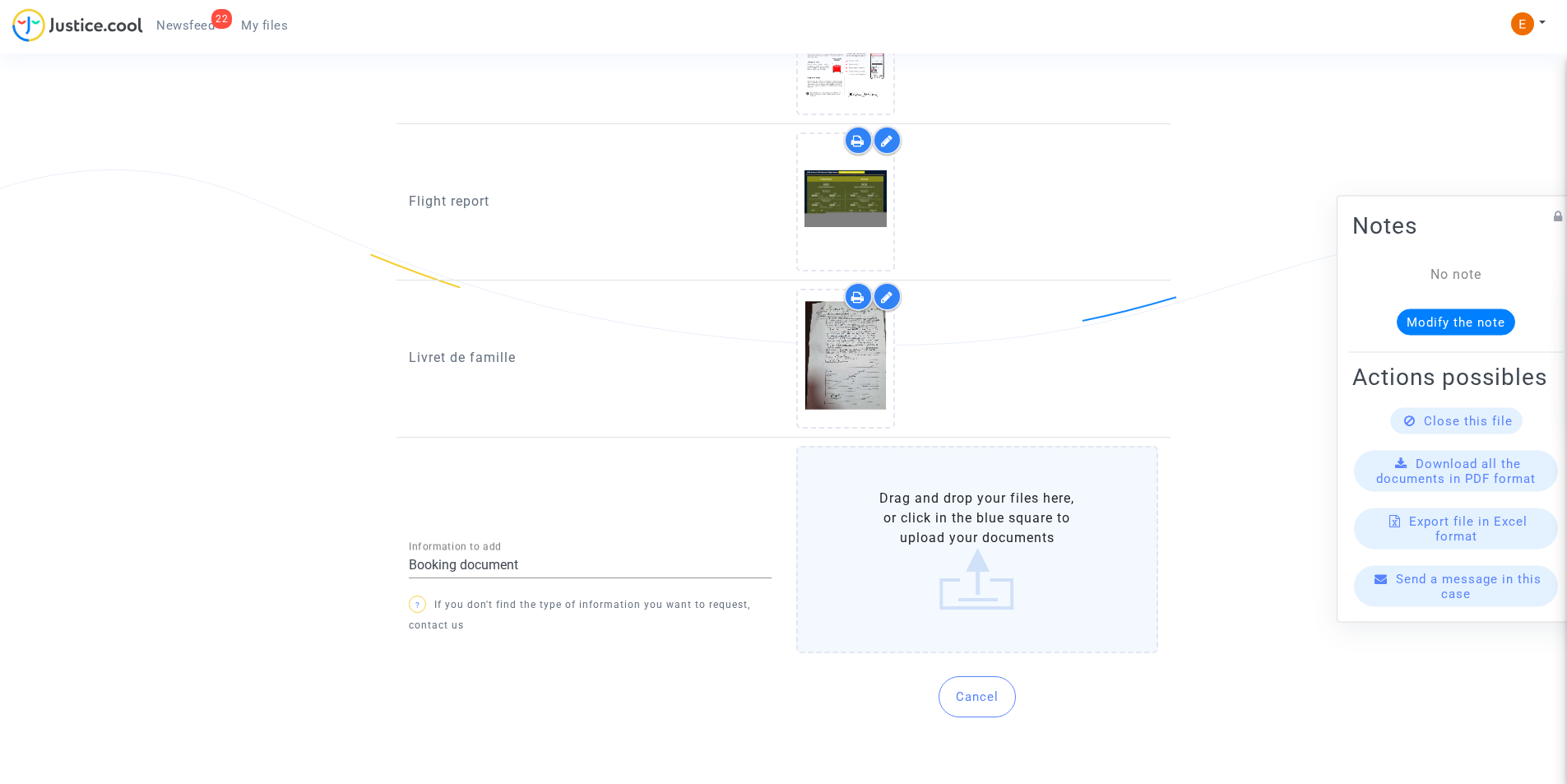
scroll to position [2015, 0]
click at [935, 494] on label "Drag and drop your files here, or click in the blue square to upload your docum…" at bounding box center [977, 550] width 363 height 208
click at [0, 0] on input "Drag and drop your files here, or click in the blue square to upload your docum…" at bounding box center [0, 0] width 0 height 0
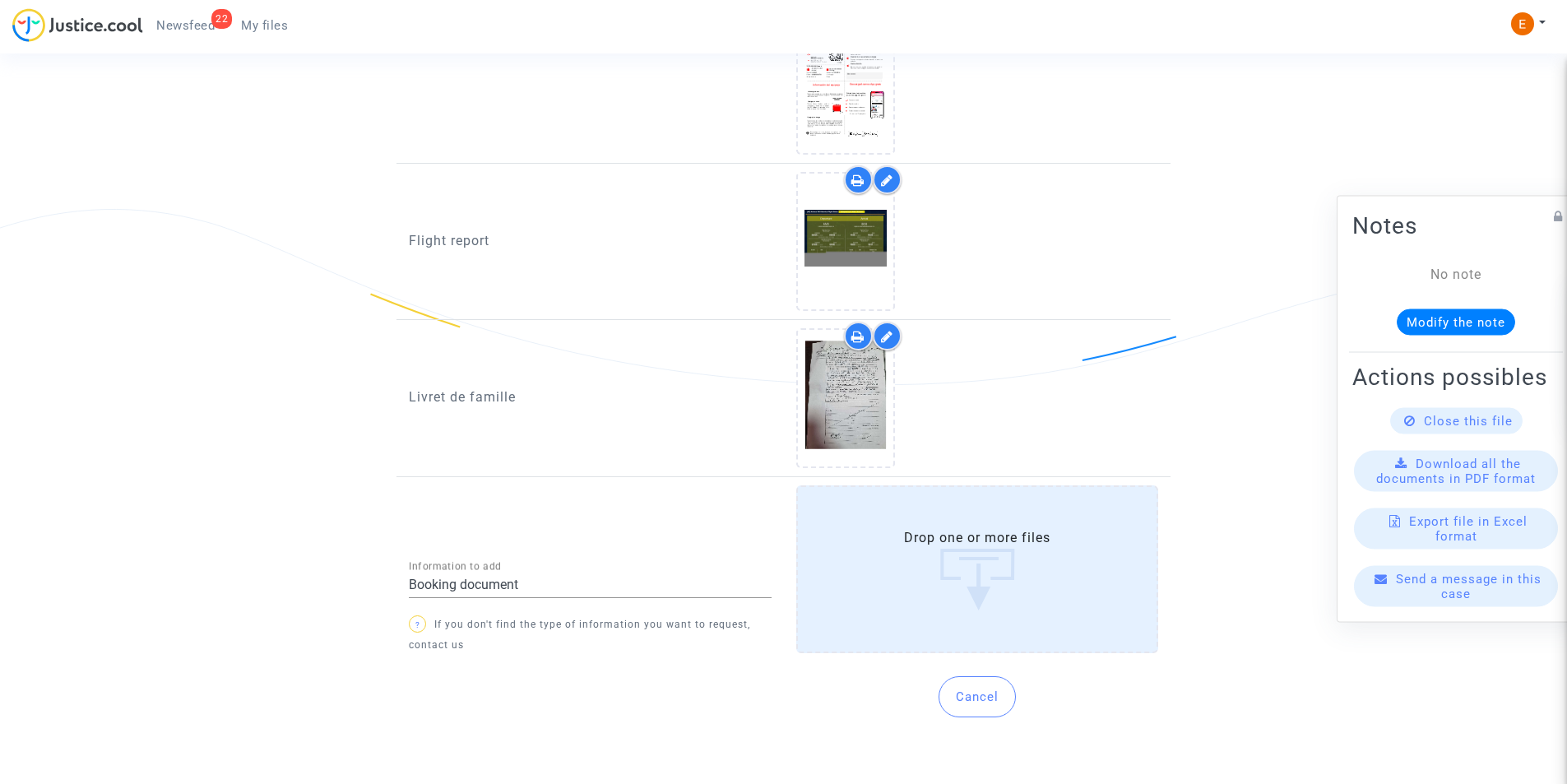
scroll to position [2180, 0]
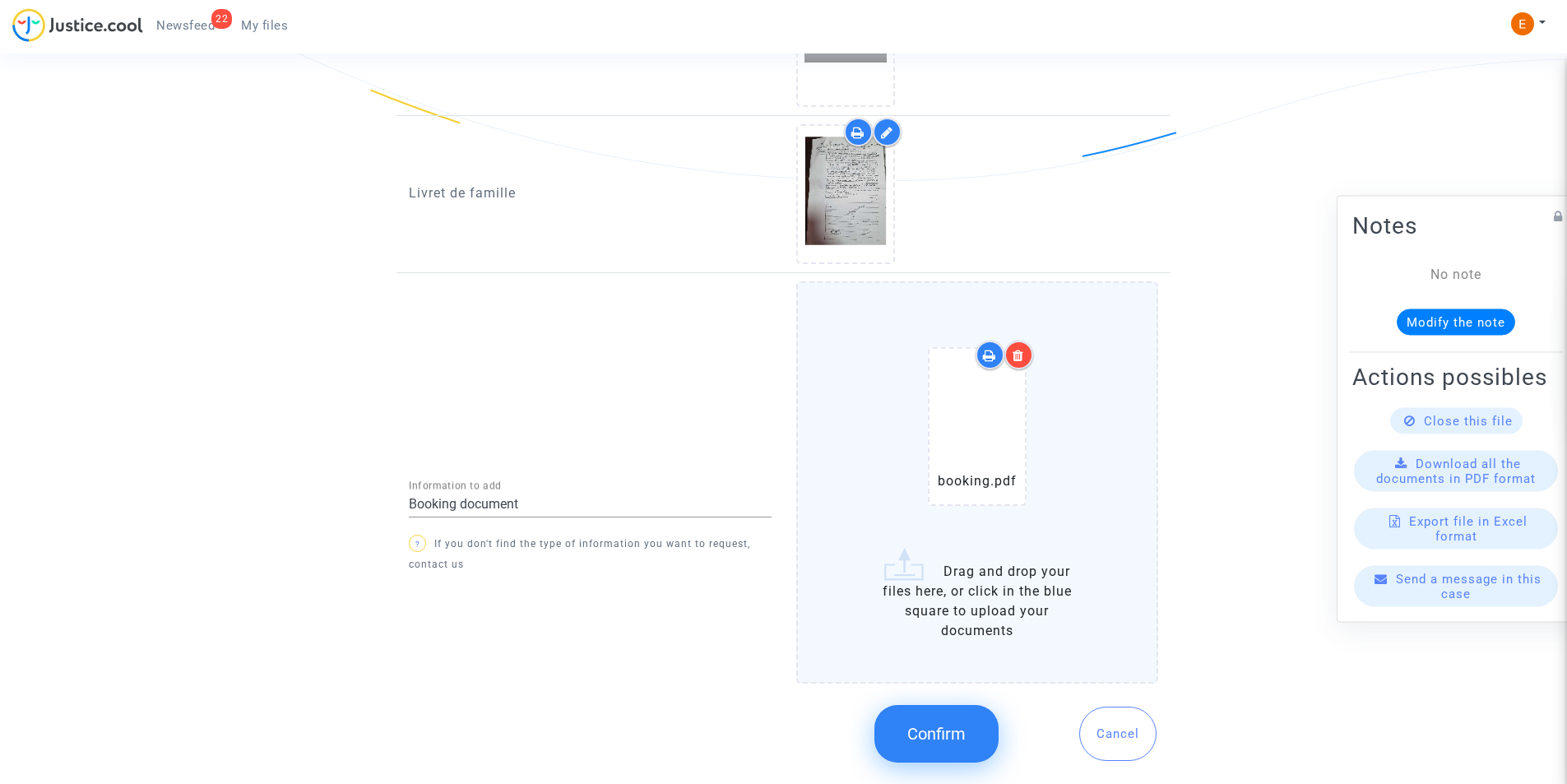
click at [949, 756] on button "Confirm" at bounding box center [937, 733] width 124 height 57
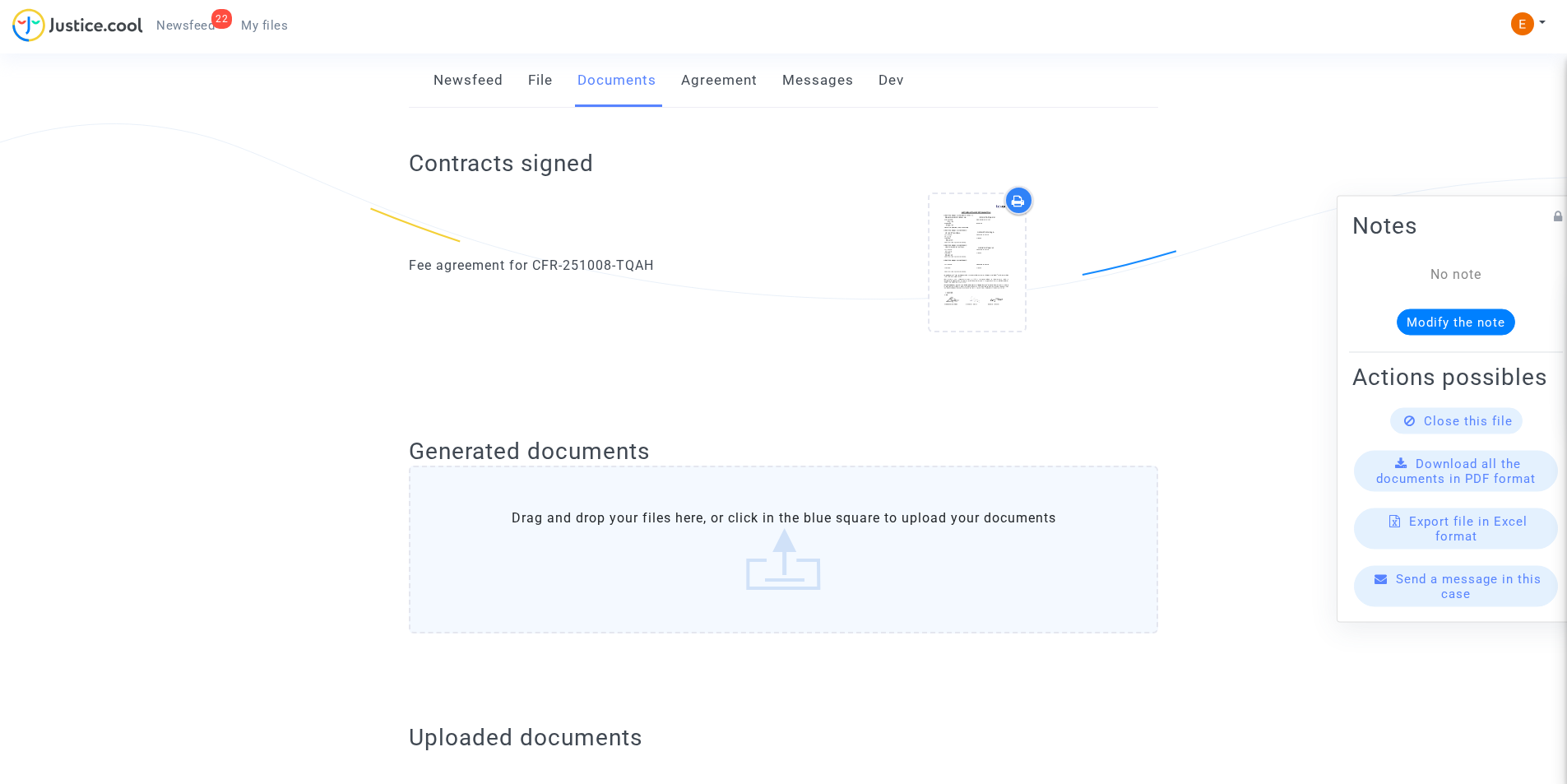
scroll to position [141, 0]
